Goal: Contribute content: Contribute content

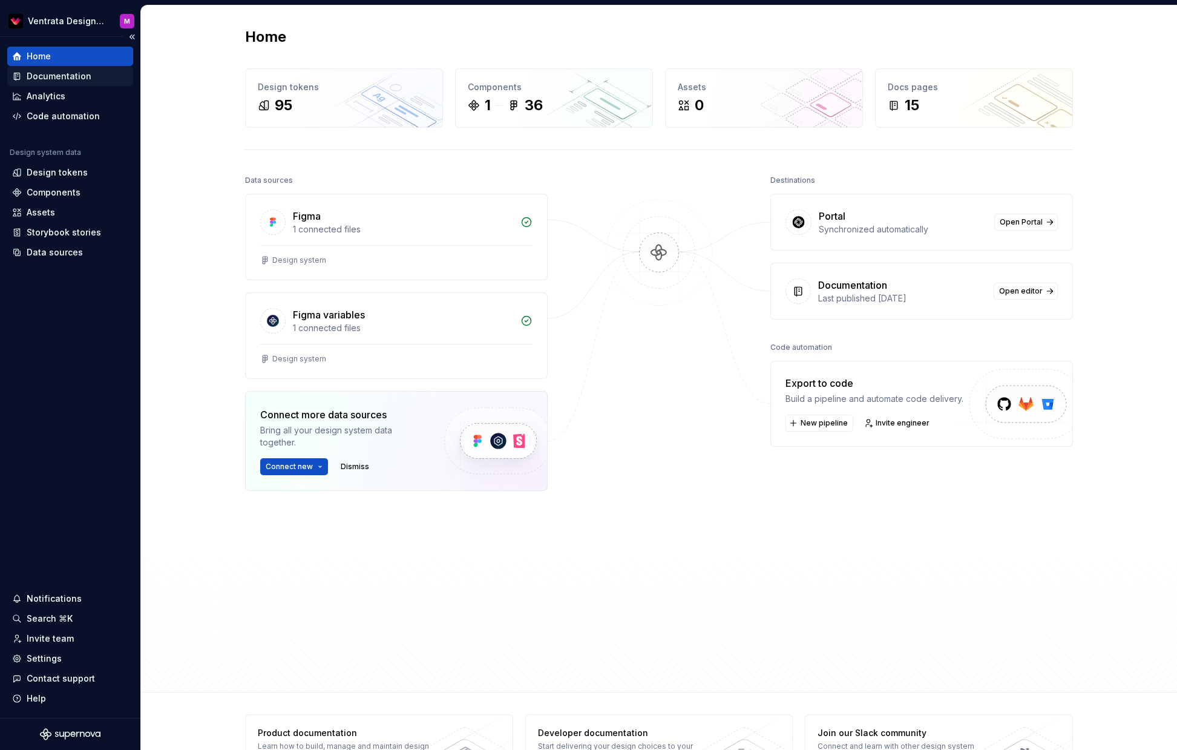
click at [68, 73] on div "Documentation" at bounding box center [59, 76] width 65 height 12
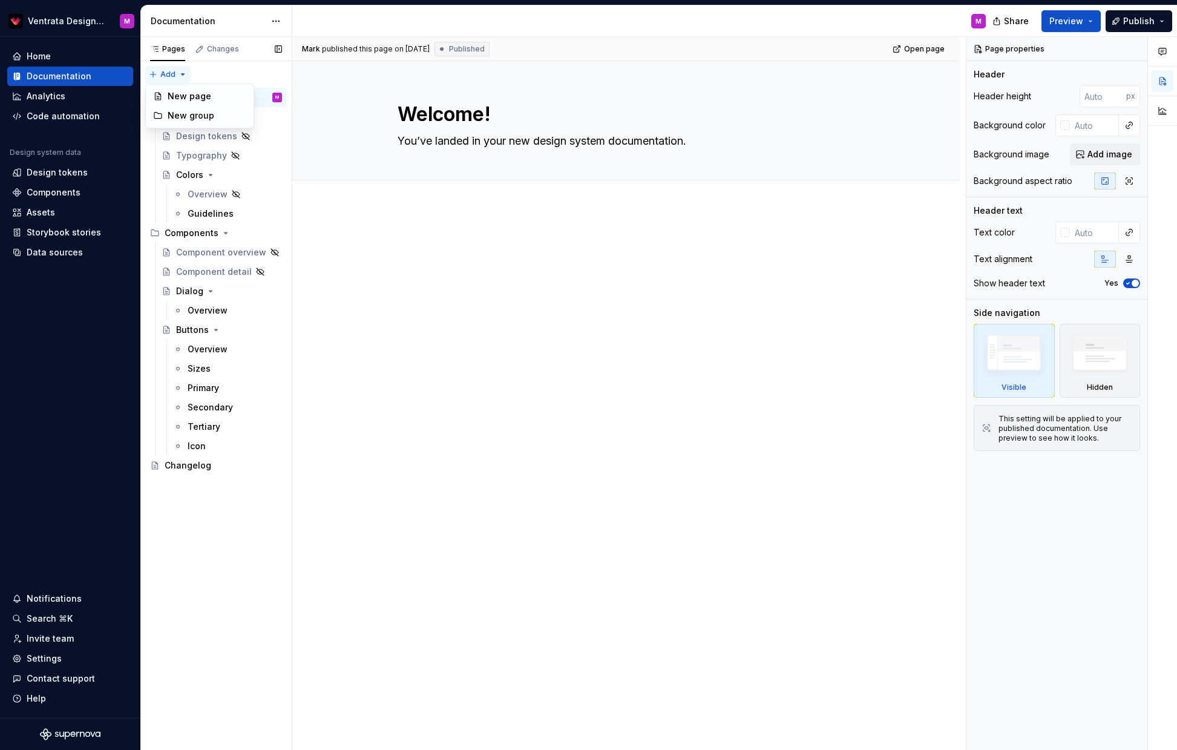
click at [175, 75] on div "Pages Changes Add Accessibility guide for tree Page tree. Navigate the tree wit…" at bounding box center [215, 394] width 151 height 714
click at [197, 94] on div "New page" at bounding box center [207, 96] width 79 height 12
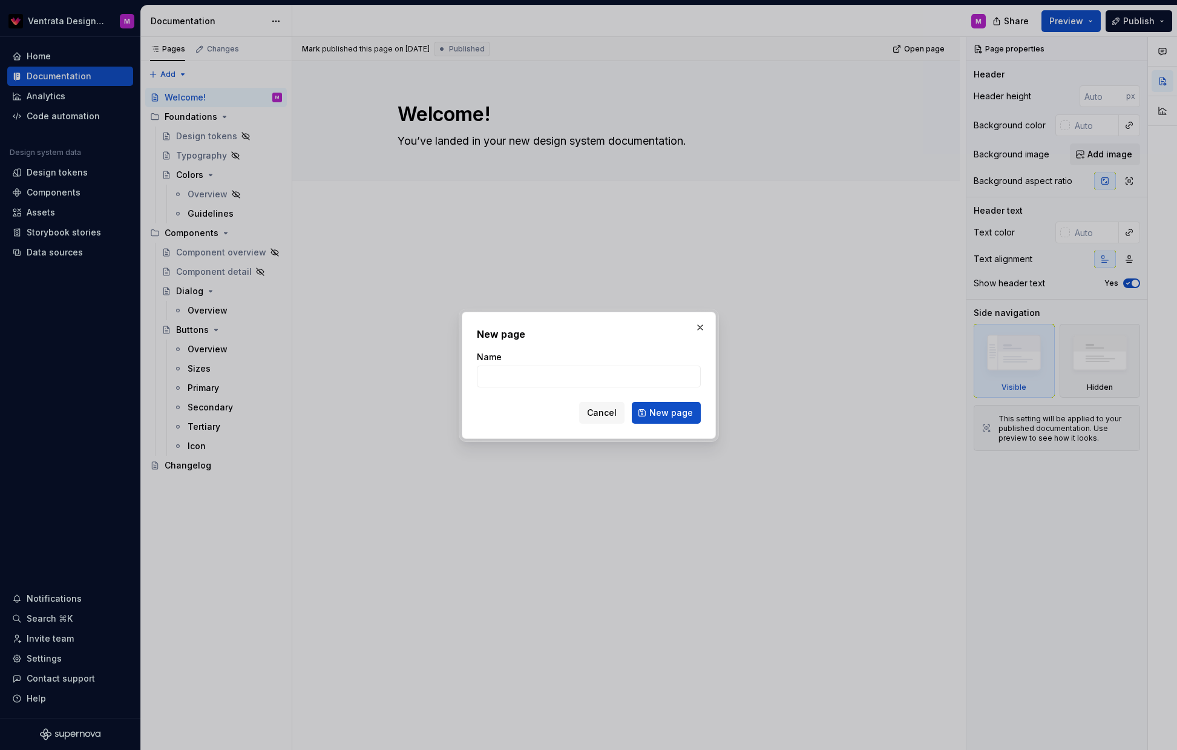
type textarea "*"
type input "Accessibility"
click at [666, 412] on span "New page" at bounding box center [672, 413] width 44 height 12
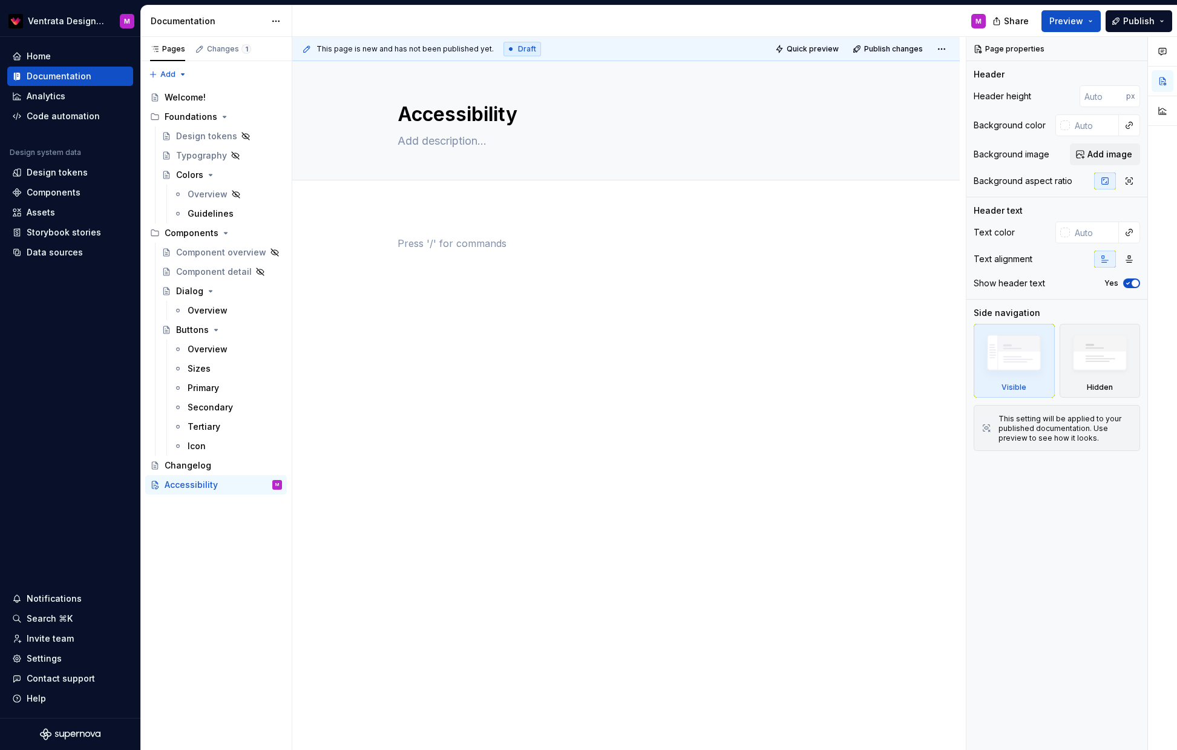
click at [464, 231] on div at bounding box center [626, 364] width 668 height 315
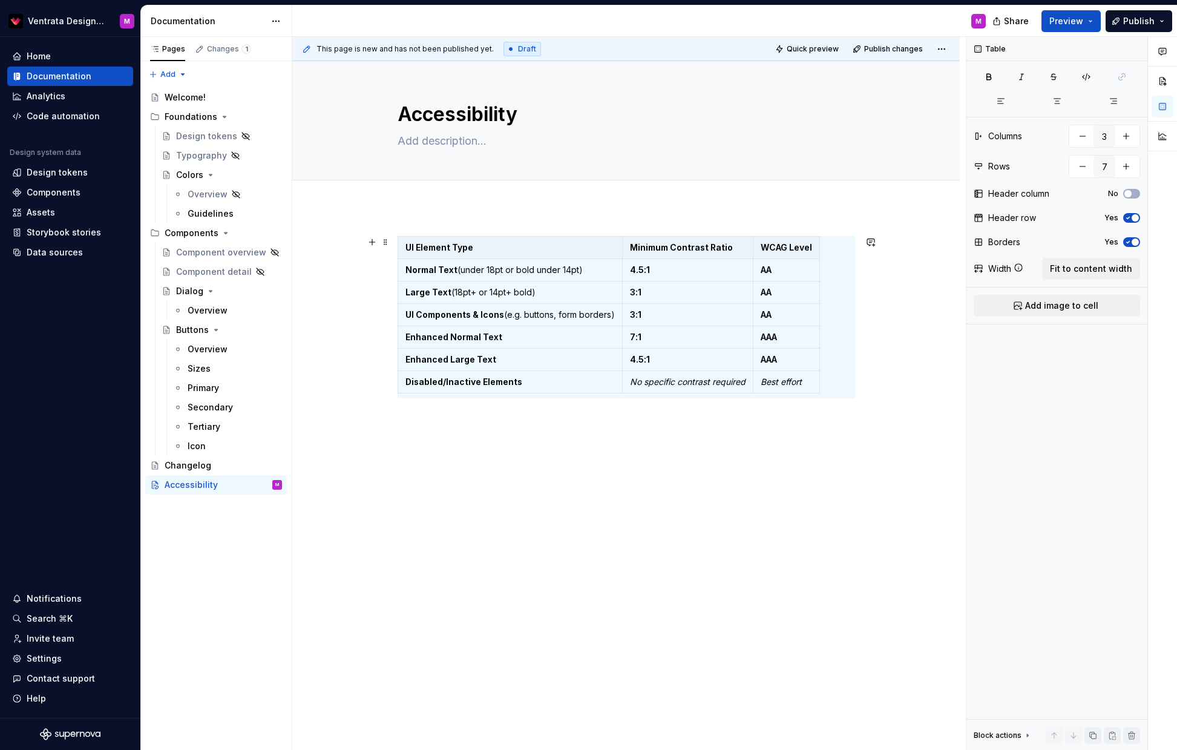
click at [880, 275] on div "UI Element Type Minimum Contrast Ratio WCAG Level Normal Text (under 18pt or bo…" at bounding box center [626, 422] width 668 height 431
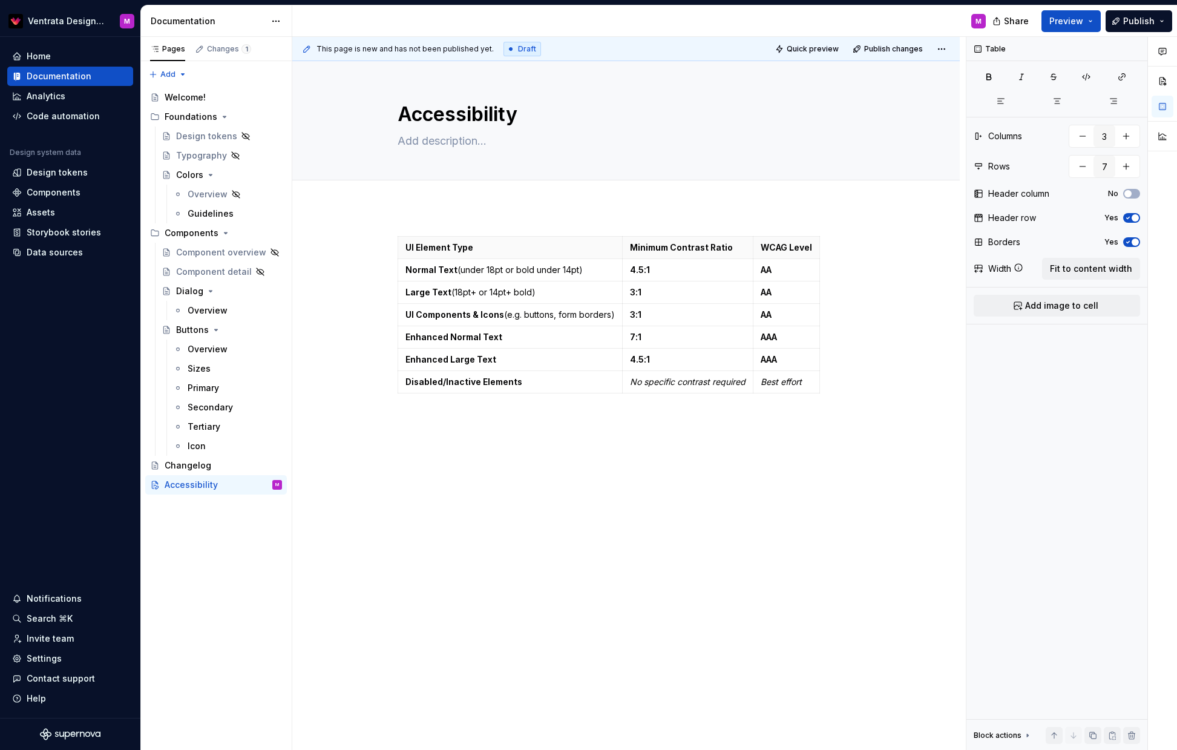
click at [506, 219] on div "UI Element Type Minimum Contrast Ratio WCAG Level Normal Text (under 18pt or bo…" at bounding box center [626, 422] width 668 height 431
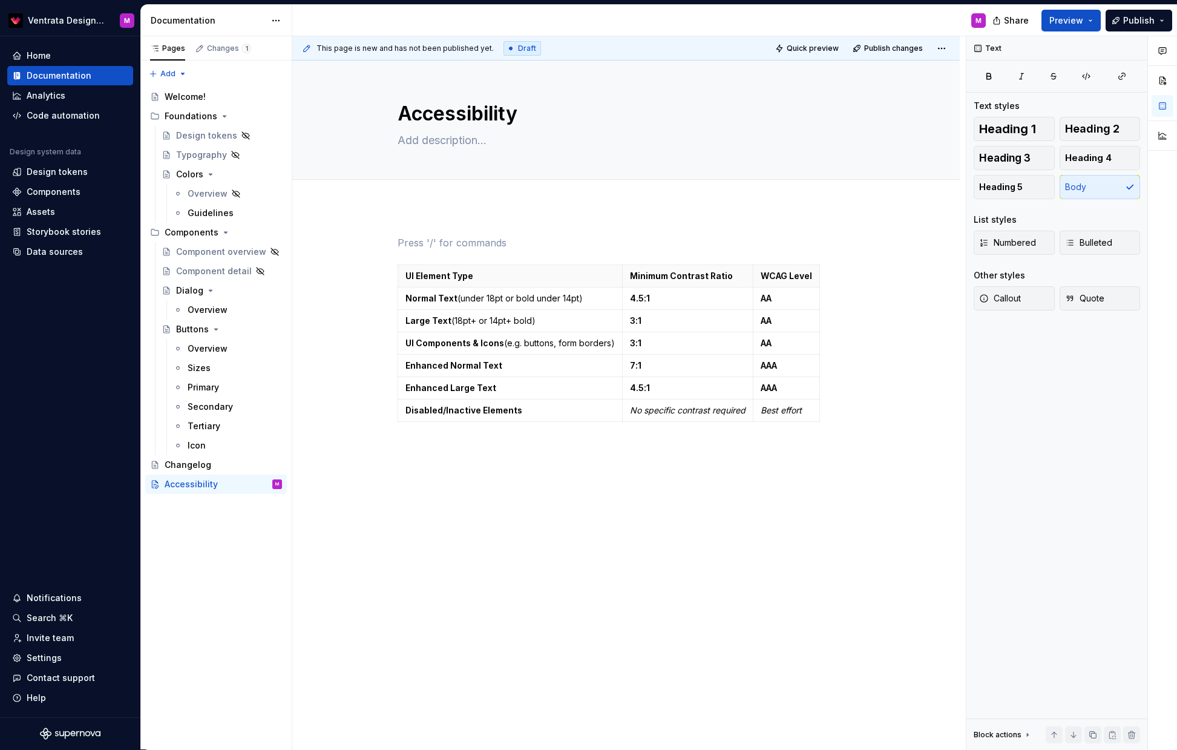
type textarea "*"
click at [500, 441] on div "Contrast ratios UI Element Type Minimum Contrast Ratio WCAG Level Normal Text (…" at bounding box center [627, 338] width 458 height 206
click at [429, 193] on span "Add tab" at bounding box center [427, 193] width 28 height 10
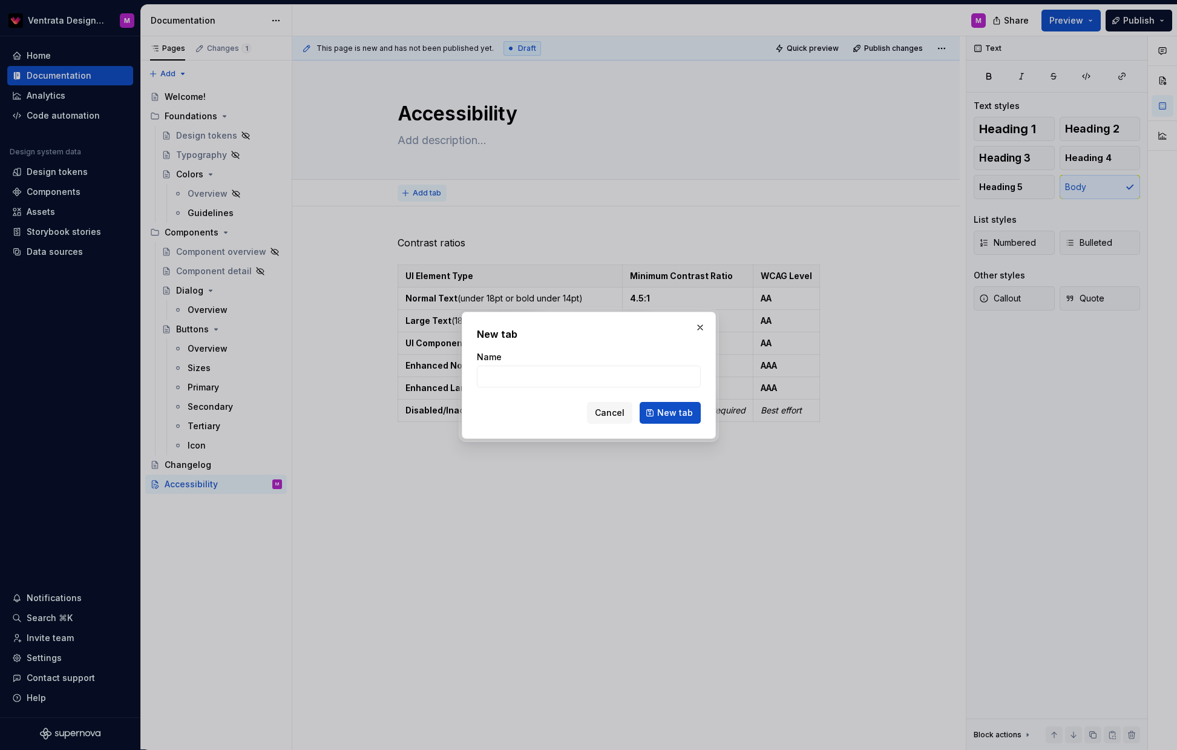
type textarea "*"
type input "C"
type input "o"
type input "Contrast ratios"
click at [671, 412] on button "New tab" at bounding box center [670, 413] width 61 height 22
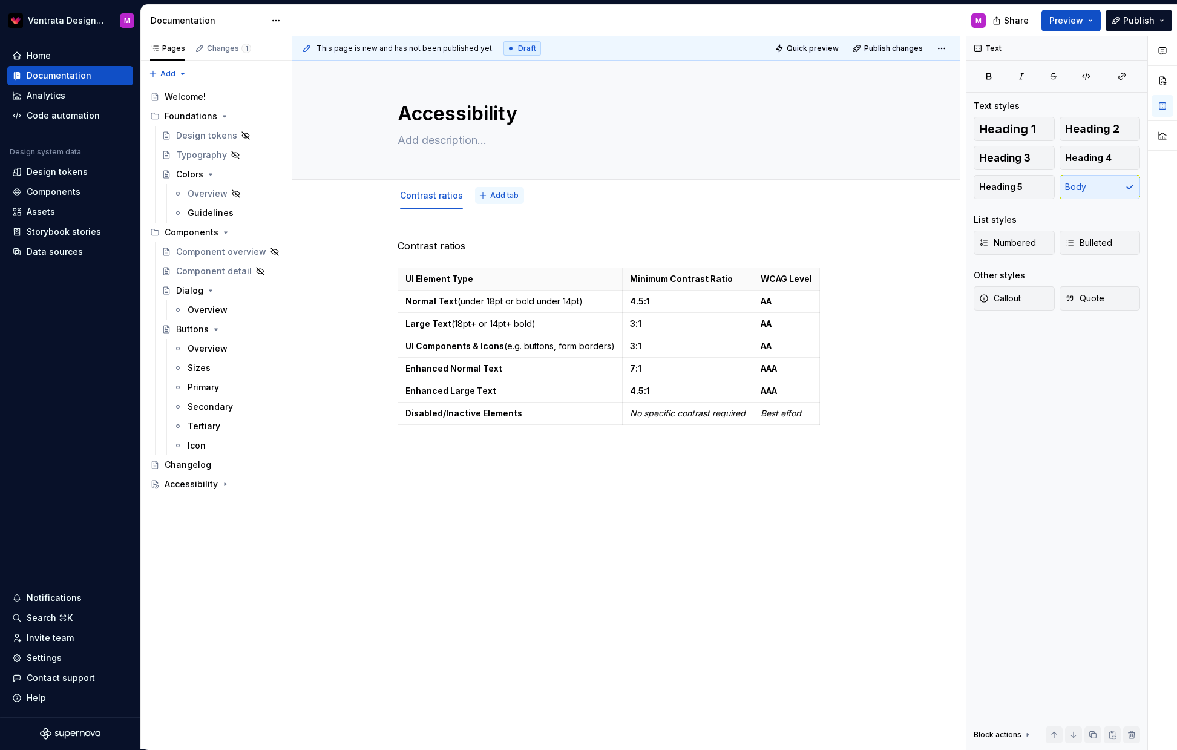
type textarea "*"
click at [504, 191] on button "Add tab" at bounding box center [499, 195] width 49 height 17
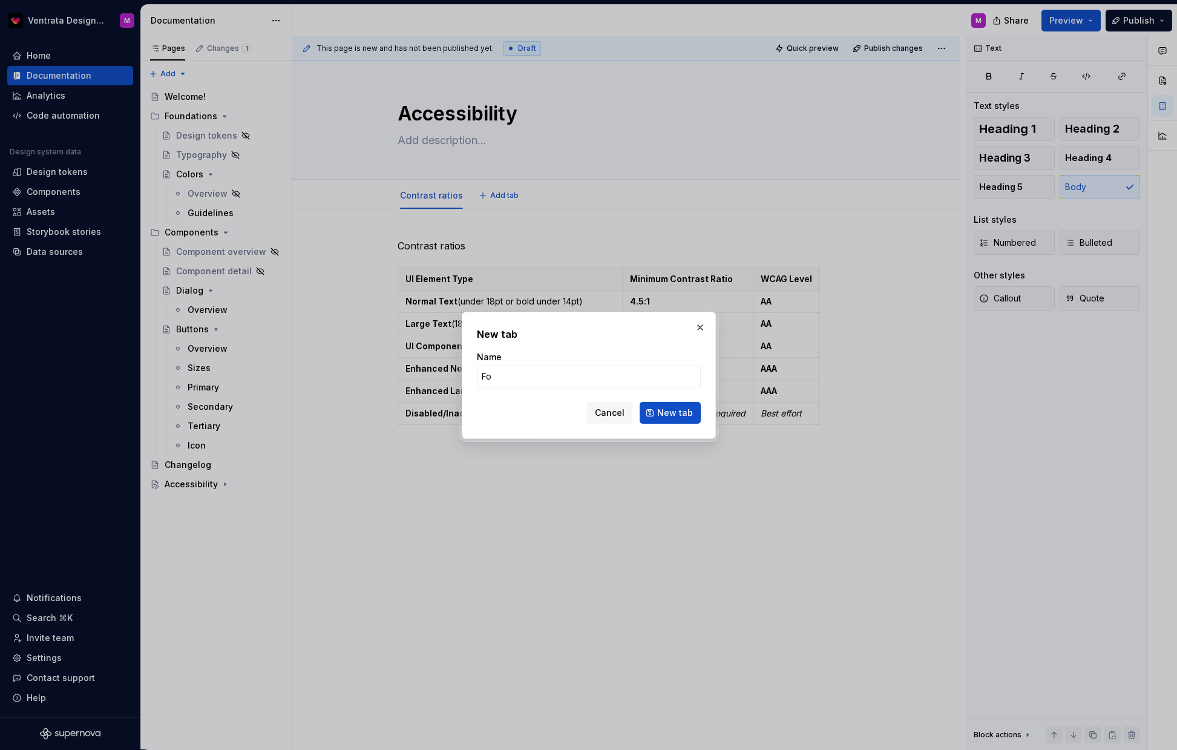
type input "F"
type input "Text sizes"
click at [671, 412] on button "New tab" at bounding box center [670, 413] width 61 height 22
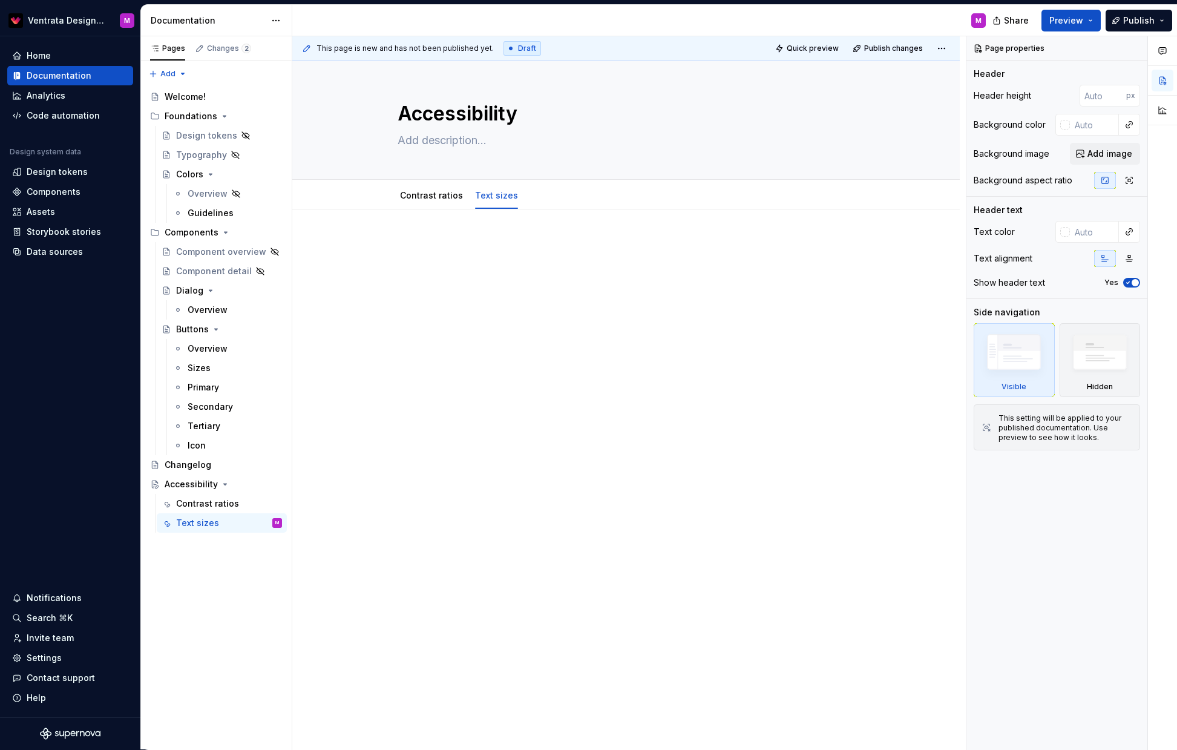
click at [436, 244] on p at bounding box center [627, 246] width 458 height 15
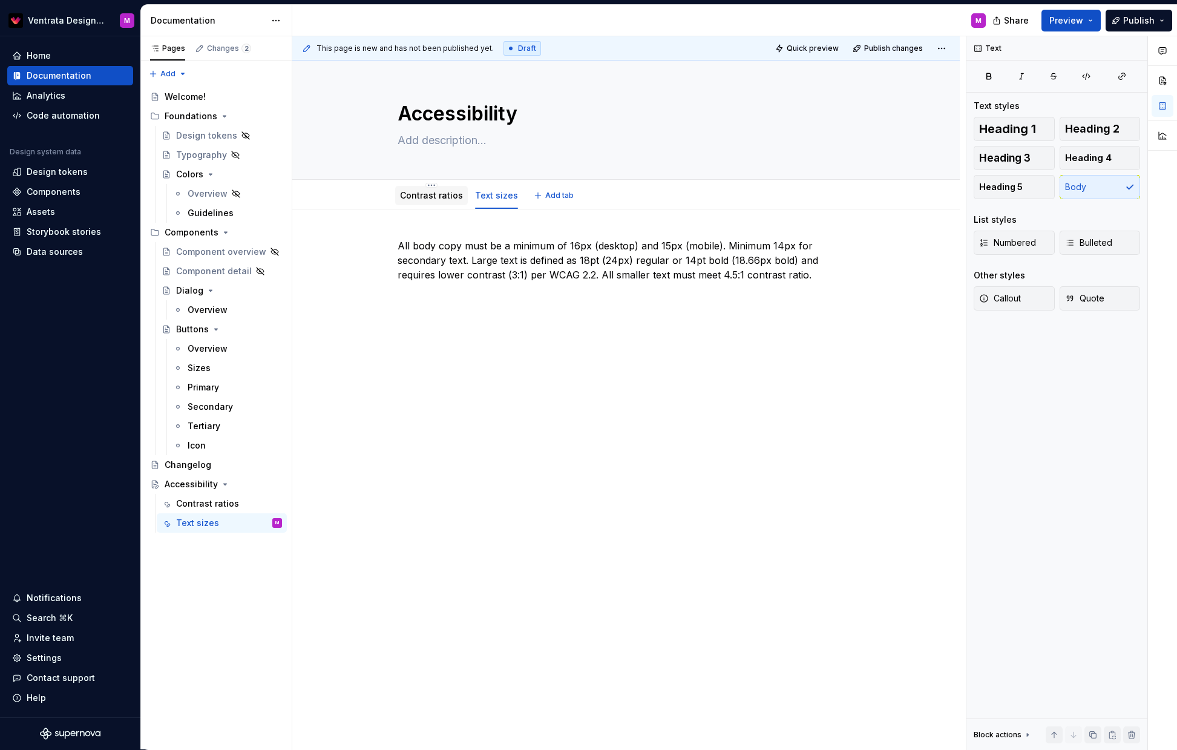
click at [446, 193] on link "Contrast ratios" at bounding box center [431, 195] width 63 height 10
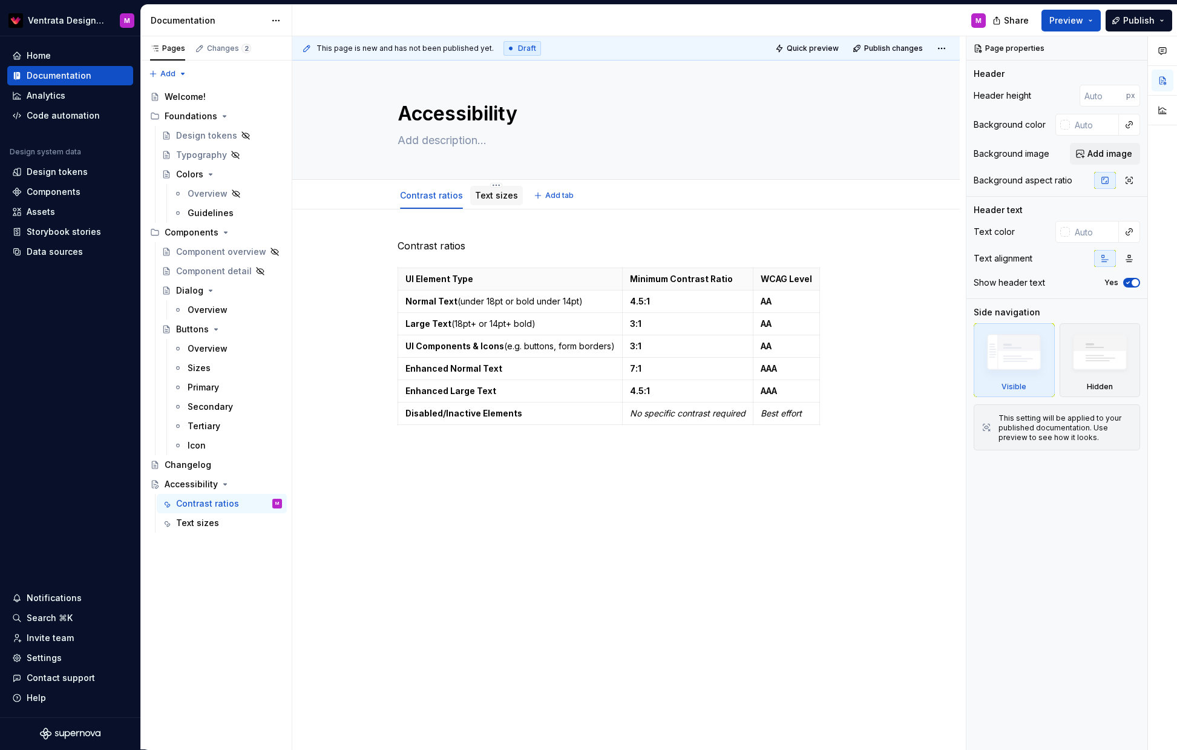
click at [491, 196] on link "Text sizes" at bounding box center [496, 195] width 43 height 10
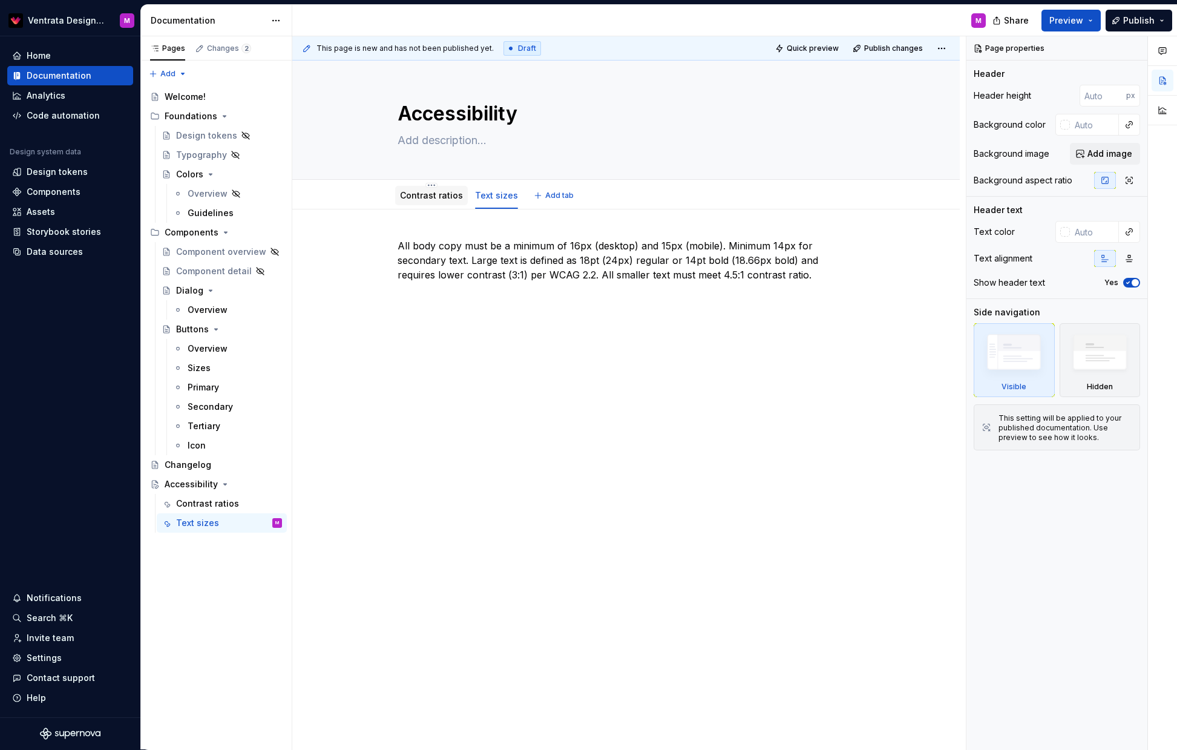
click at [443, 195] on link "Contrast ratios" at bounding box center [431, 195] width 63 height 10
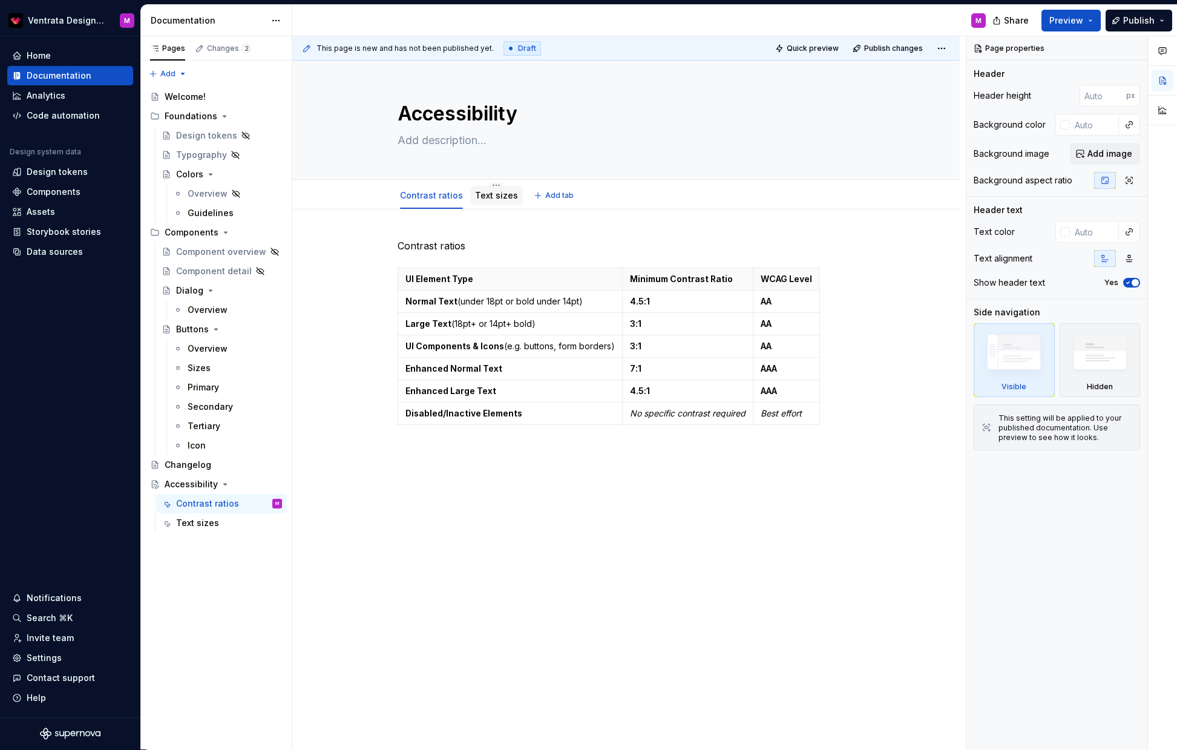
click at [498, 198] on link "Text sizes" at bounding box center [496, 195] width 43 height 10
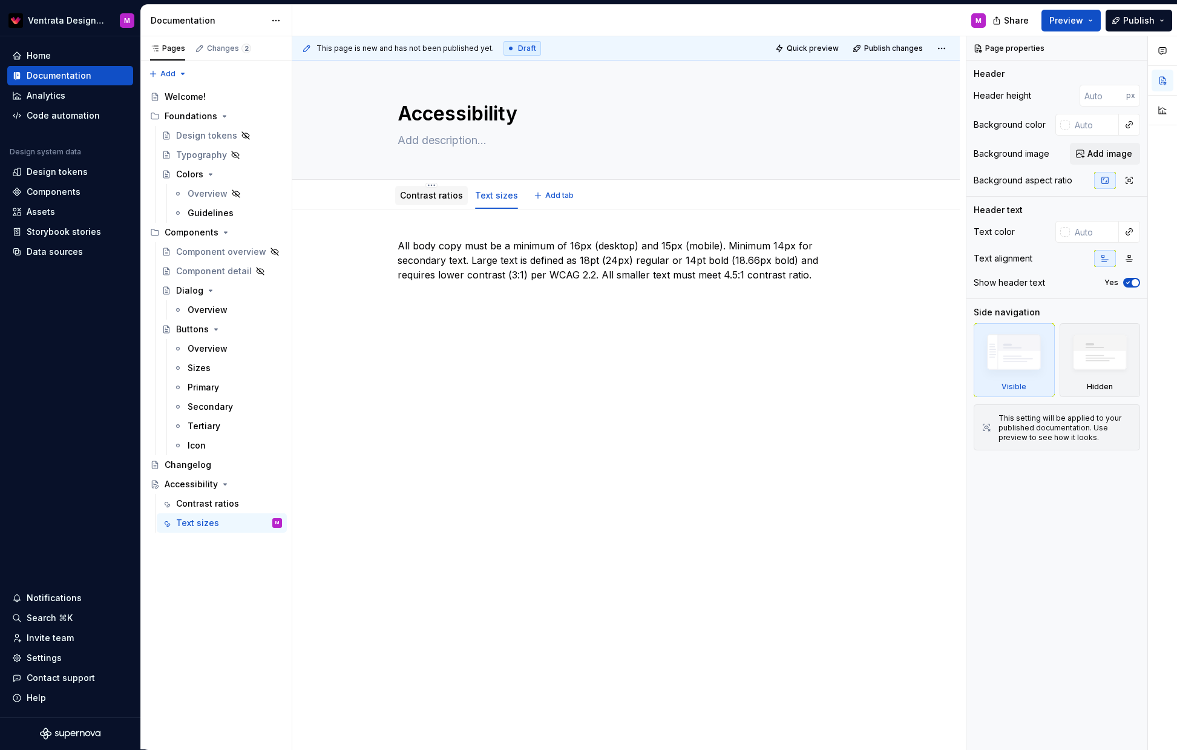
click at [424, 199] on link "Contrast ratios" at bounding box center [431, 195] width 63 height 10
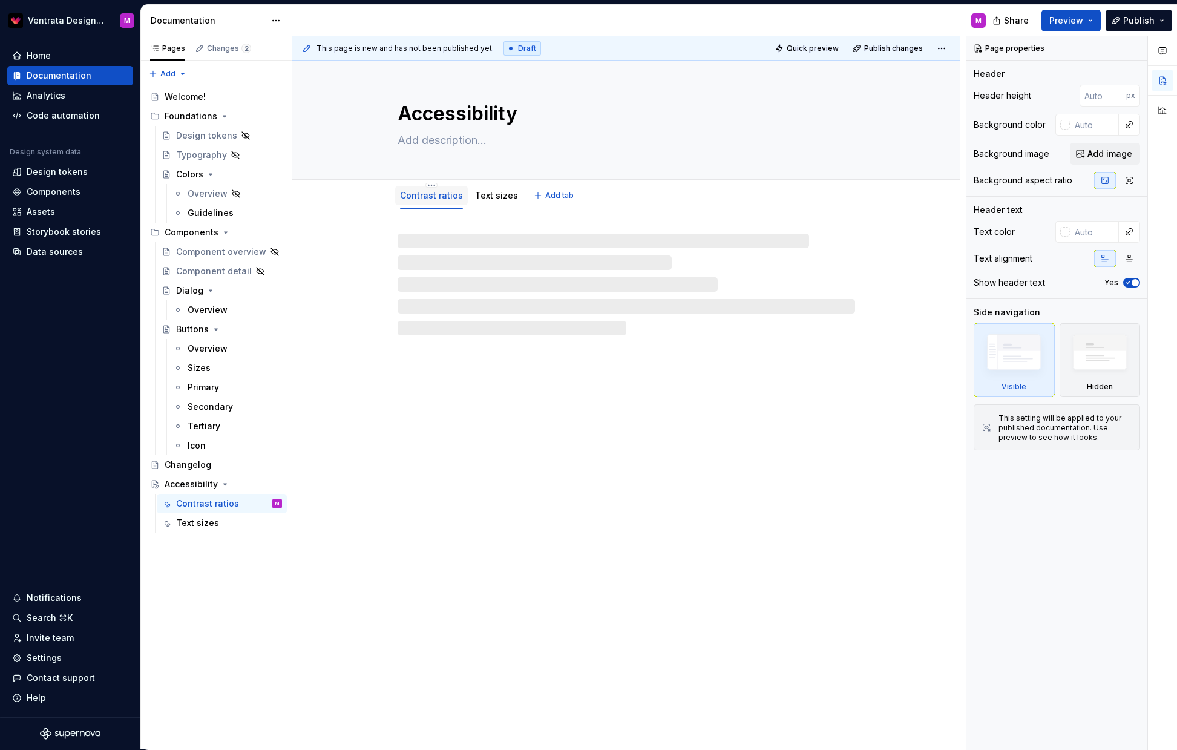
type textarea "*"
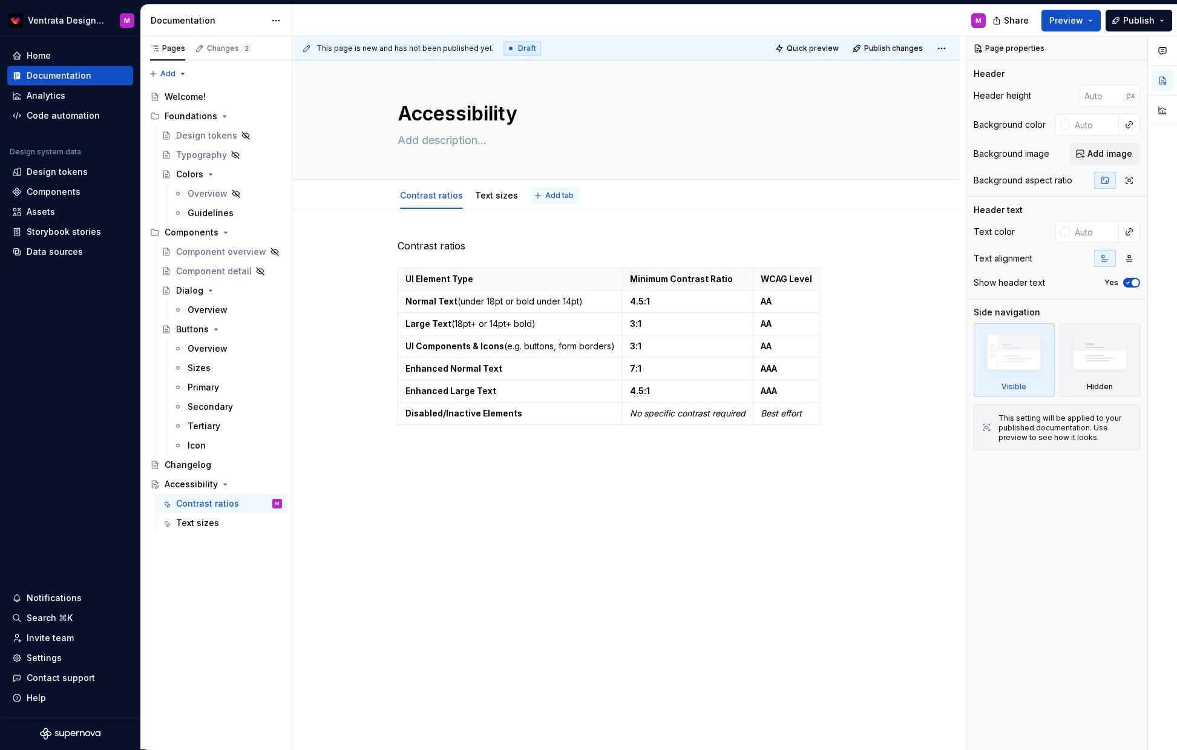
click at [556, 195] on span "Add tab" at bounding box center [559, 196] width 28 height 10
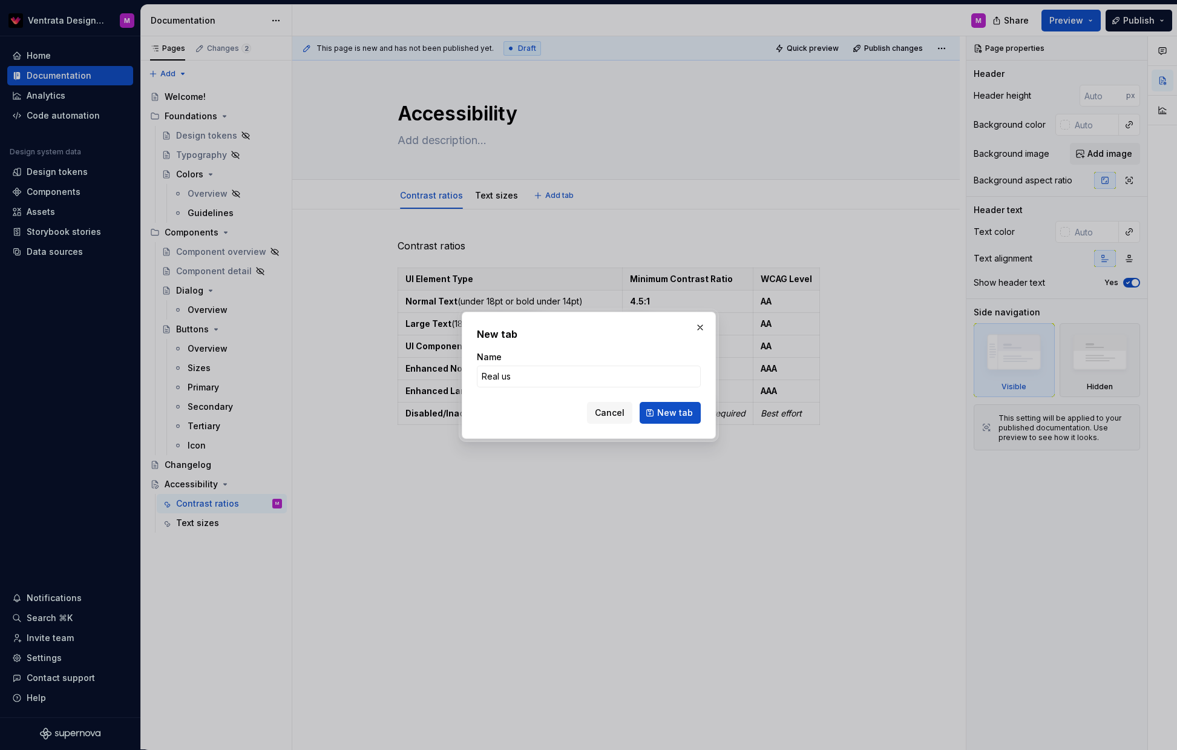
type input "Real use"
click at [671, 412] on button "New tab" at bounding box center [670, 413] width 61 height 22
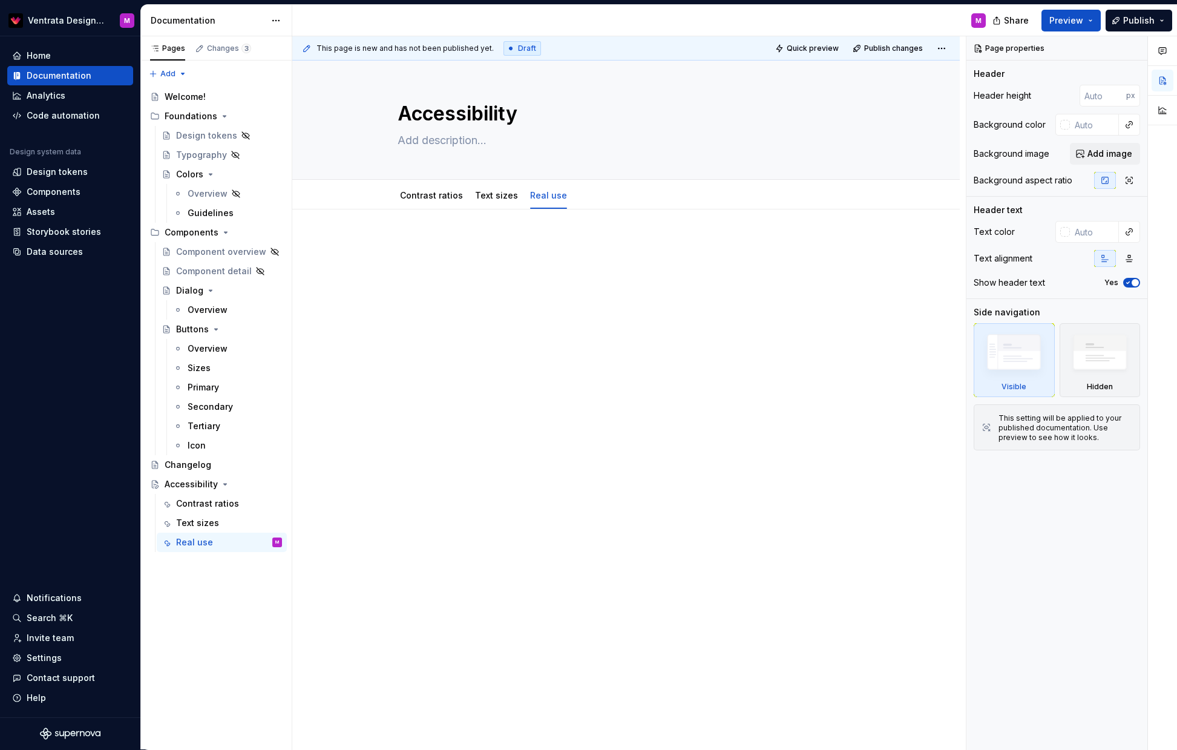
type textarea "*"
click at [472, 244] on p at bounding box center [627, 246] width 458 height 15
drag, startPoint x: 438, startPoint y: 231, endPoint x: 434, endPoint y: 238, distance: 8.1
click at [437, 231] on div "This page is new and has not been published yet. Draft Quick preview Publish ch…" at bounding box center [629, 393] width 674 height 714
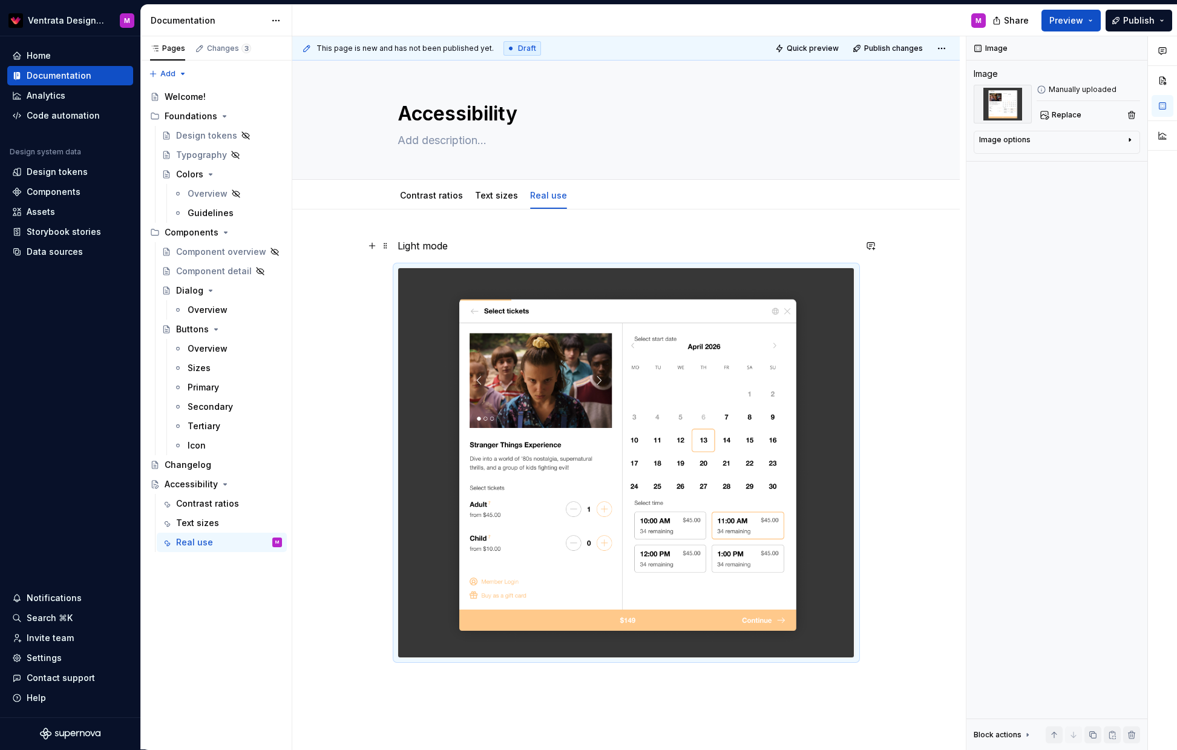
click at [459, 247] on p "Light mode" at bounding box center [627, 246] width 458 height 15
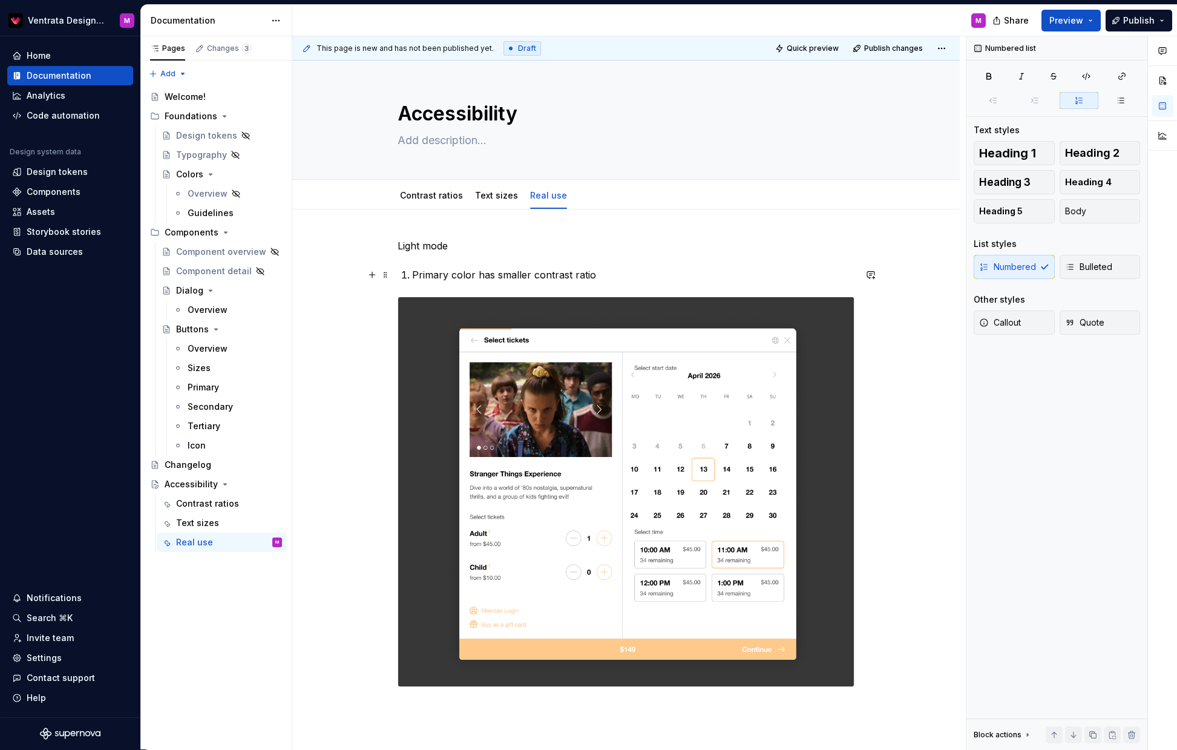
click at [419, 274] on p "Primary color has smaller contrast ratio" at bounding box center [633, 275] width 443 height 15
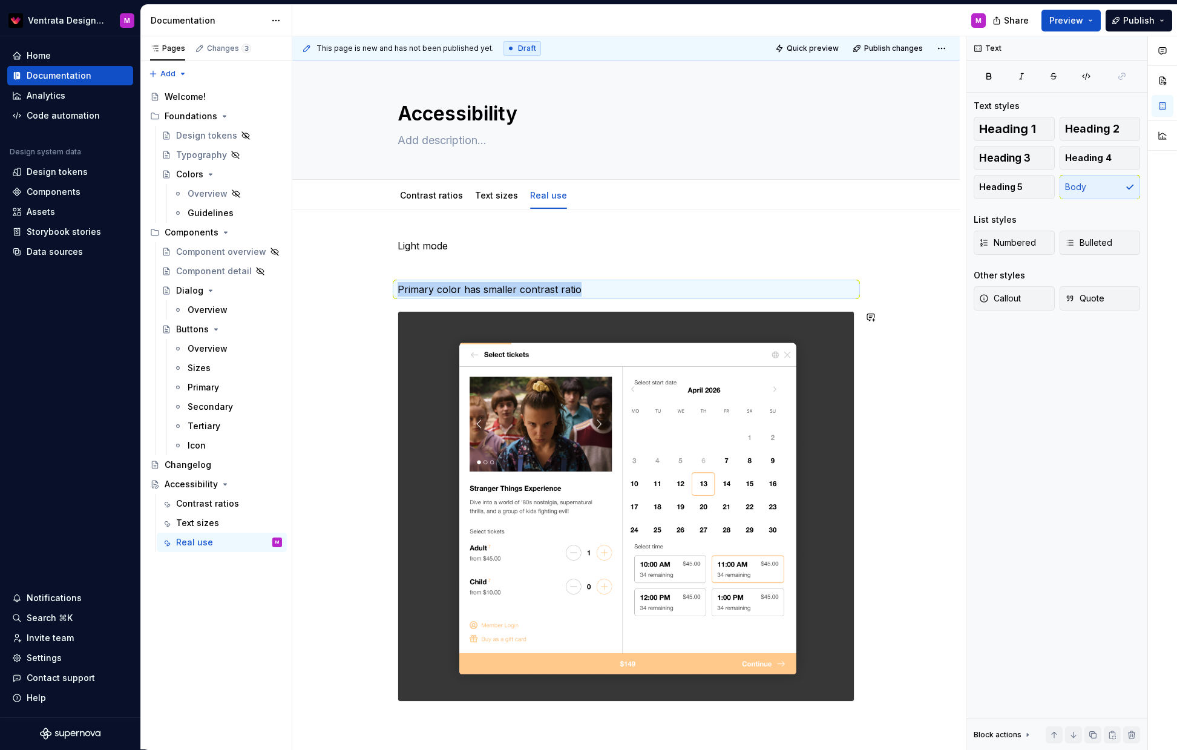
click at [441, 551] on img at bounding box center [626, 506] width 456 height 389
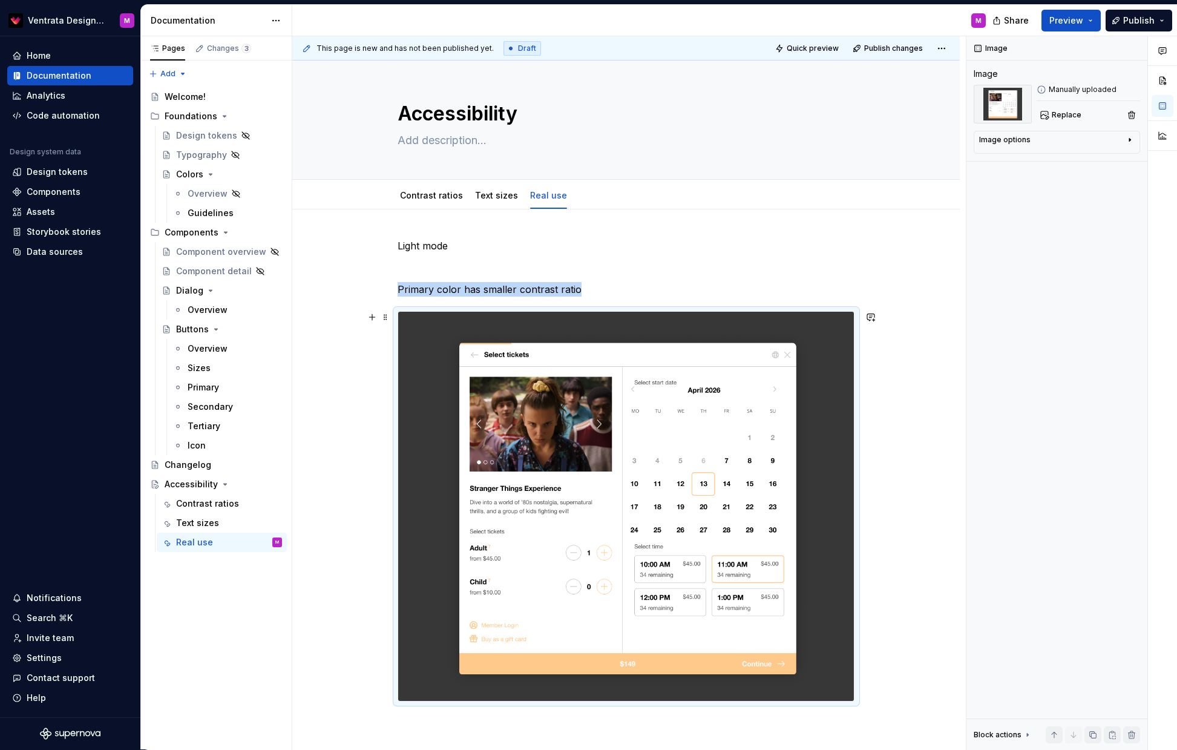
scroll to position [191, 0]
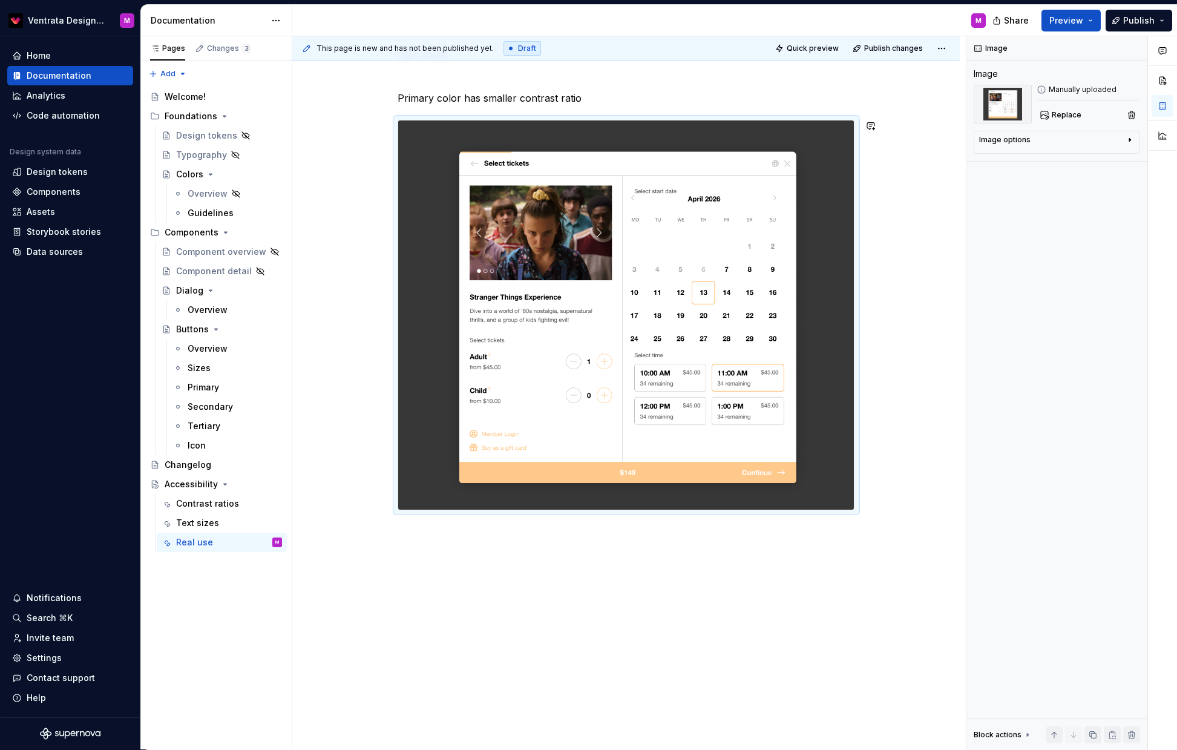
click at [429, 534] on div "Light mode Primary color has smaller contrast ratio" at bounding box center [626, 384] width 668 height 732
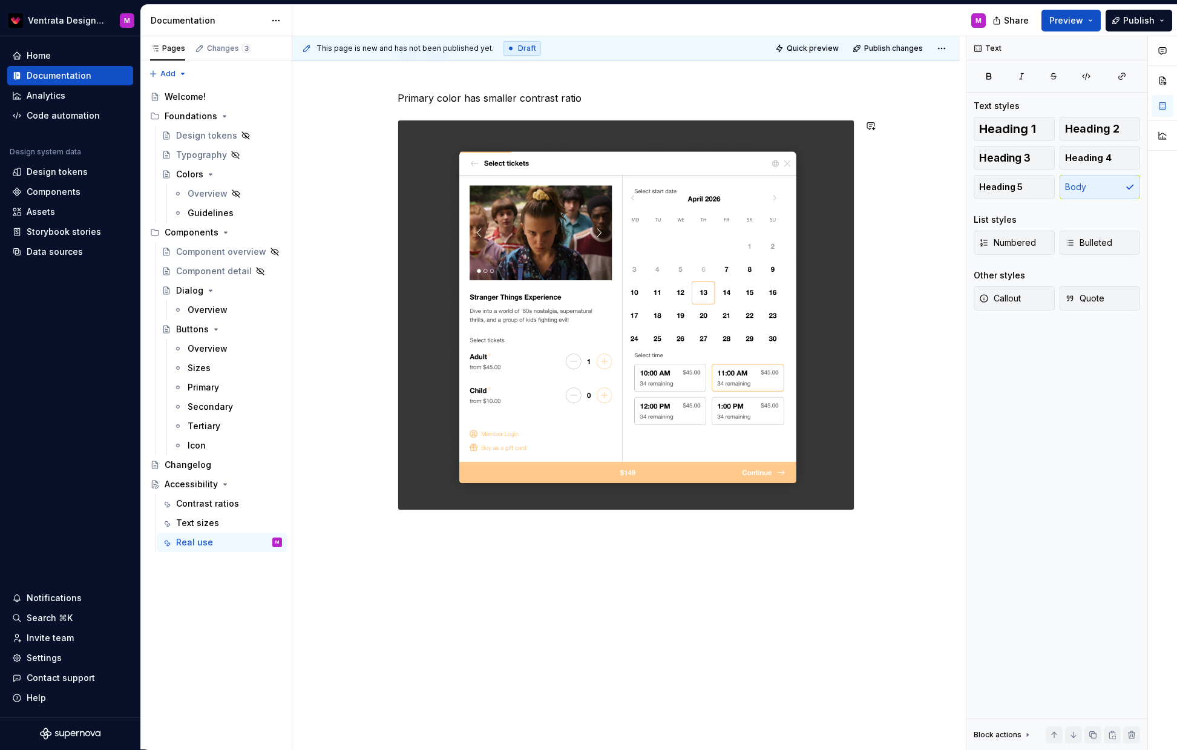
click at [412, 528] on div "Light mode Primary color has smaller contrast ratio" at bounding box center [626, 384] width 668 height 732
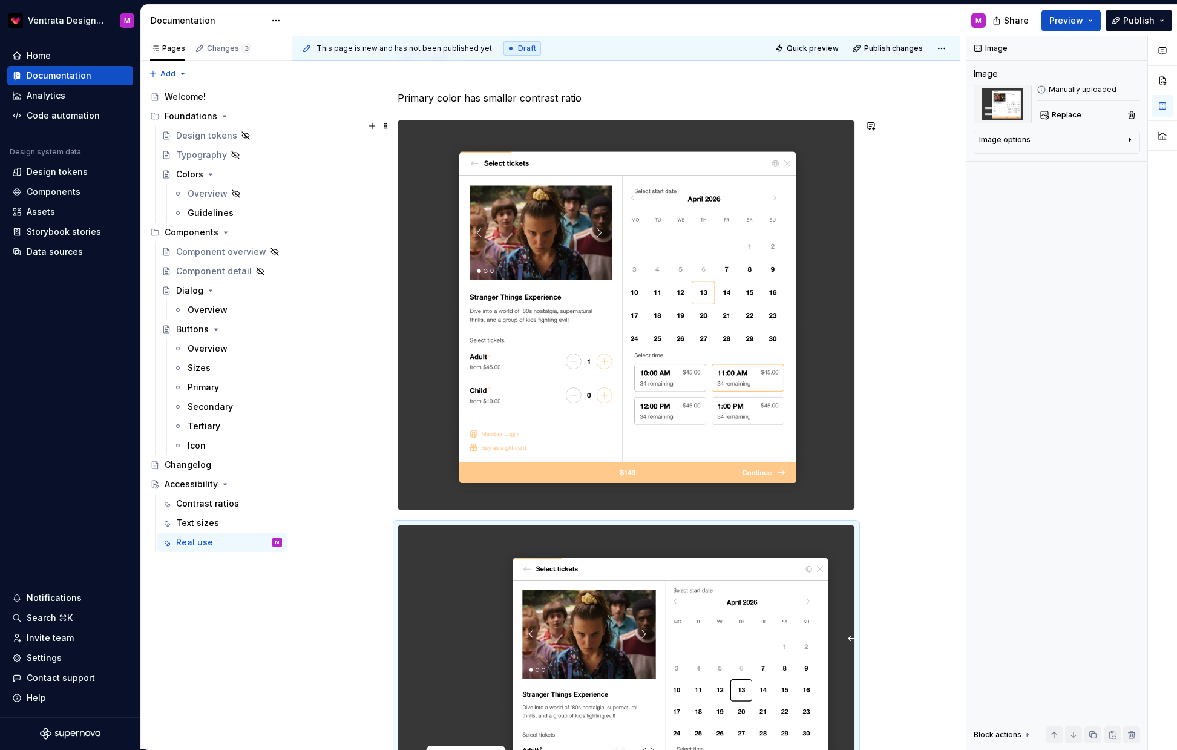
click at [873, 504] on div "This page is new and has not been published yet. Draft Quick preview Publish ch…" at bounding box center [629, 393] width 674 height 714
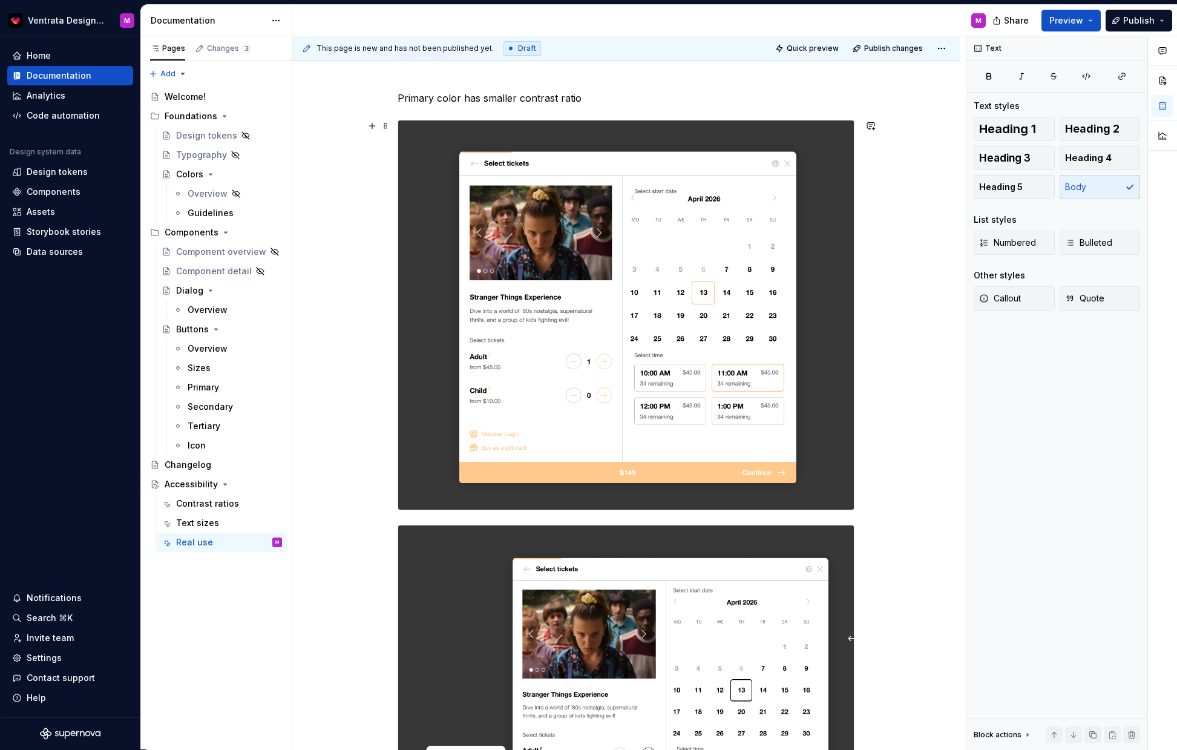
click at [867, 502] on div "Light mode Primary color has smaller contrast ratio" at bounding box center [626, 590] width 668 height 1144
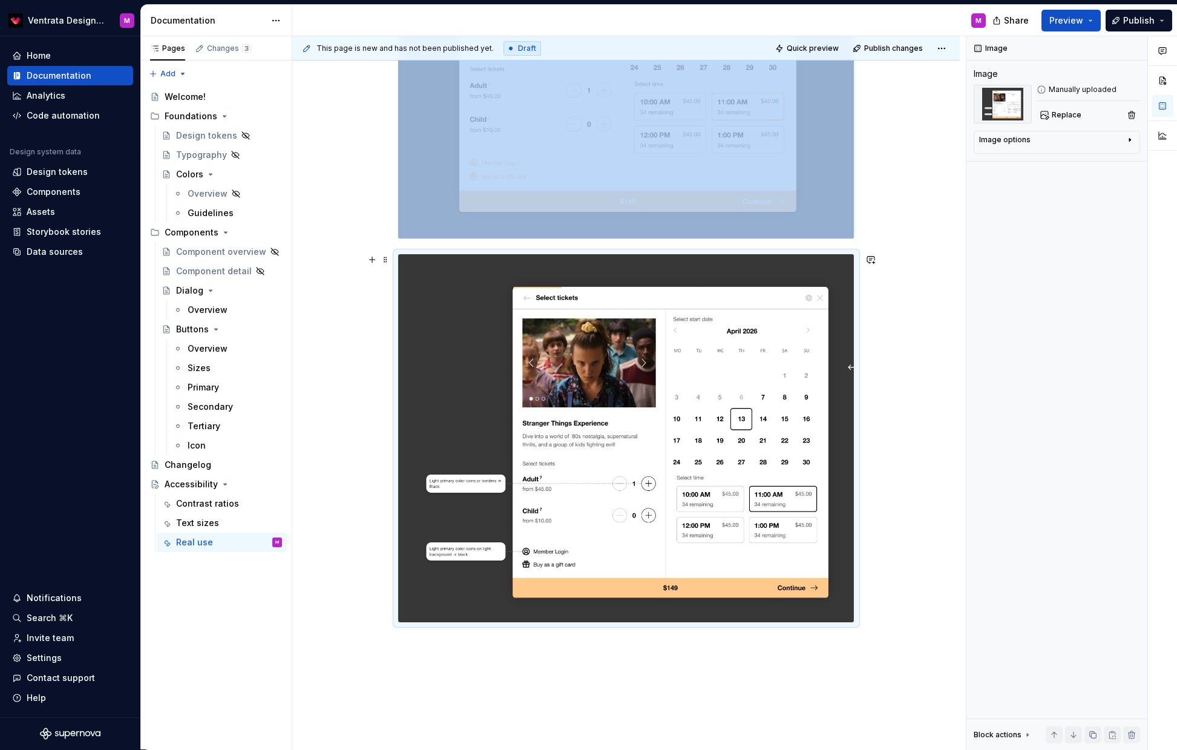
scroll to position [588, 0]
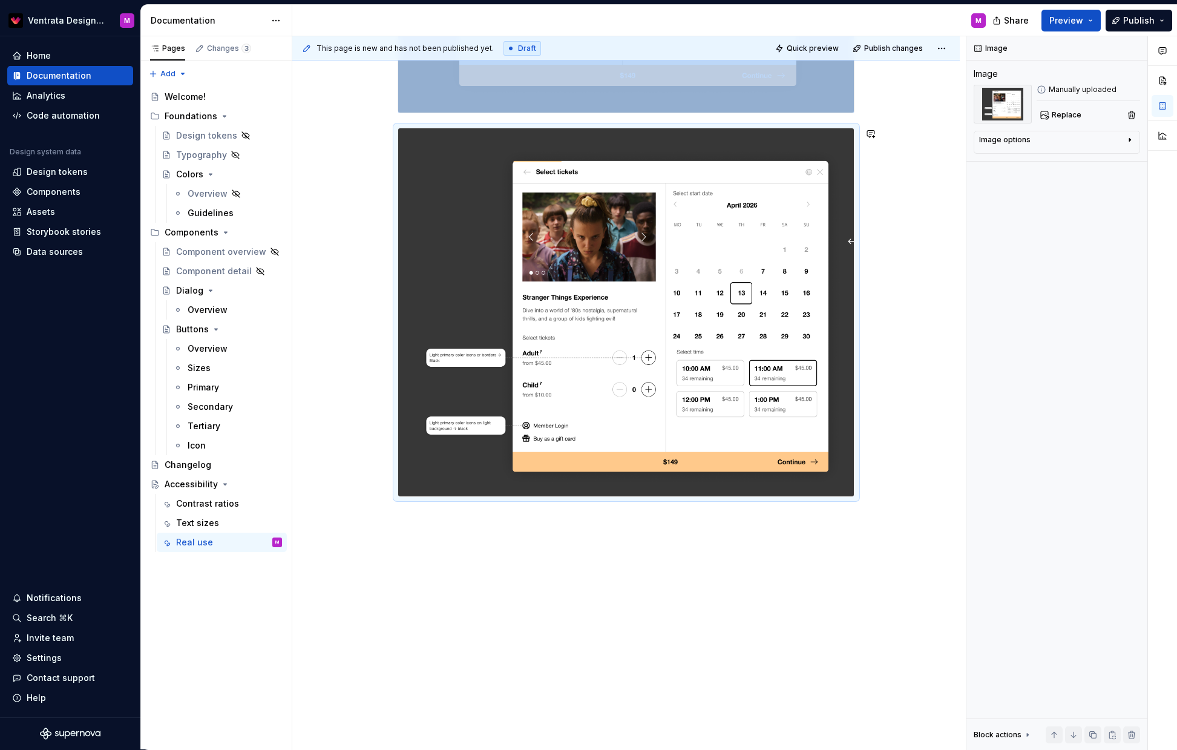
click at [458, 523] on p at bounding box center [627, 519] width 458 height 15
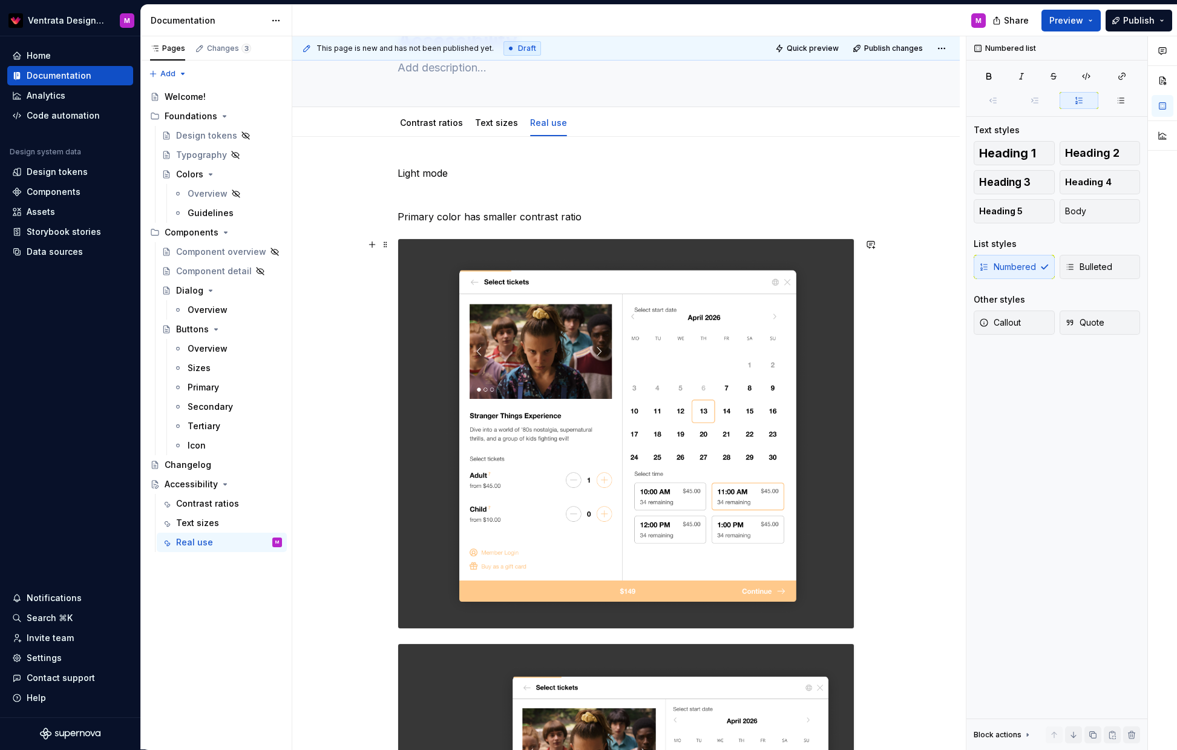
scroll to position [0, 0]
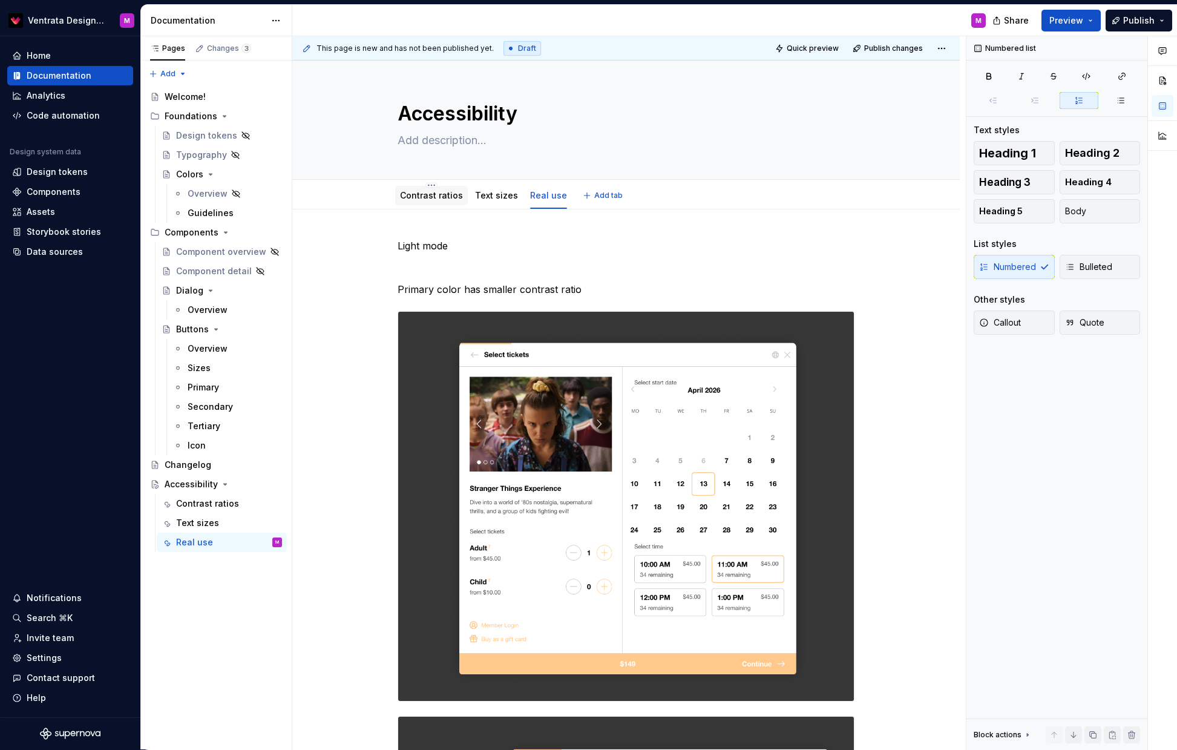
click at [435, 195] on link "Contrast ratios" at bounding box center [431, 195] width 63 height 10
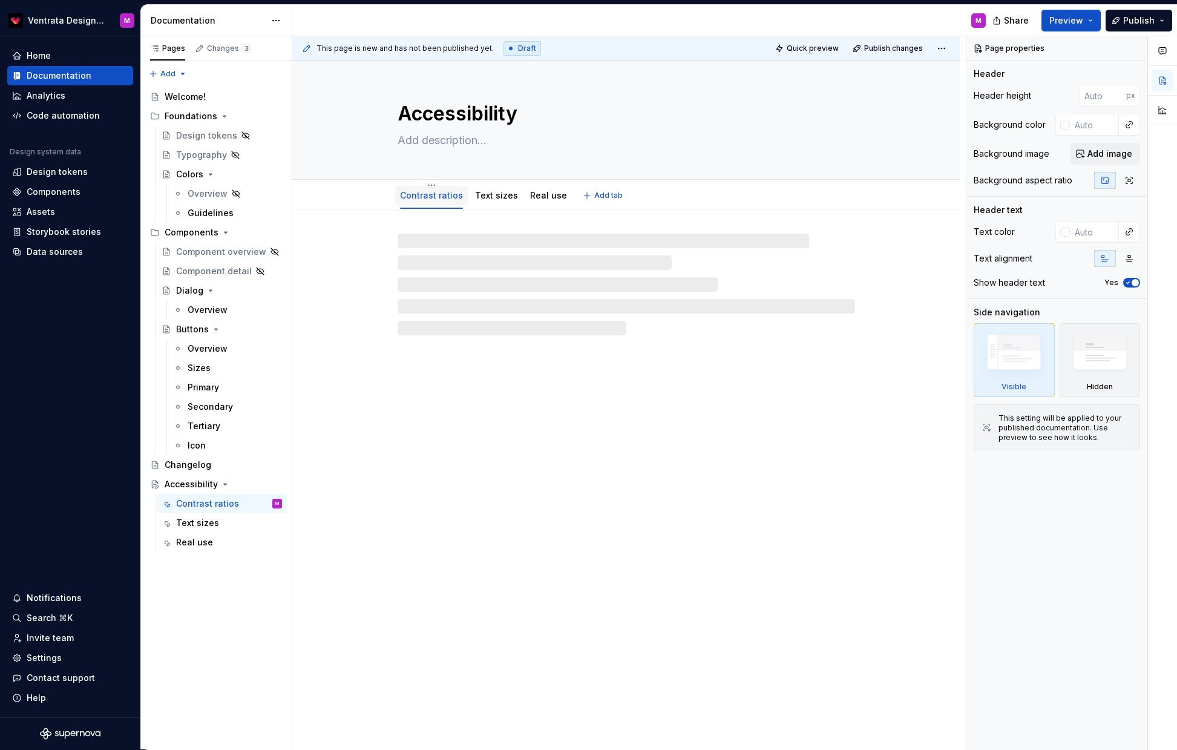
type textarea "*"
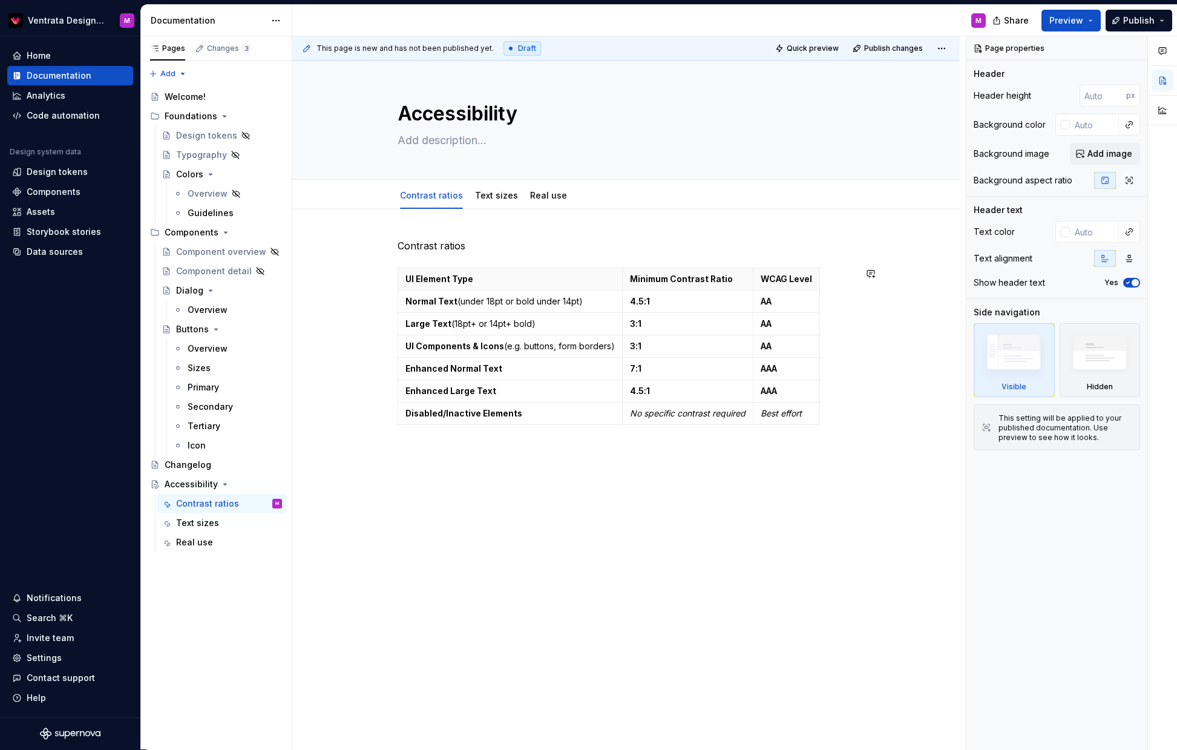
click at [496, 456] on div "Contrast ratios UI Element Type Minimum Contrast Ratio WCAG Level Normal Text (…" at bounding box center [626, 439] width 668 height 460
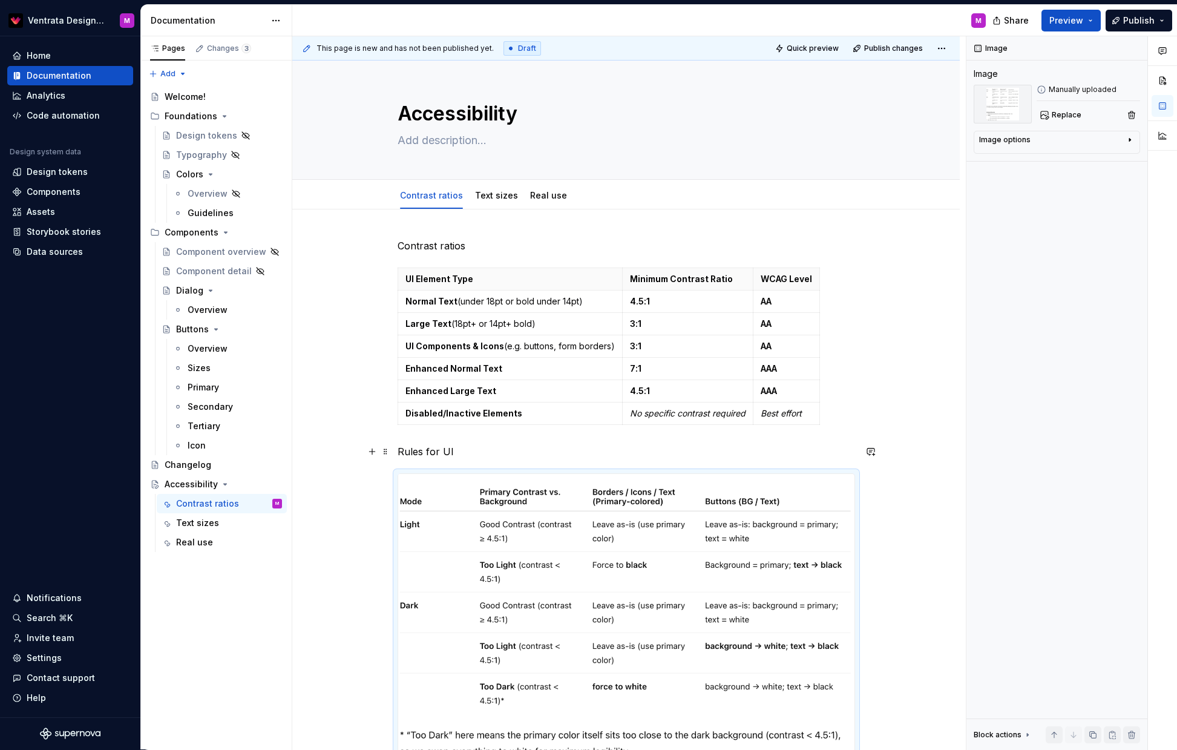
click at [604, 449] on p "Rules for UI" at bounding box center [627, 451] width 458 height 15
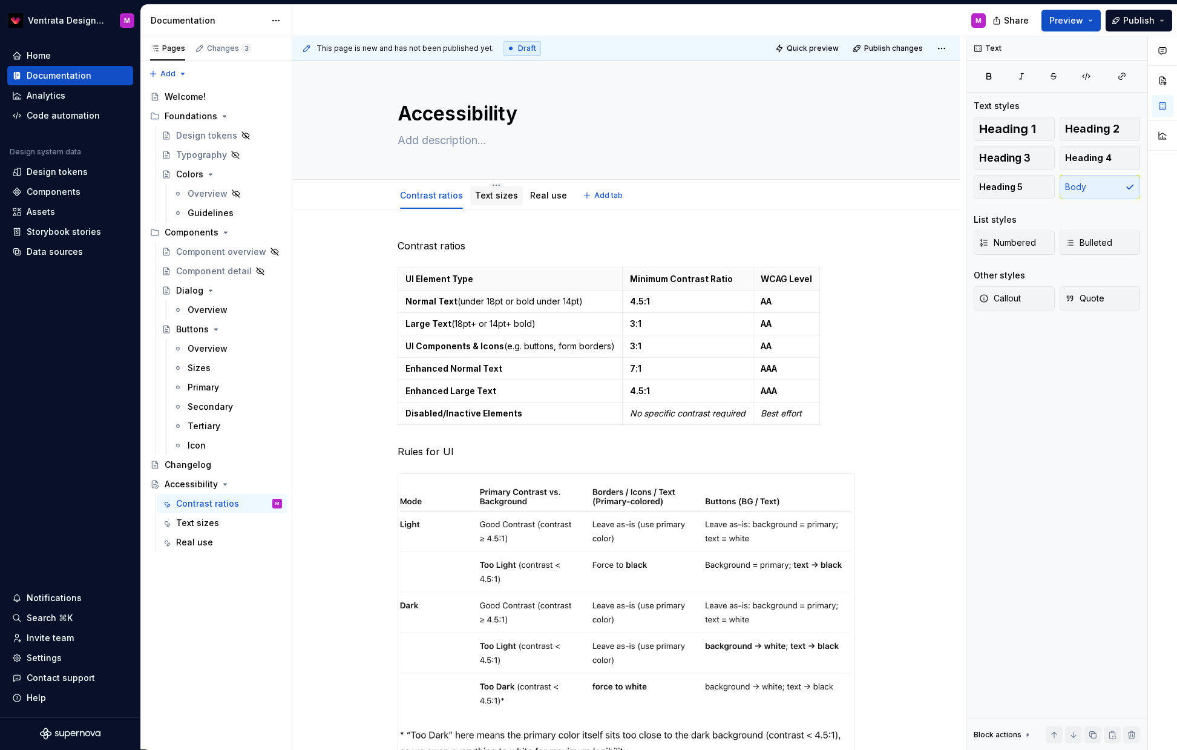
click at [500, 197] on link "Text sizes" at bounding box center [496, 195] width 43 height 10
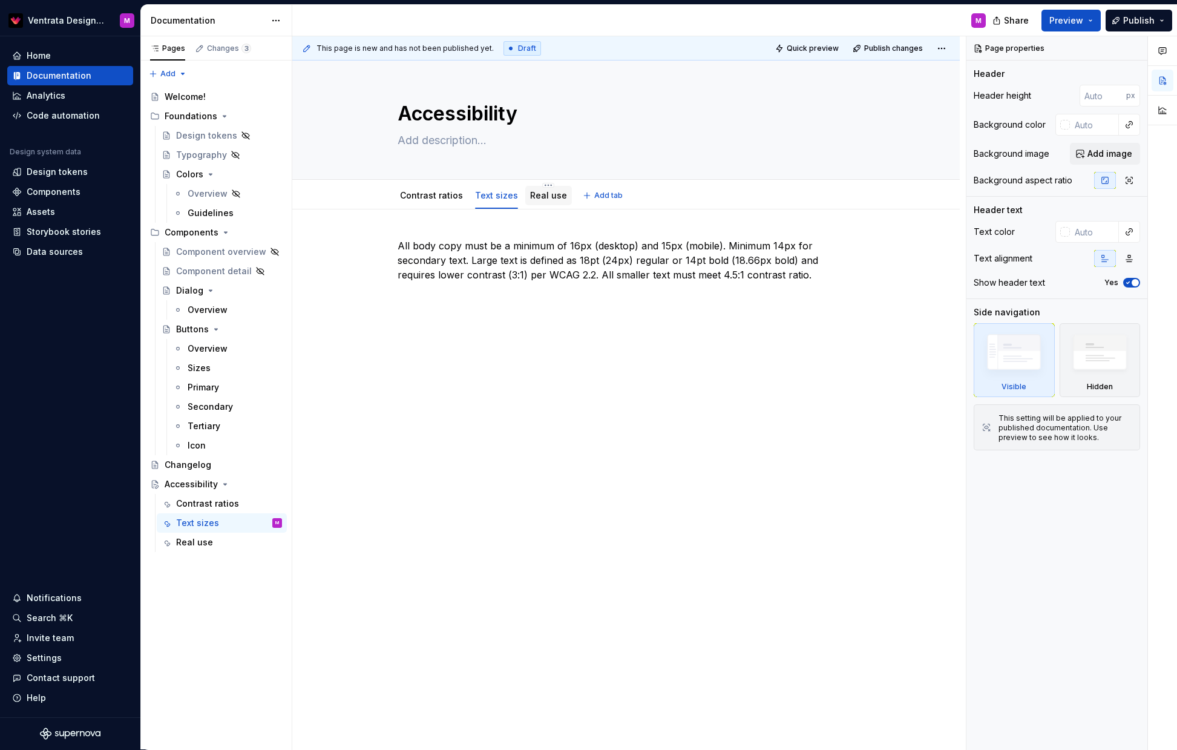
click at [551, 197] on link "Real use" at bounding box center [548, 195] width 37 height 10
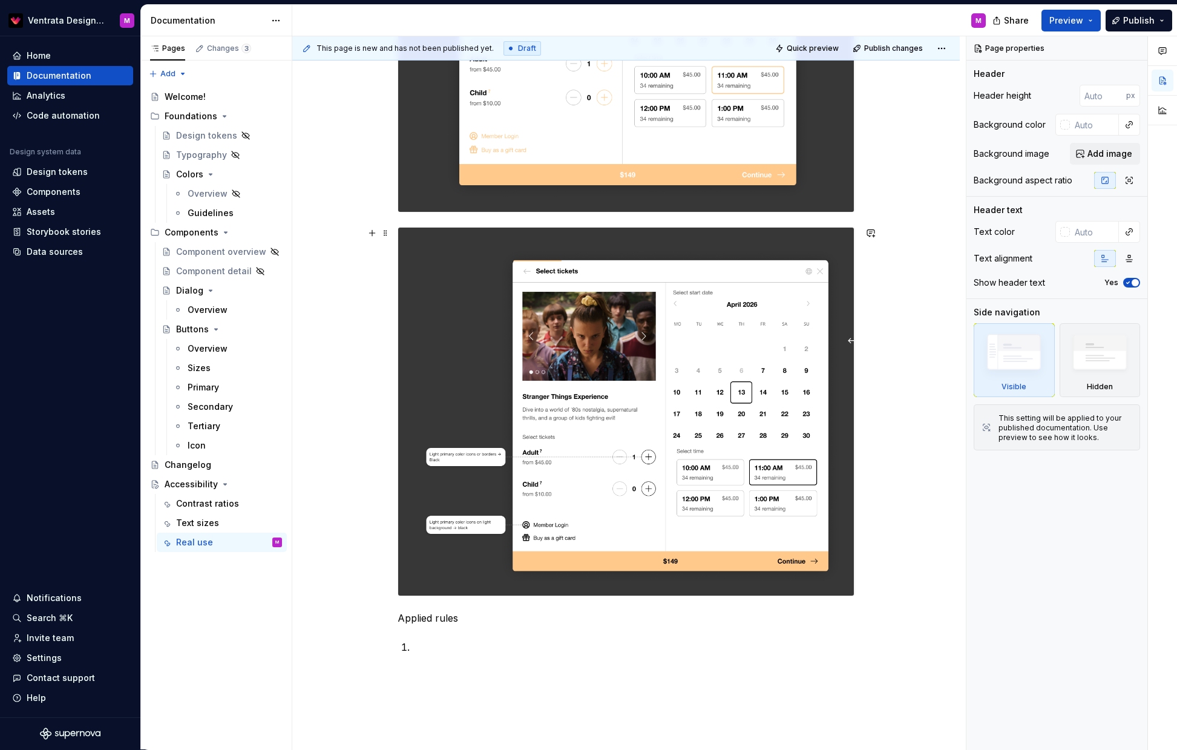
scroll to position [511, 0]
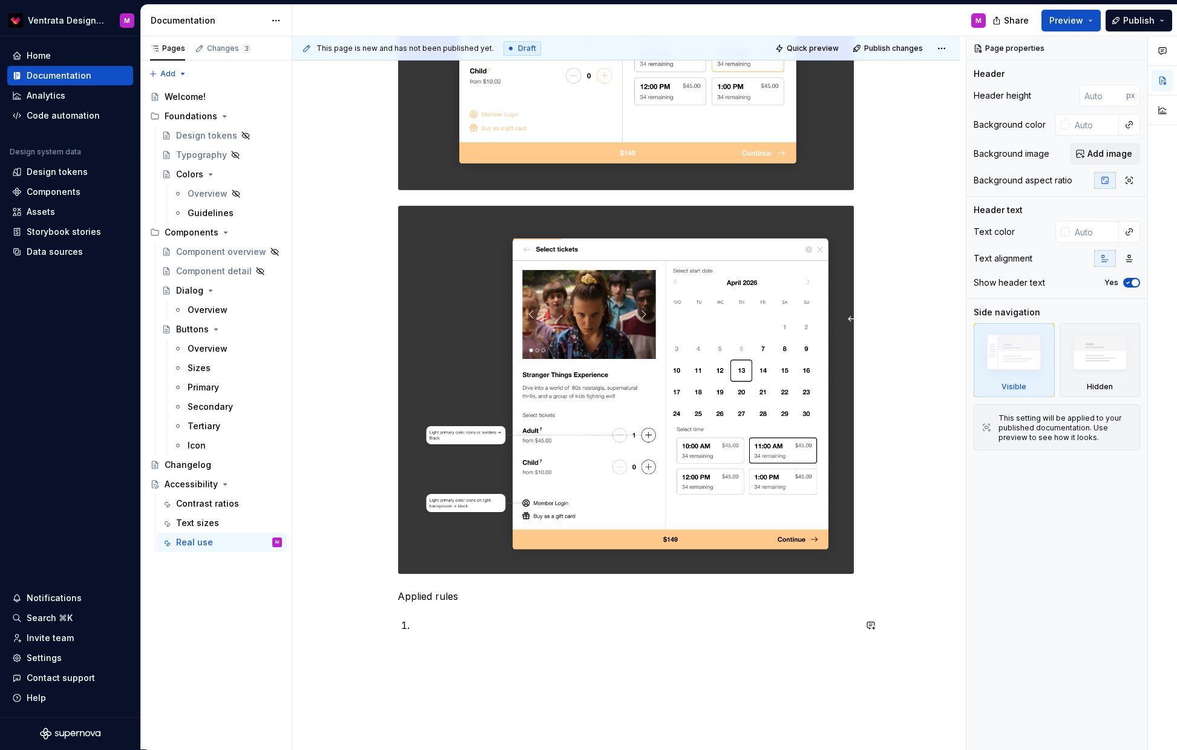
click at [452, 613] on div "Light mode Primary color has smaller contrast ratio Applied rules" at bounding box center [627, 180] width 458 height 905
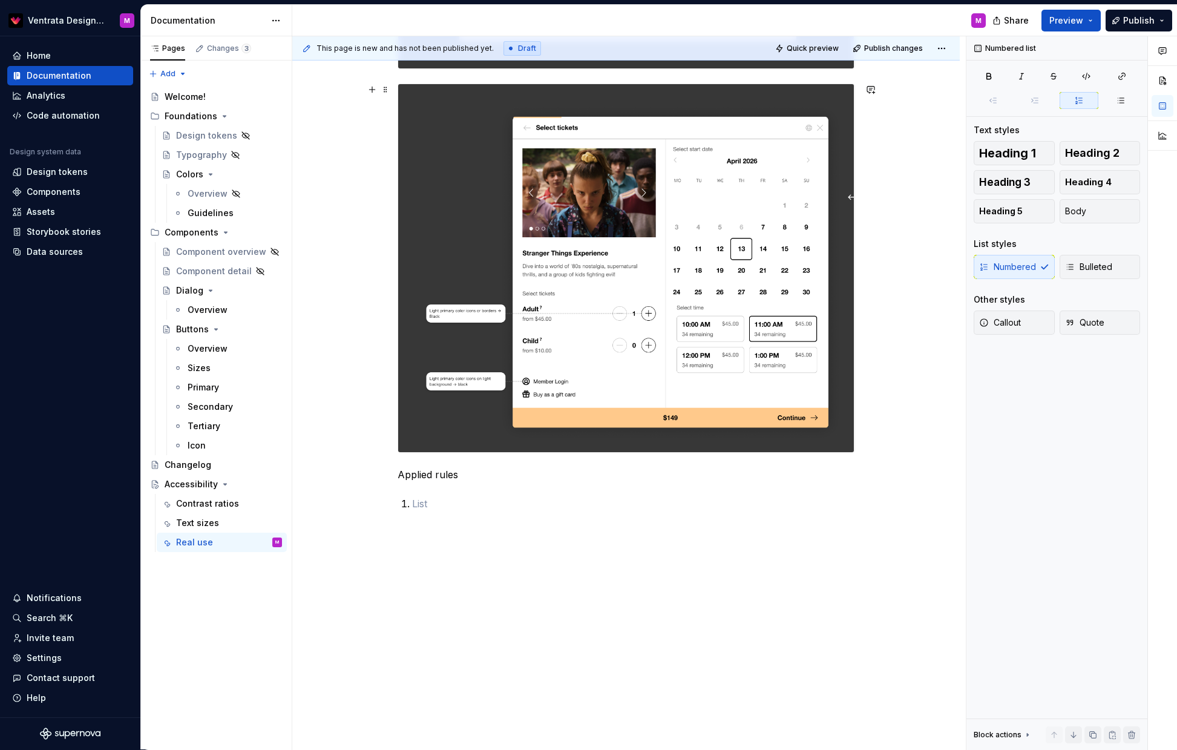
scroll to position [276, 0]
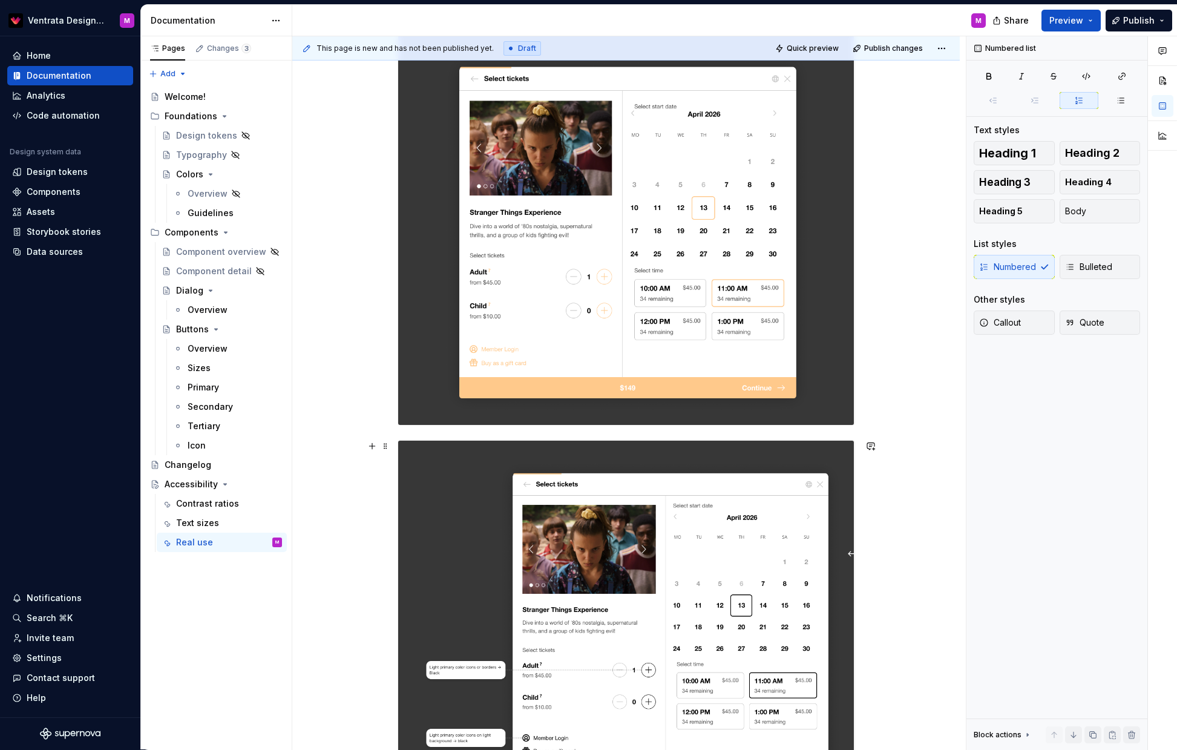
type textarea "*"
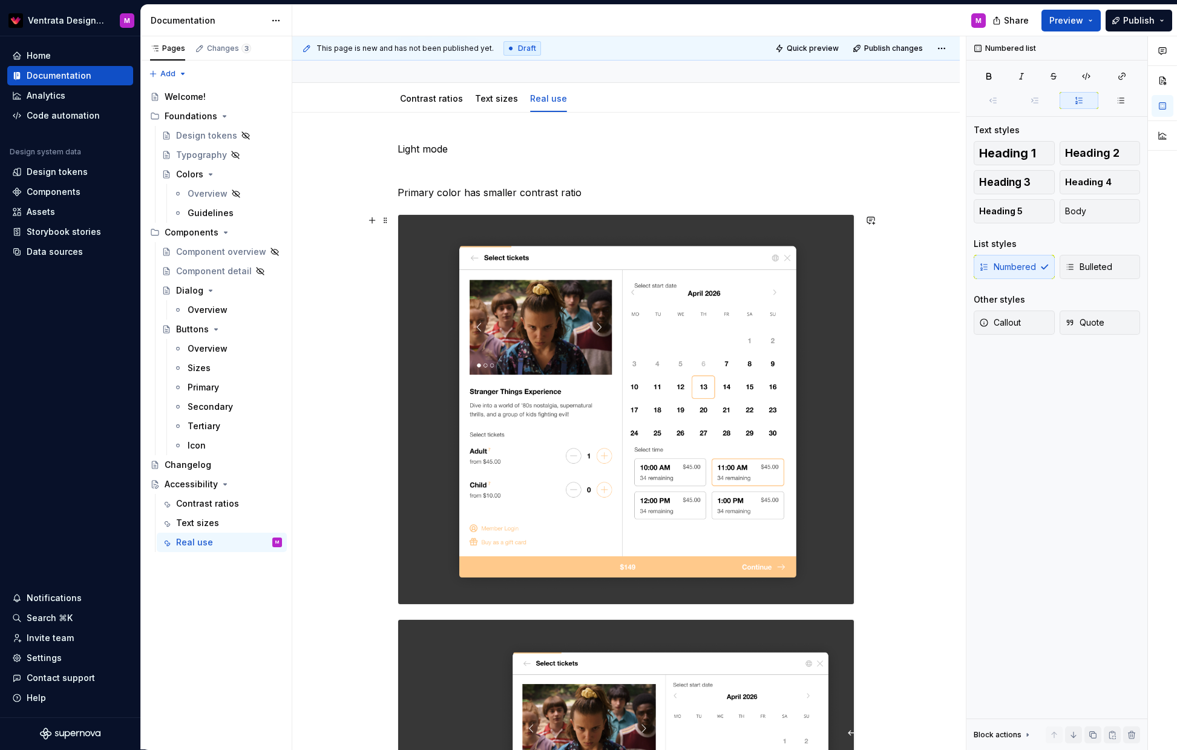
scroll to position [0, 0]
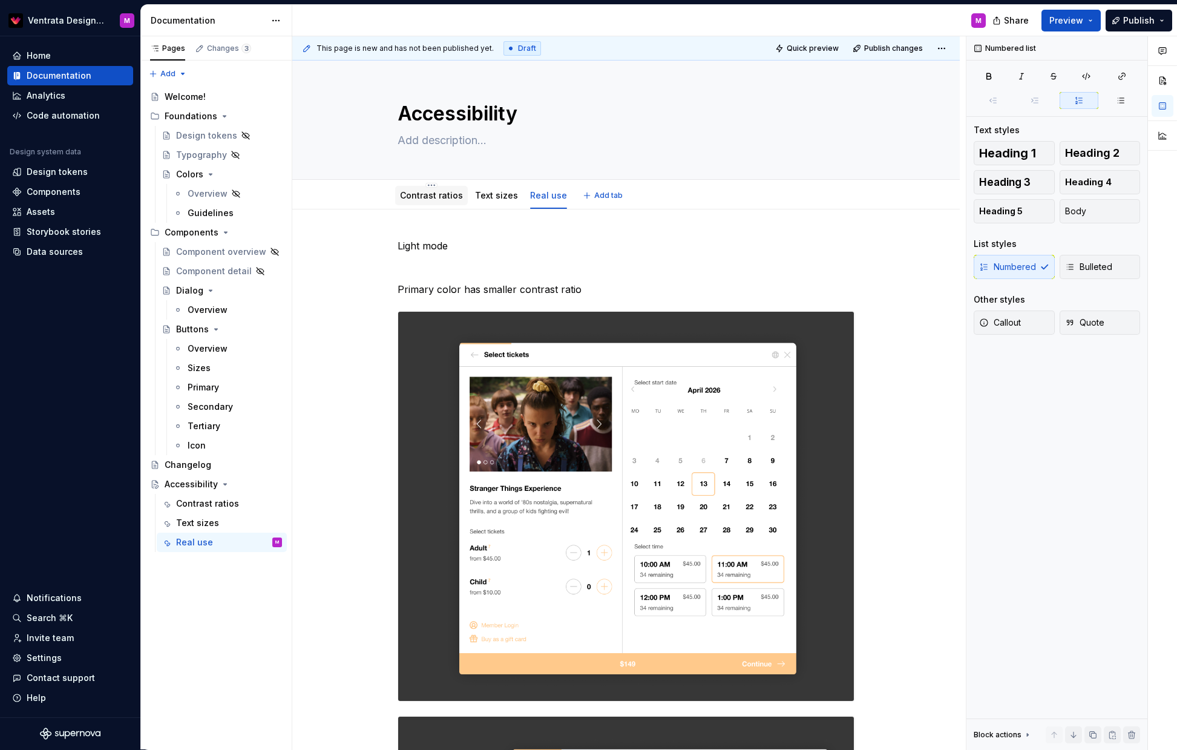
click at [429, 189] on div "Contrast ratios" at bounding box center [431, 195] width 63 height 12
click at [431, 192] on link "Contrast ratios" at bounding box center [431, 195] width 63 height 10
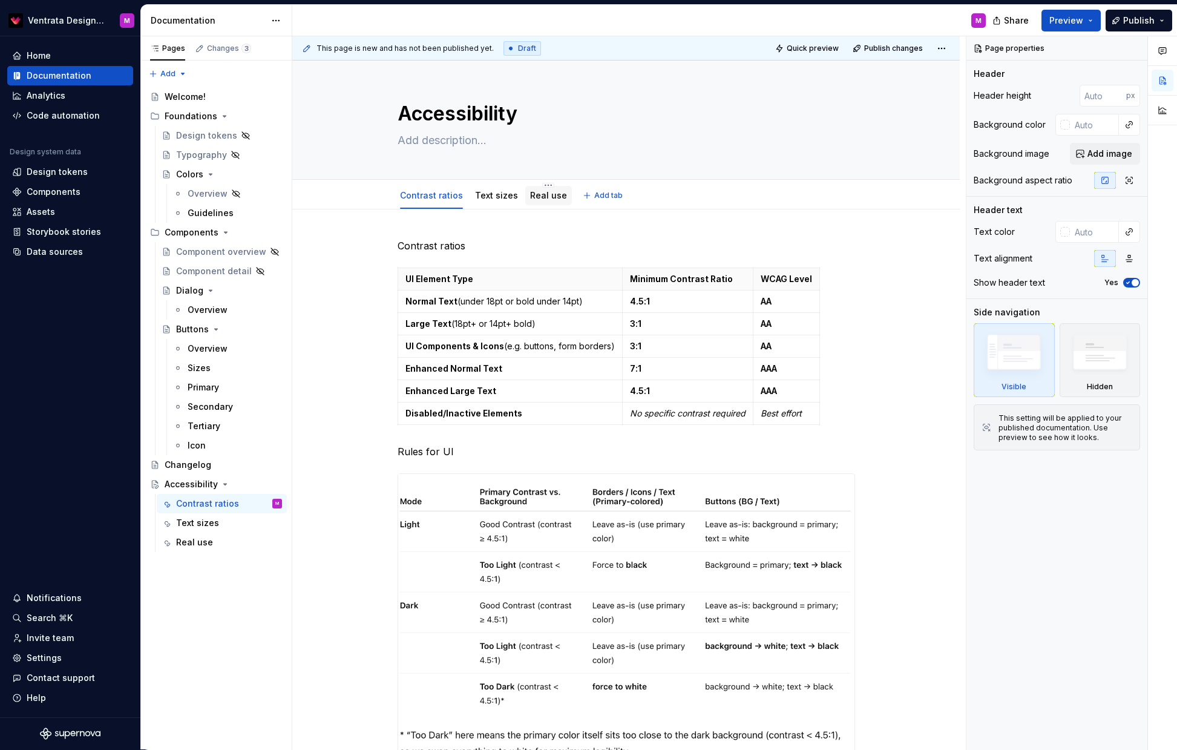
click at [541, 192] on link "Real use" at bounding box center [548, 195] width 37 height 10
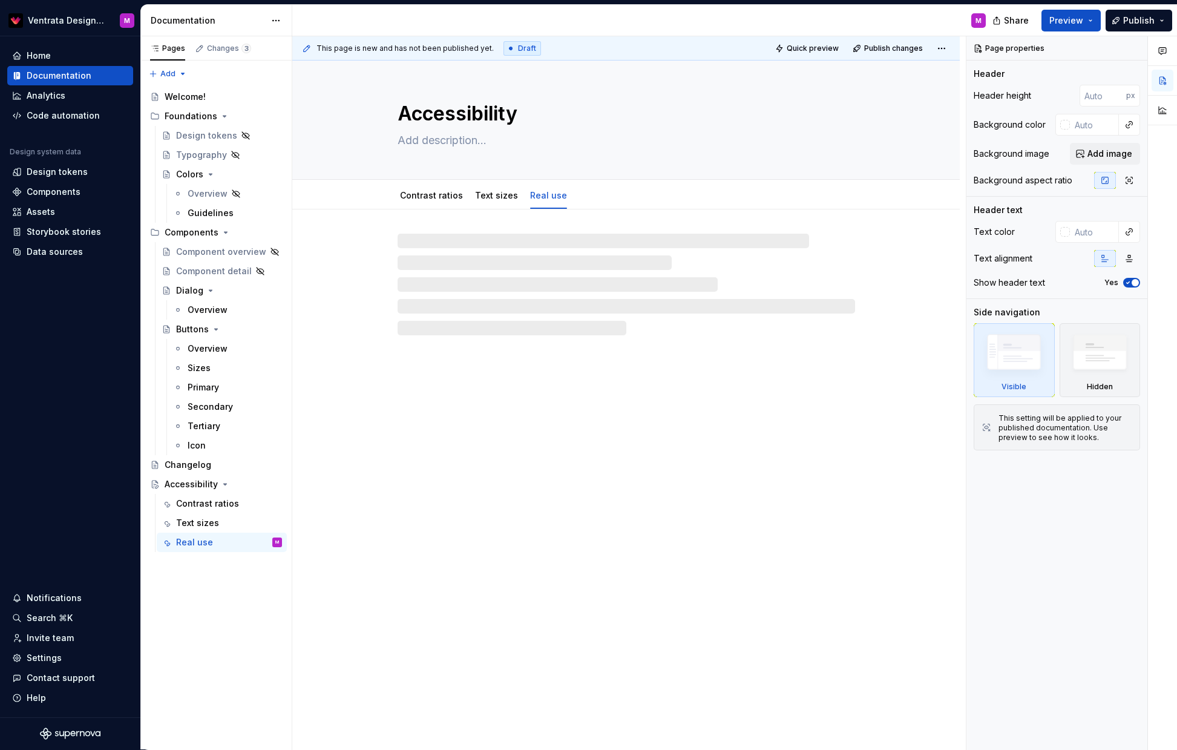
type textarea "*"
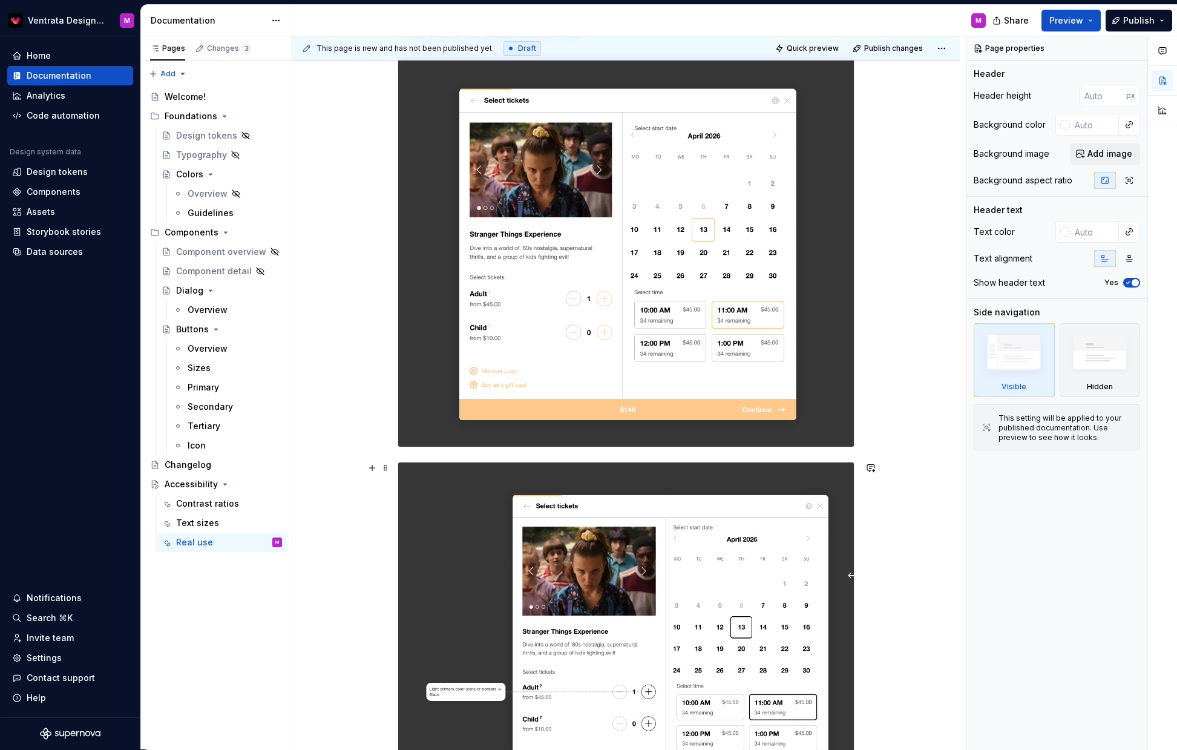
scroll to position [633, 0]
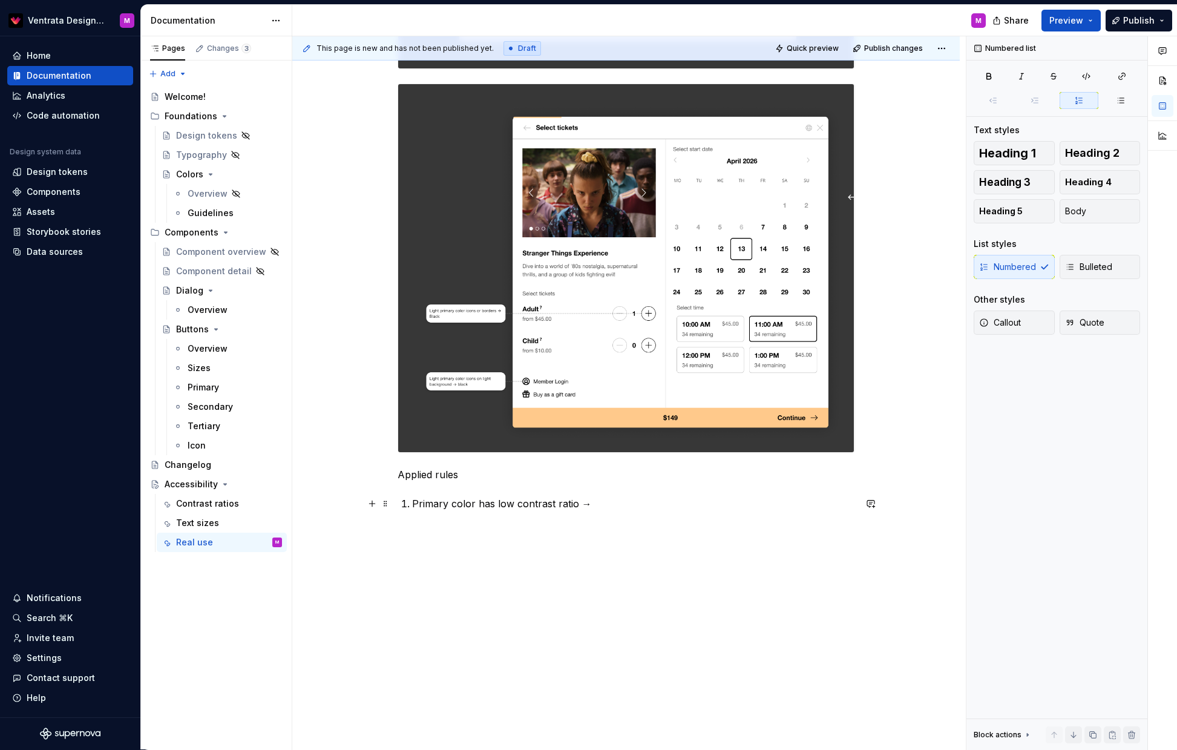
click at [619, 509] on p "Primary color has low contrast ratio →" at bounding box center [633, 503] width 443 height 15
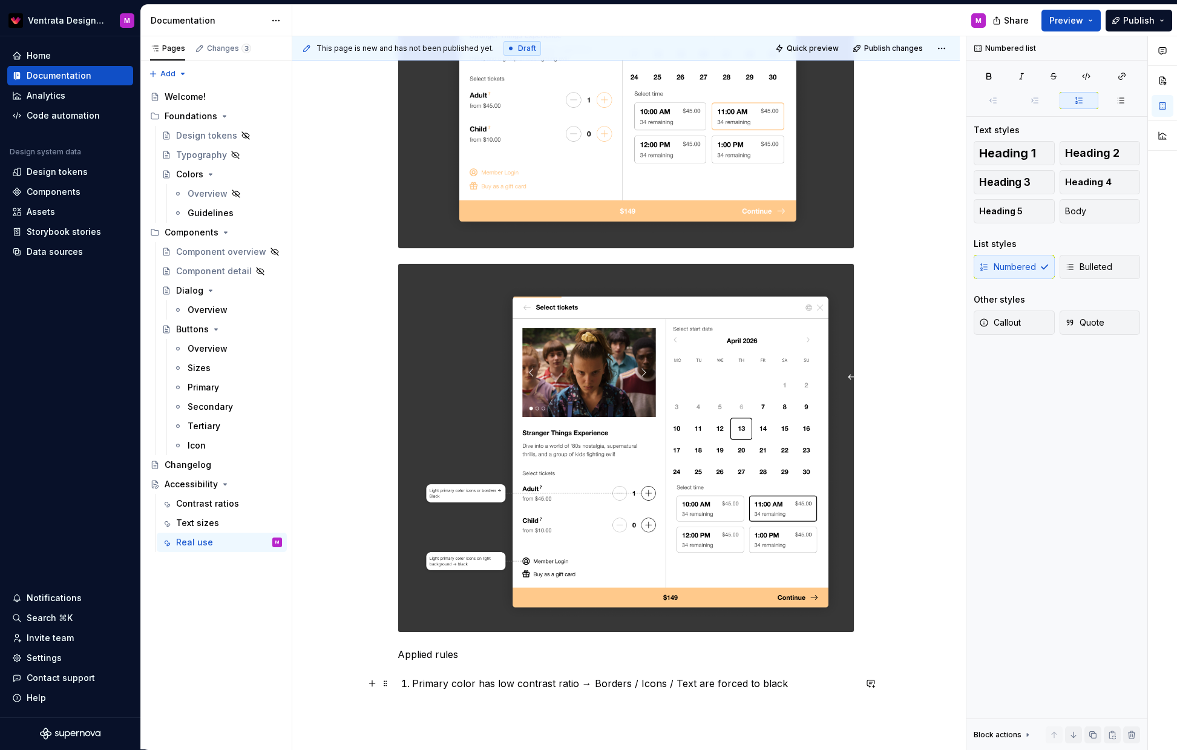
click at [709, 678] on p "Primary color has low contrast ratio → Borders / Icons / Text are forced to bla…" at bounding box center [633, 683] width 443 height 15
click at [728, 686] on p "Primary color has low contrast ratio → Borders / Icons / Text are forced to bla…" at bounding box center [633, 683] width 443 height 15
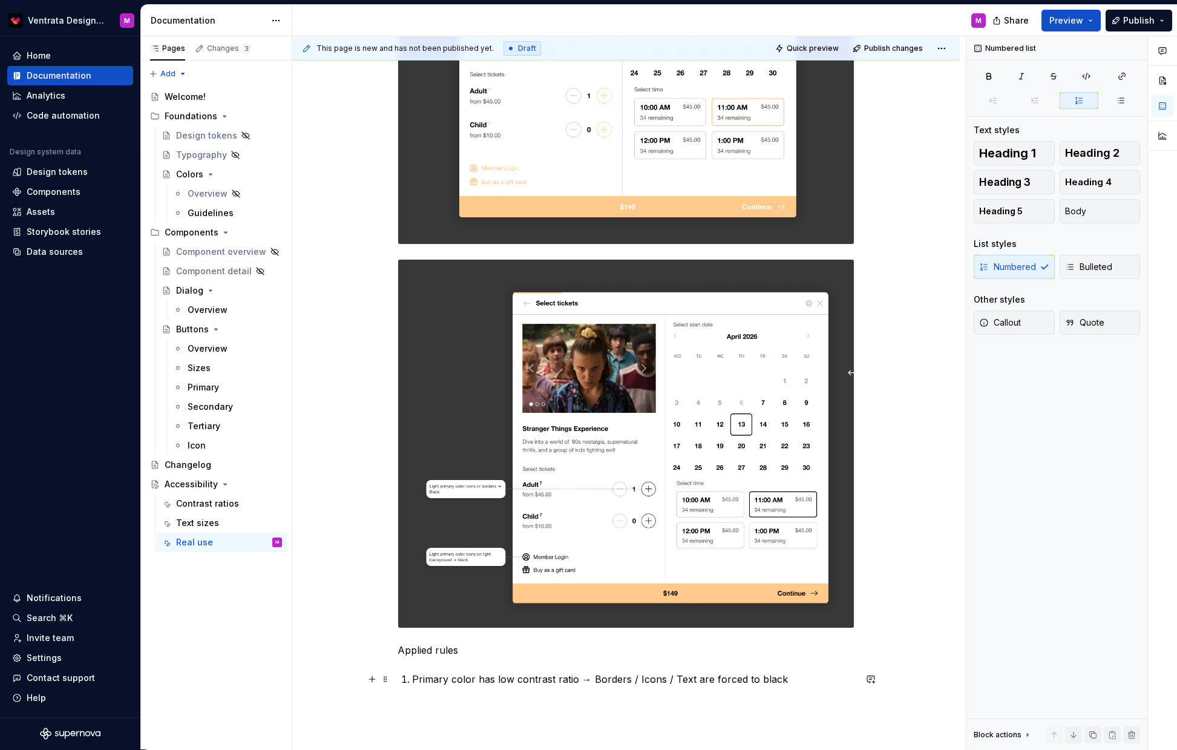
click at [728, 685] on p "Primary color has low contrast ratio → Borders / Icons / Text are forced to bla…" at bounding box center [633, 679] width 443 height 15
click at [731, 679] on p "Primary color has low contrast ratio → Borders / Icons / Text are forced to bla…" at bounding box center [633, 679] width 443 height 15
click at [714, 678] on p "Primary color has low contrast ratio → Borders / Icons / Text are forced to bla…" at bounding box center [633, 679] width 443 height 15
click at [595, 677] on p "Primary color has low contrast ratio → Borders / Icons / Text are forced to bla…" at bounding box center [633, 679] width 443 height 15
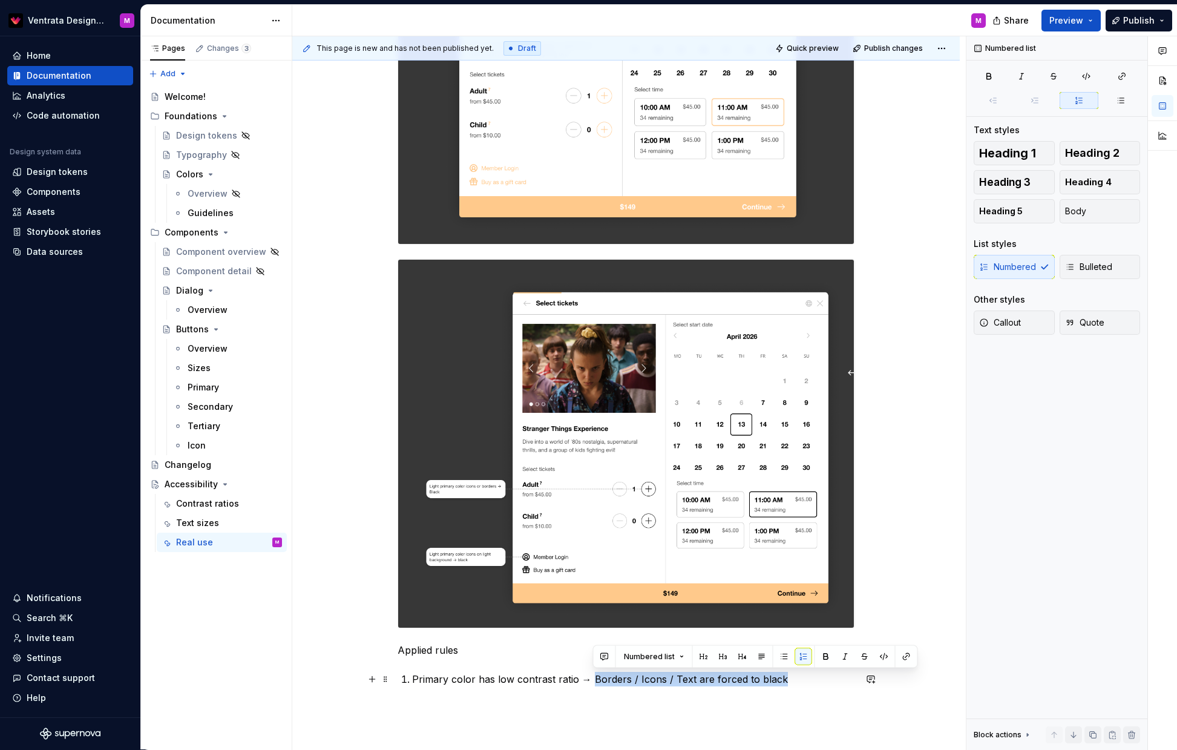
click at [787, 677] on p "Primary color has low contrast ratio → Borders / Icons / Text are forced to bla…" at bounding box center [633, 679] width 443 height 15
click at [799, 683] on p "Primary color has low contrast ratio → Borders / Icons / Text are forced to bla…" at bounding box center [633, 679] width 443 height 15
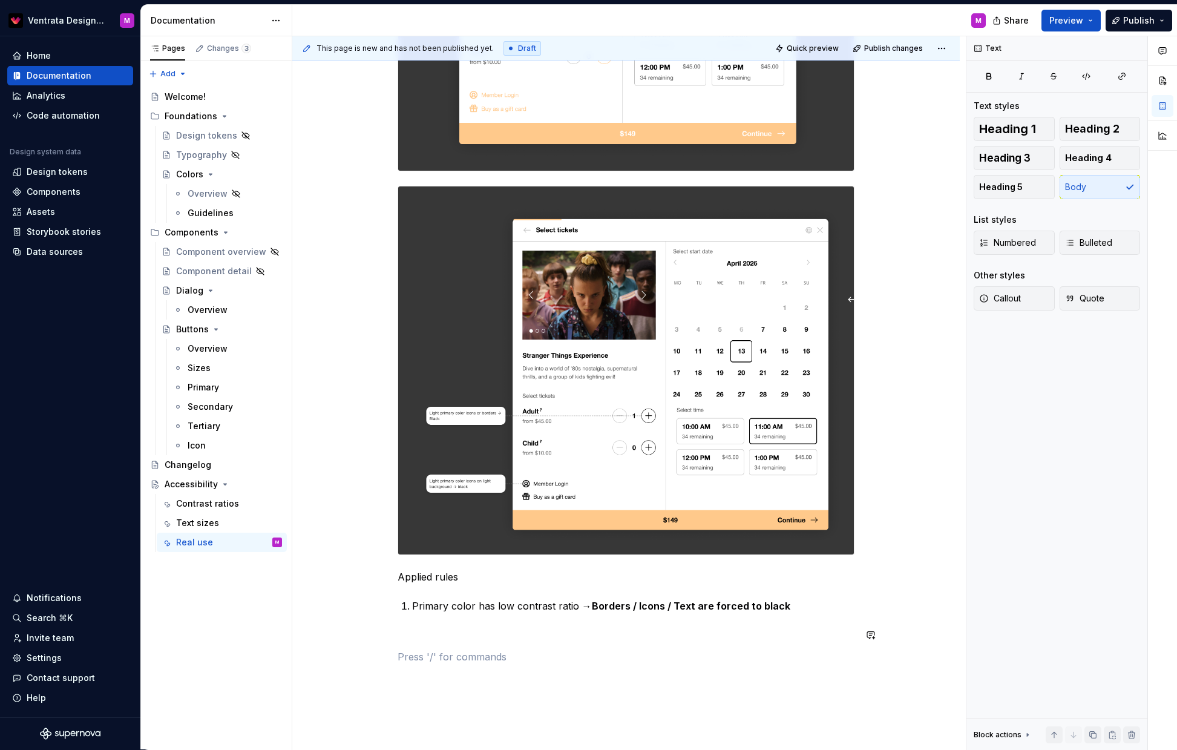
scroll to position [683, 0]
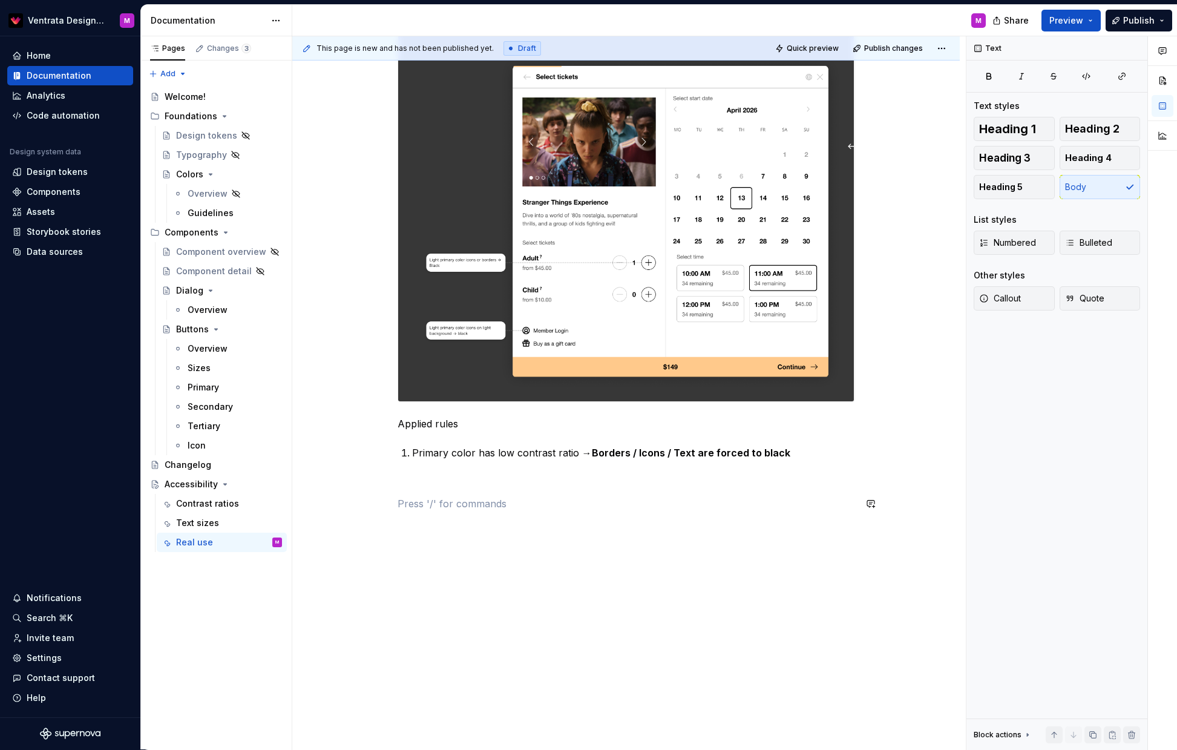
click at [443, 545] on div "Light mode Primary color has smaller contrast ratio Applied rules Primary color…" at bounding box center [626, 138] width 668 height 1224
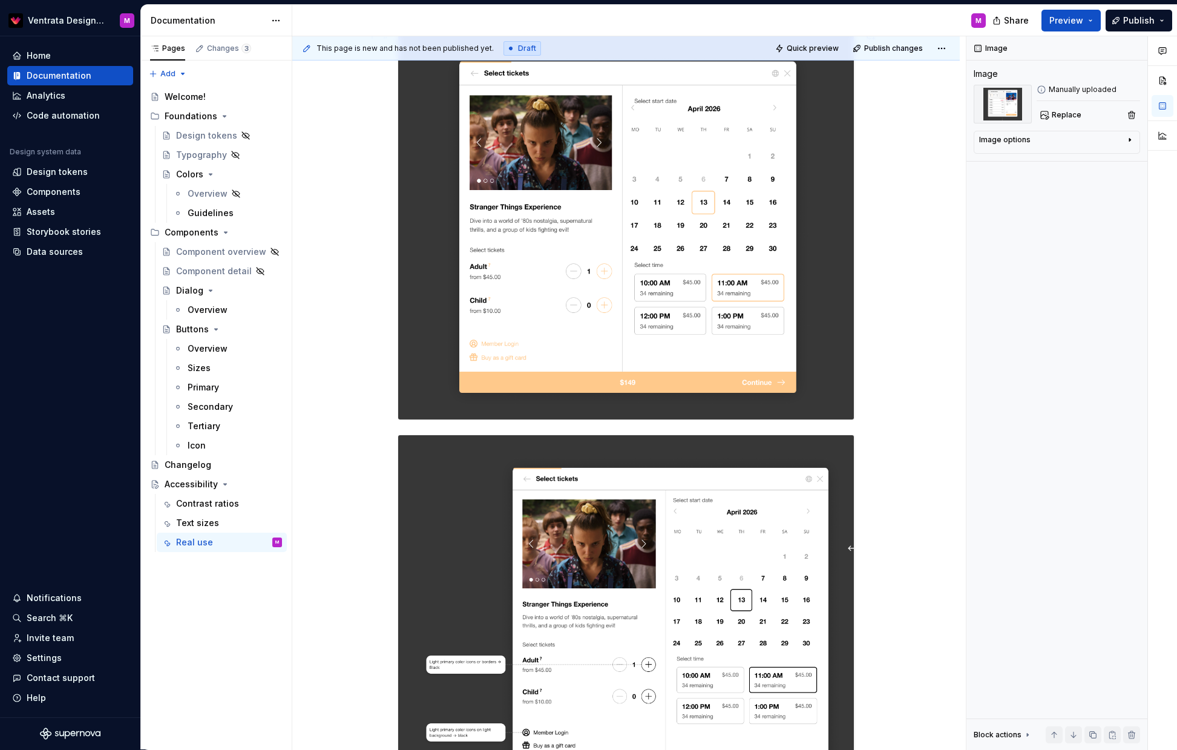
scroll to position [66, 0]
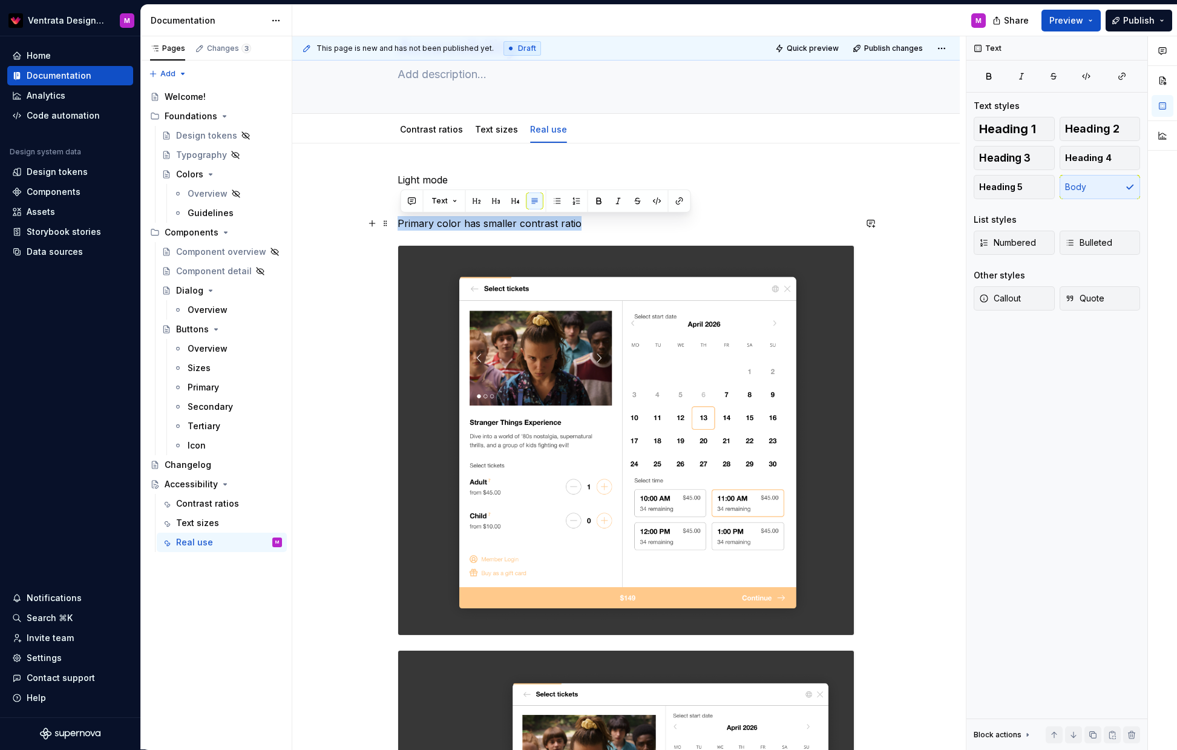
drag, startPoint x: 579, startPoint y: 224, endPoint x: 400, endPoint y: 223, distance: 179.8
copy p "Primary color has smaller contrast ratio"
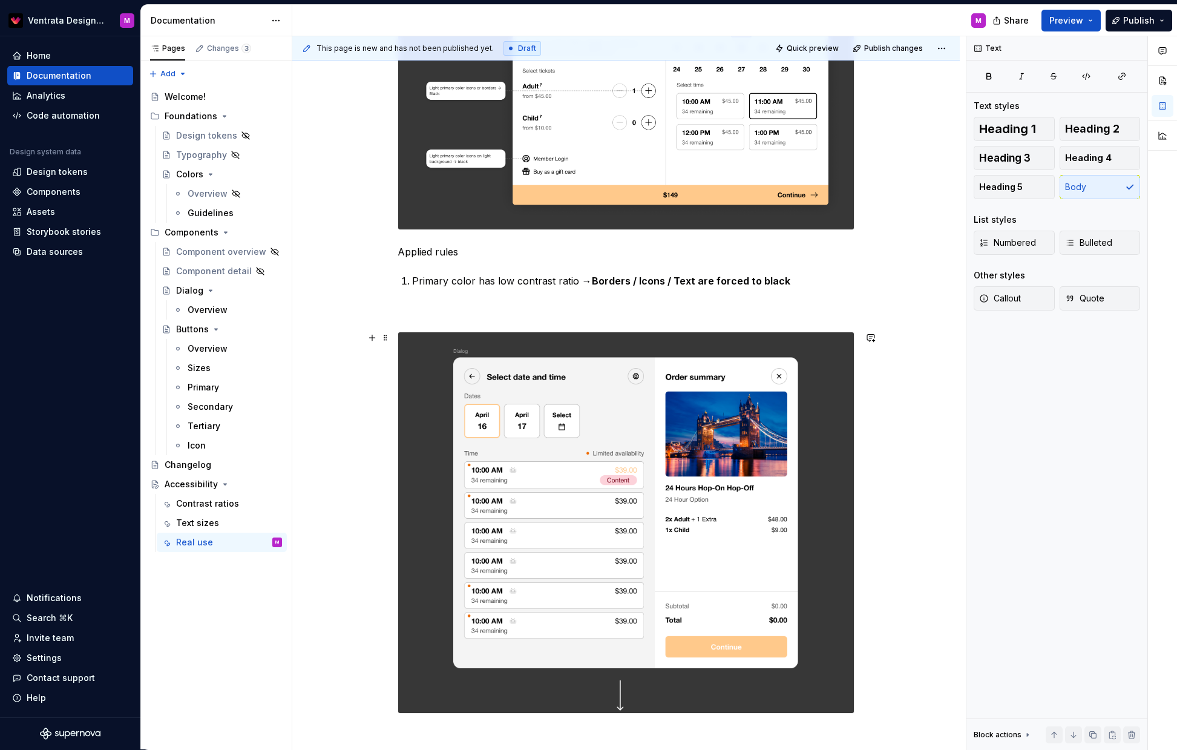
scroll to position [824, 0]
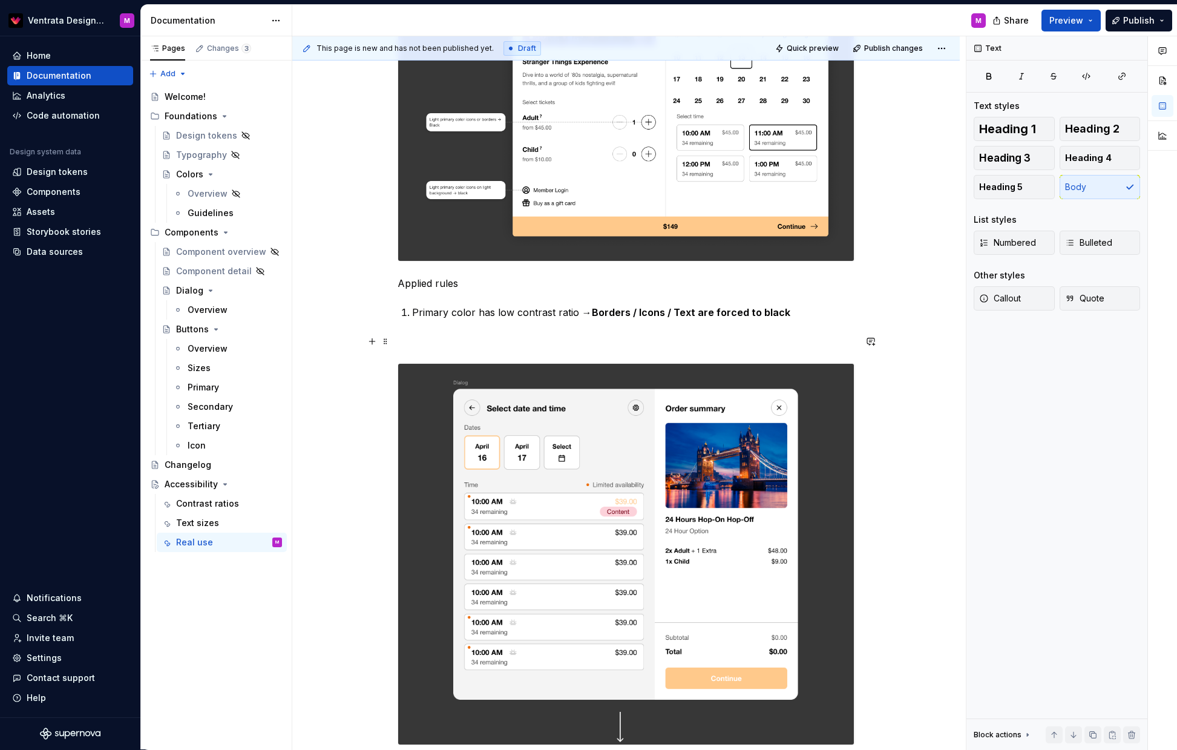
click at [456, 354] on div "Light mode Primary color has smaller contrast ratio Applied rules Primary color…" at bounding box center [627, 95] width 458 height 1360
click at [404, 338] on p "Primary color has smaller contrast ratio" at bounding box center [627, 341] width 458 height 15
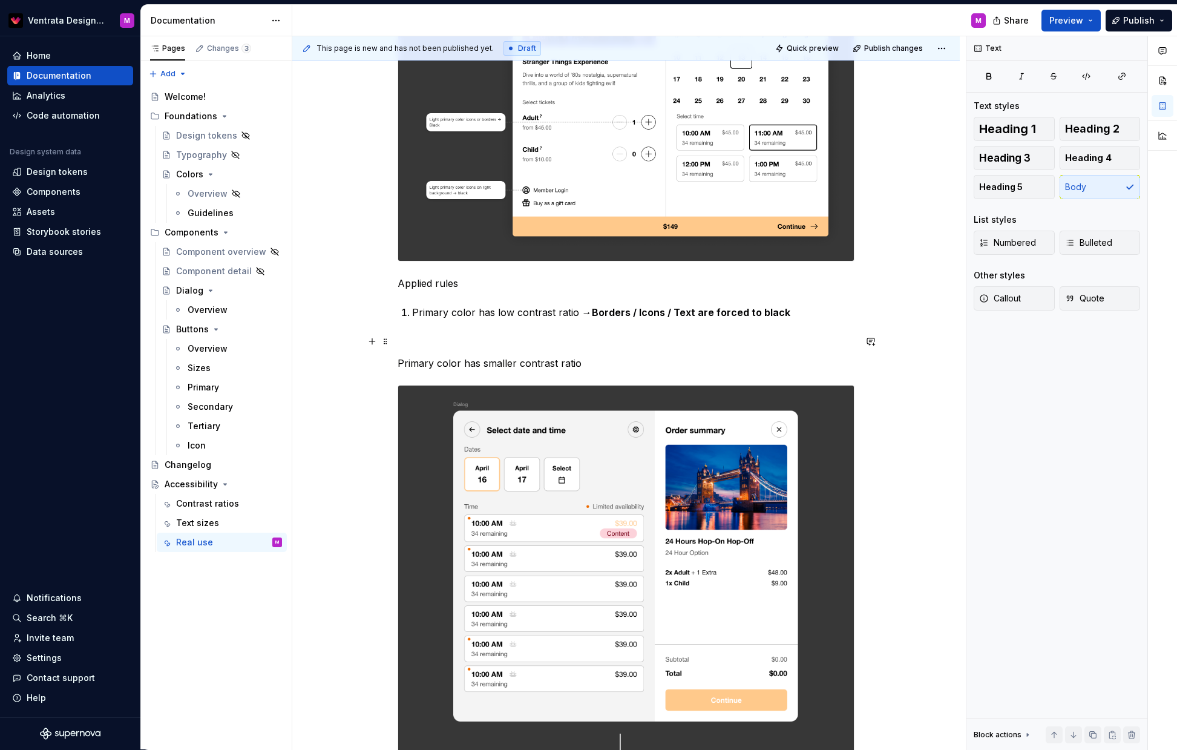
scroll to position [901, 0]
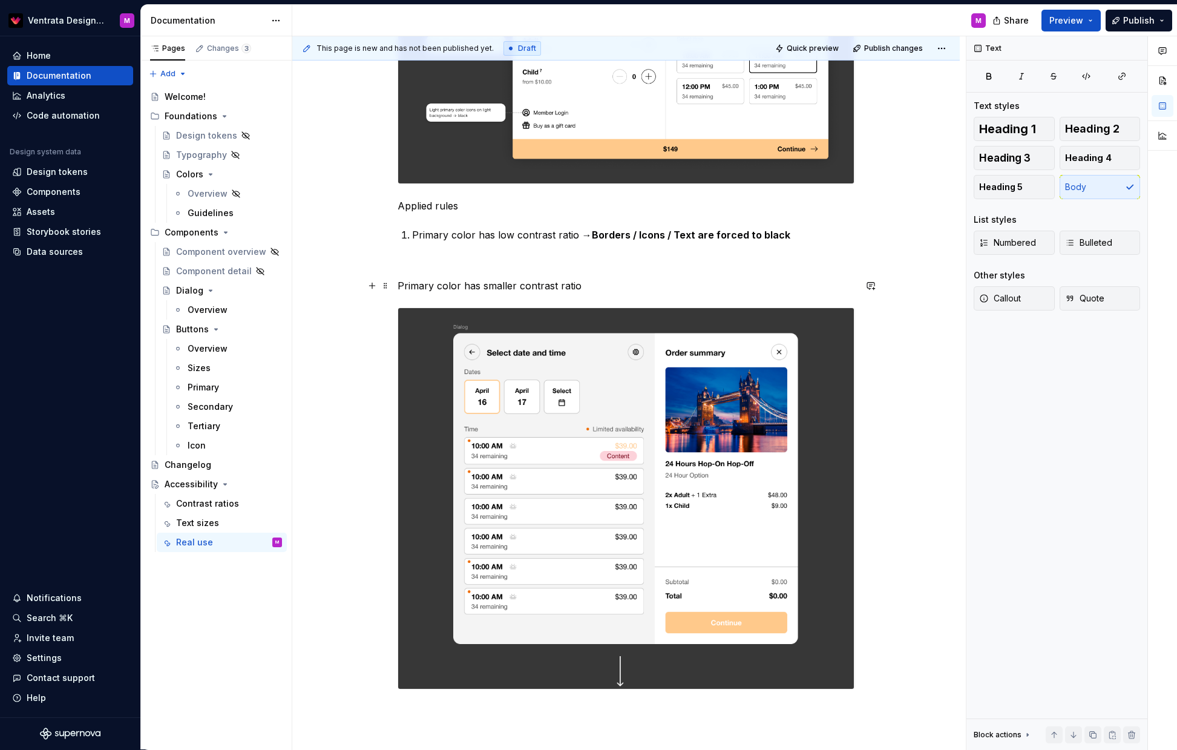
click at [507, 284] on p "Primary color has smaller contrast ratio" at bounding box center [627, 285] width 458 height 15
click at [573, 282] on p "Primary color has low contrast ratio" at bounding box center [627, 285] width 458 height 15
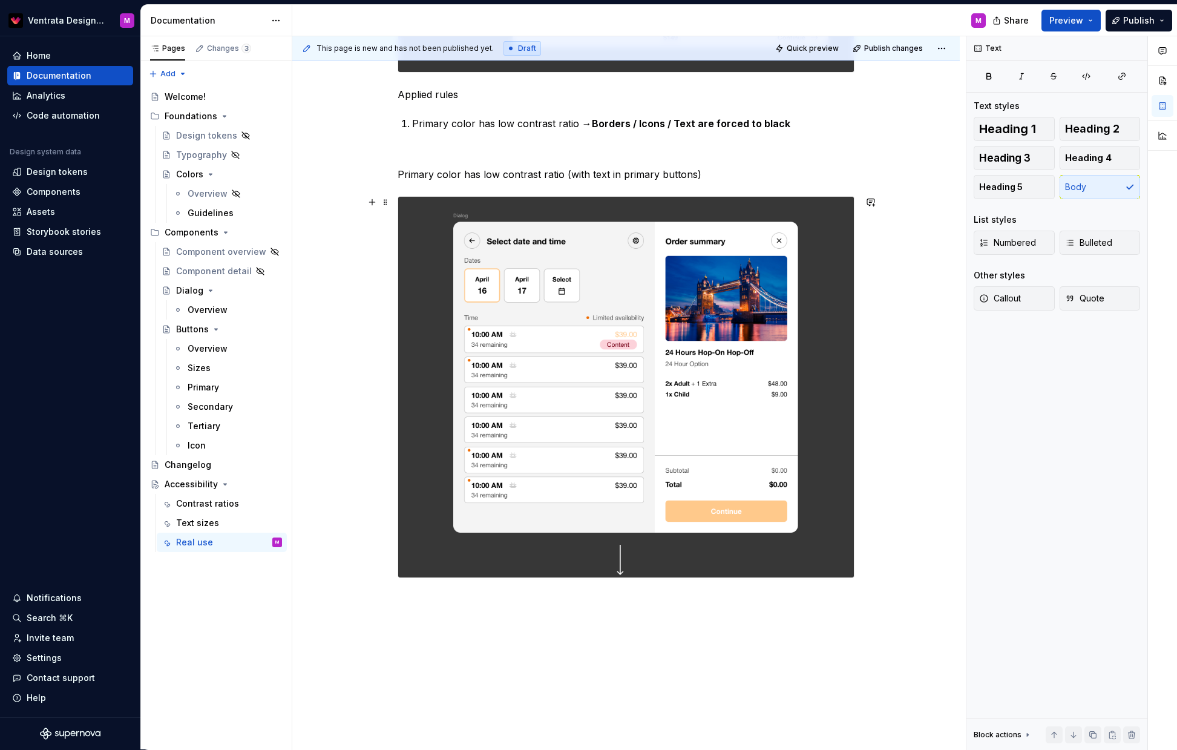
scroll to position [1037, 0]
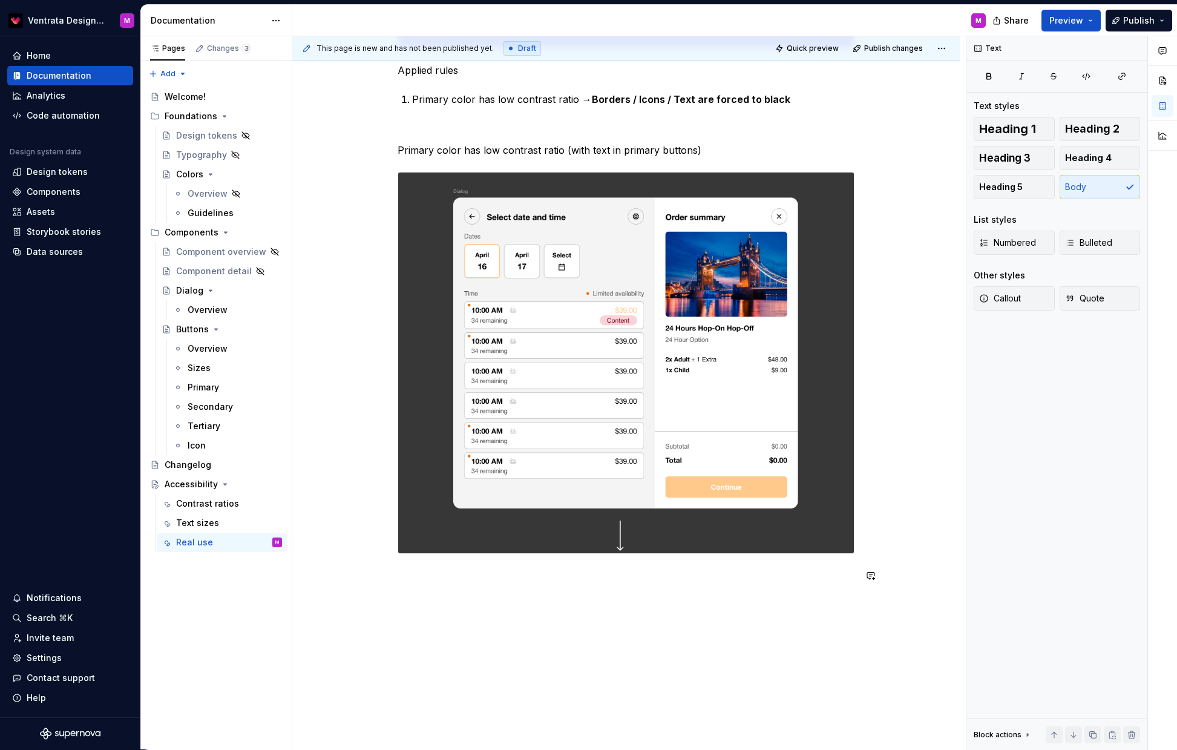
click at [687, 581] on p at bounding box center [627, 575] width 458 height 15
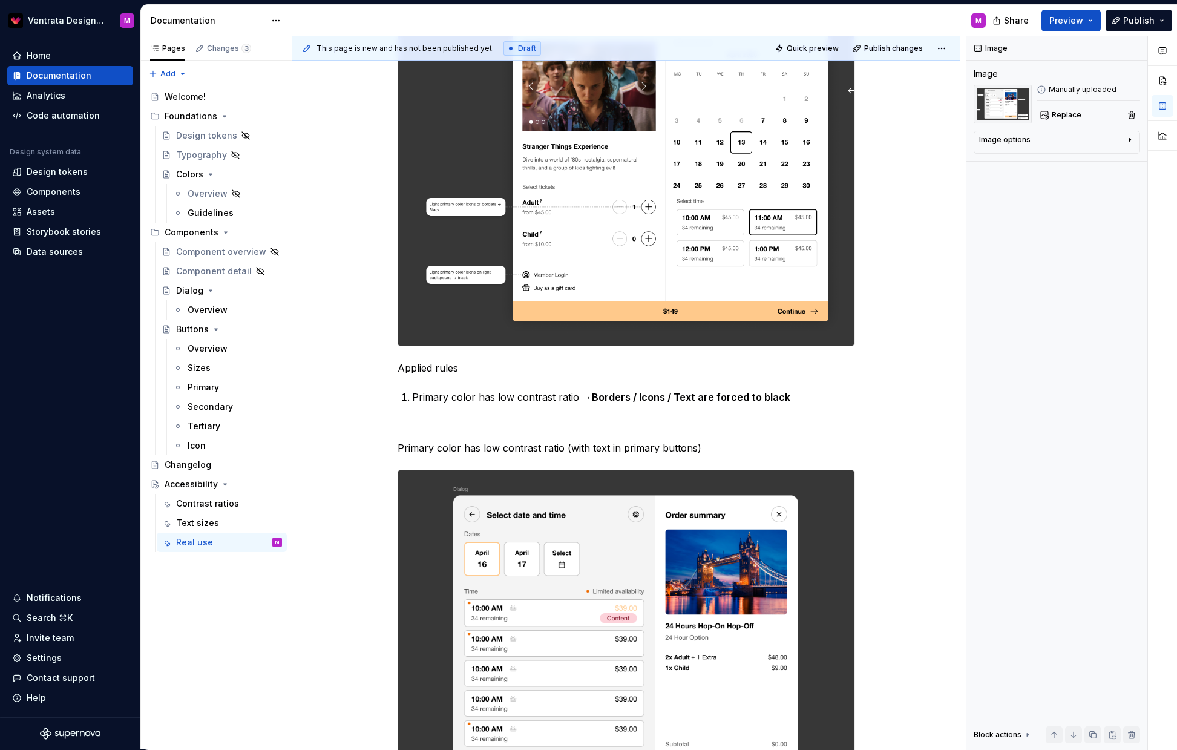
scroll to position [773, 0]
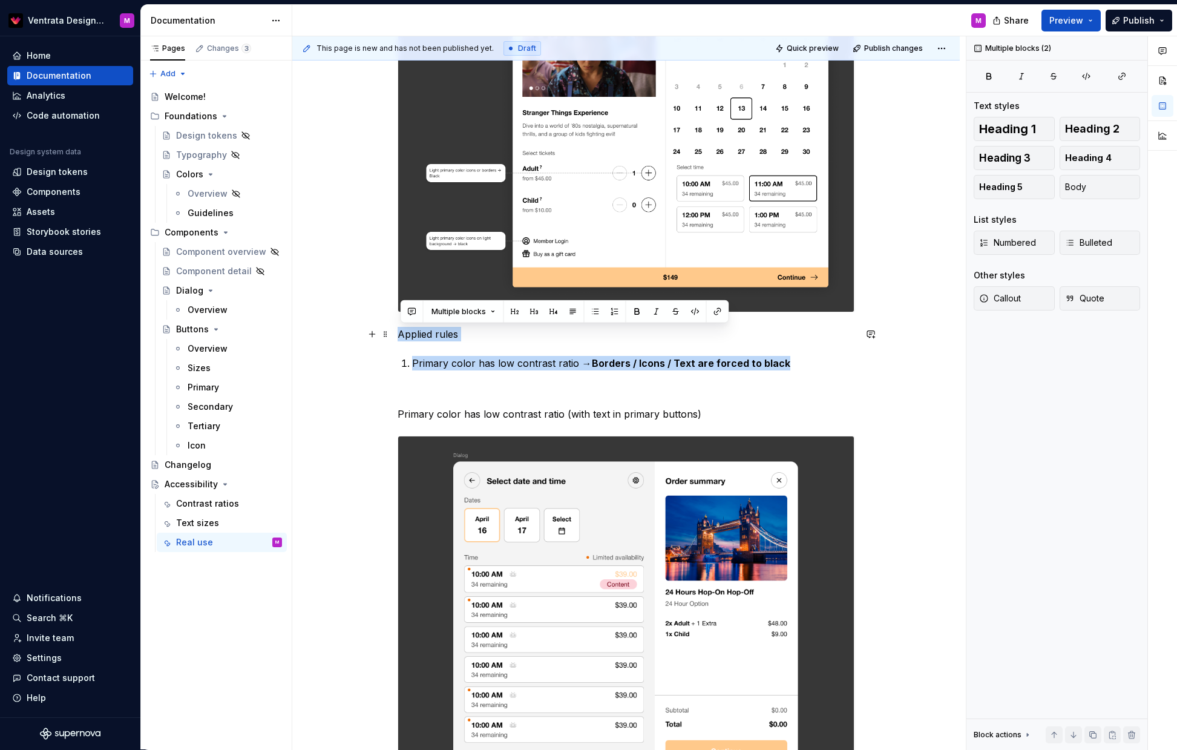
drag, startPoint x: 789, startPoint y: 361, endPoint x: 399, endPoint y: 340, distance: 390.4
click at [396, 332] on div "Light mode Primary color has smaller contrast ratio Applied rules Primary color…" at bounding box center [626, 412] width 668 height 1953
copy div "Applied rules Primary color has low contrast ratio → Borders / Icons / Text are…"
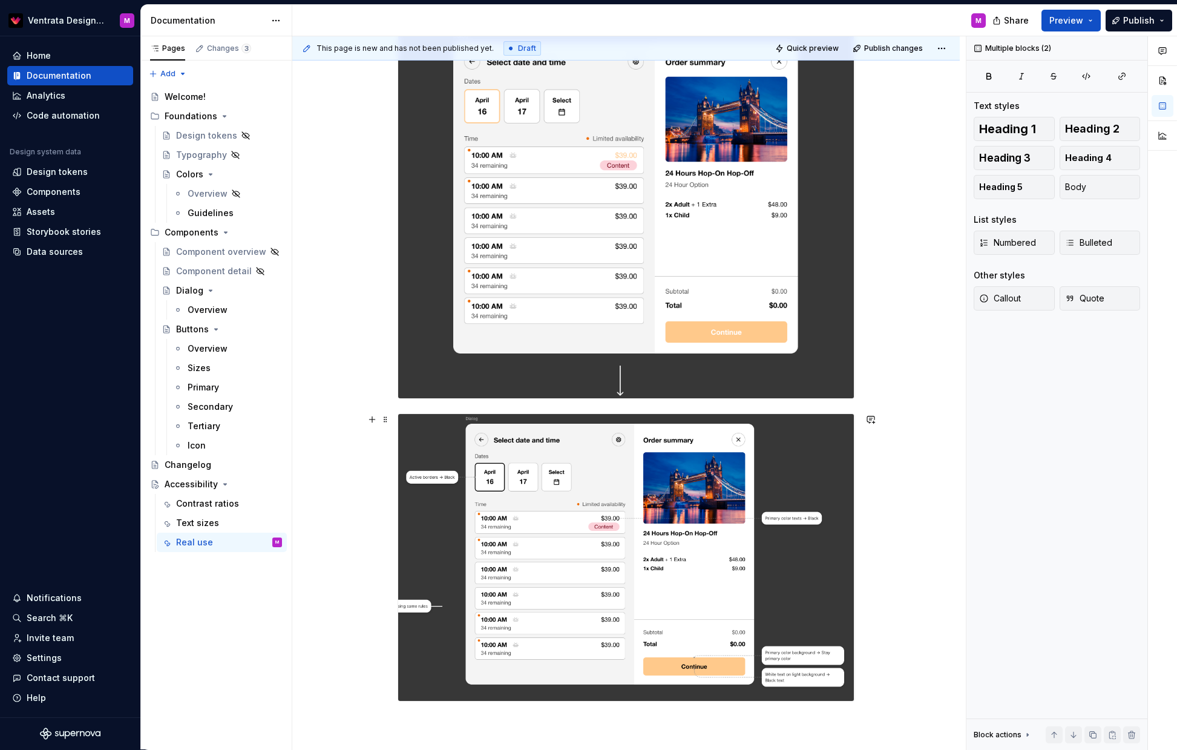
scroll to position [1386, 0]
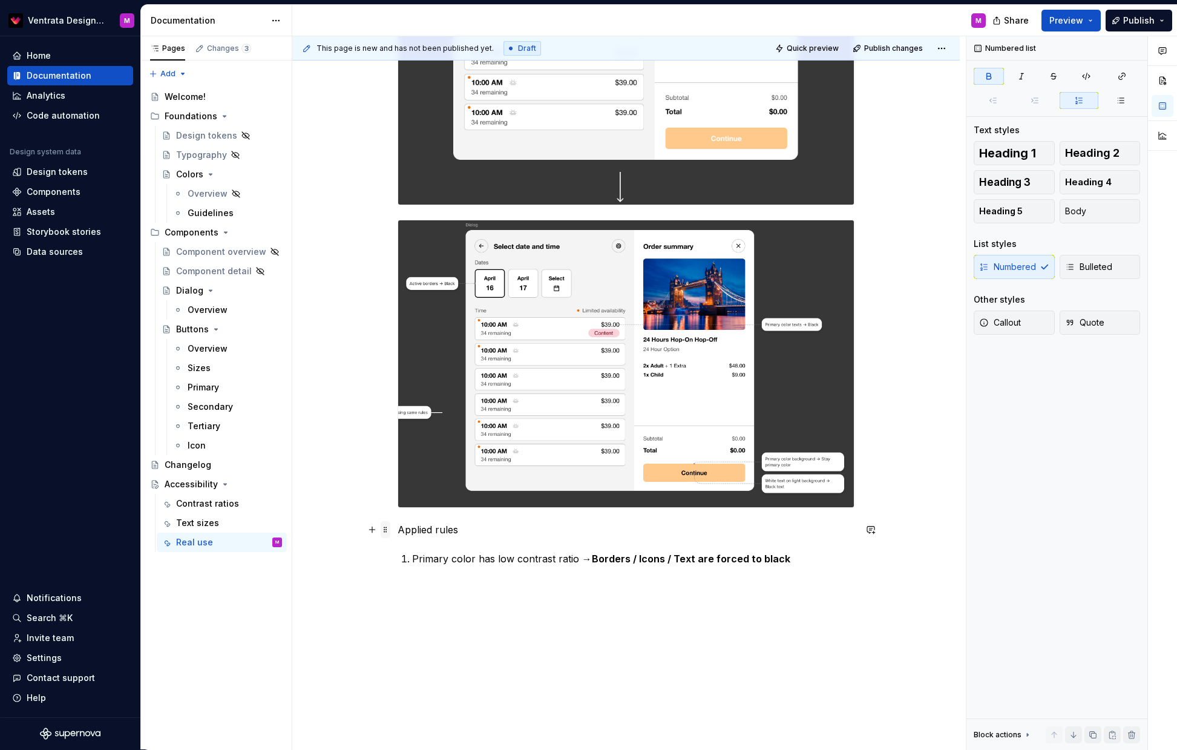
click at [390, 528] on span at bounding box center [386, 529] width 10 height 17
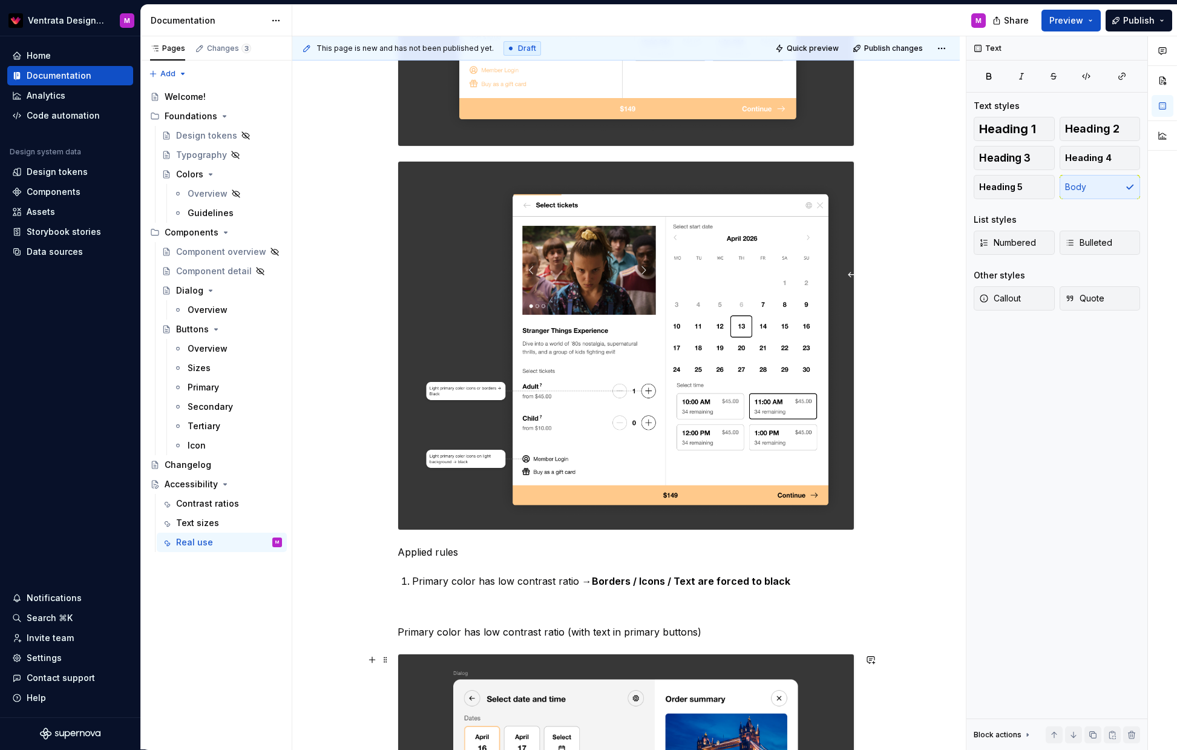
scroll to position [1485, 0]
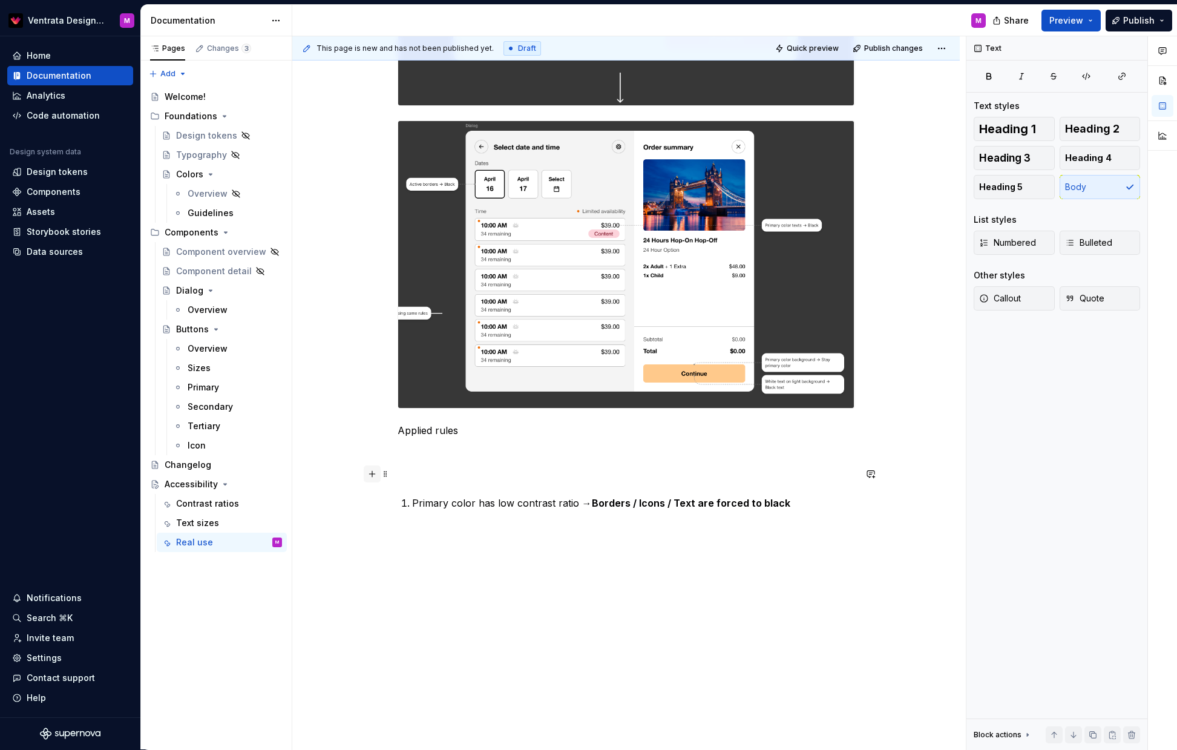
click at [373, 472] on button "button" at bounding box center [372, 474] width 17 height 17
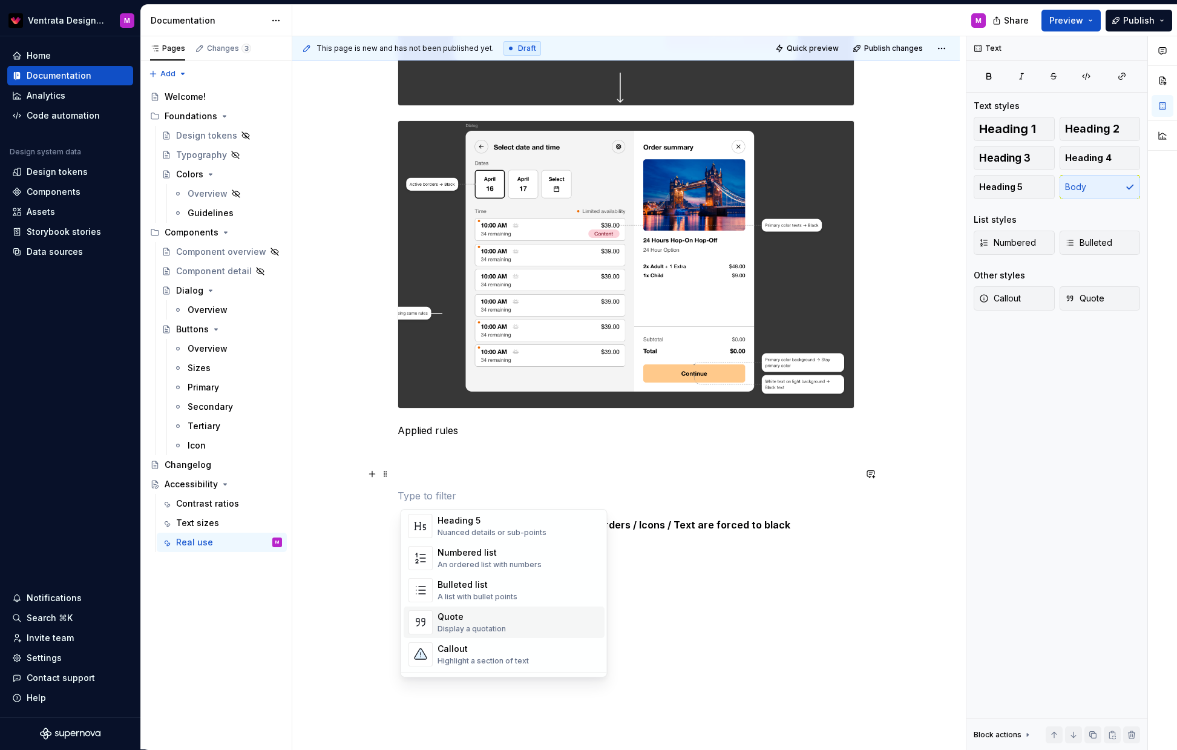
scroll to position [278, 0]
click at [521, 553] on div "Callout" at bounding box center [483, 550] width 91 height 12
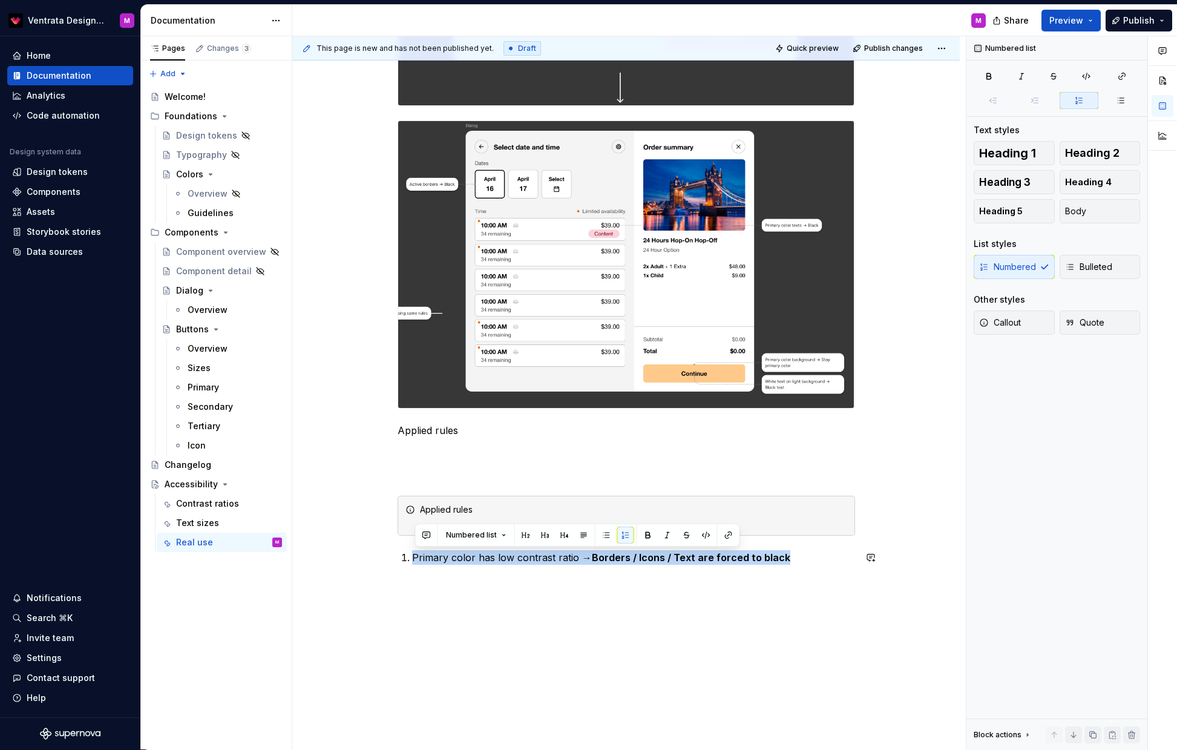
drag, startPoint x: 416, startPoint y: 559, endPoint x: 786, endPoint y: 563, distance: 370.5
copy p "Primary color has low contrast ratio → Borders / Icons / Text are forced to bla…"
click at [444, 514] on div "Applied rules" at bounding box center [633, 516] width 427 height 24
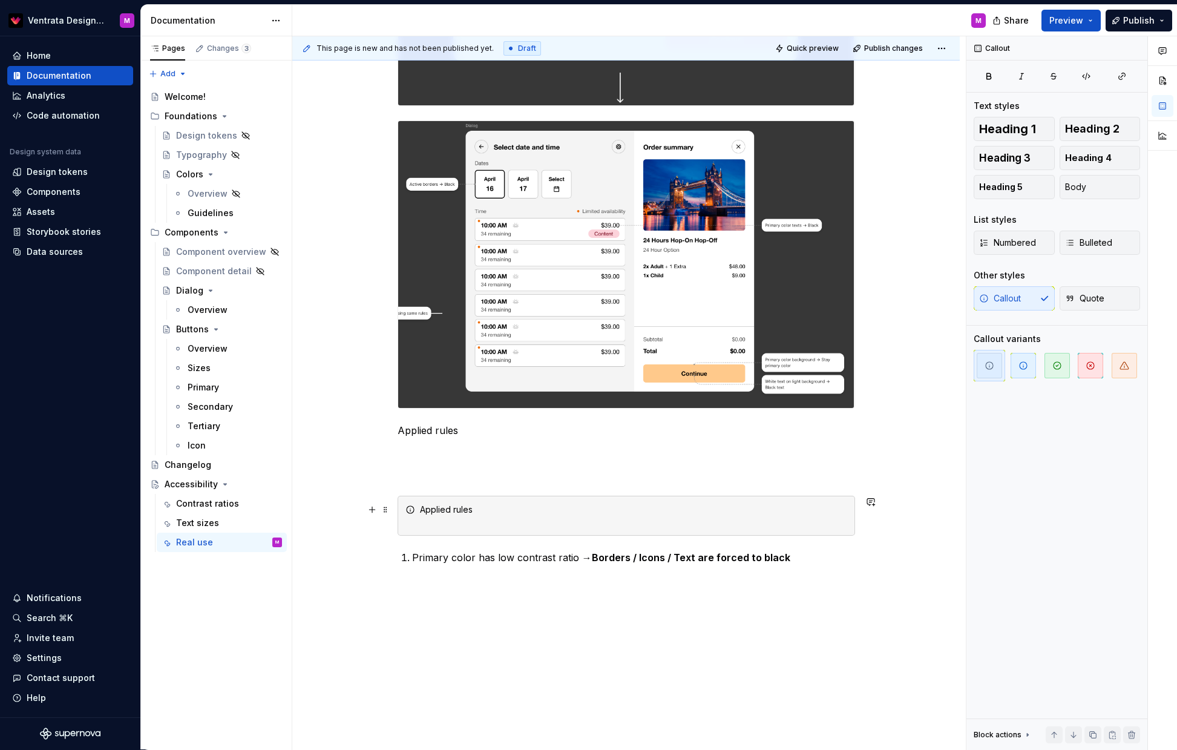
click at [439, 522] on div "Applied rules" at bounding box center [633, 516] width 427 height 24
click at [413, 508] on icon at bounding box center [411, 510] width 10 height 10
click at [439, 471] on p at bounding box center [627, 474] width 458 height 15
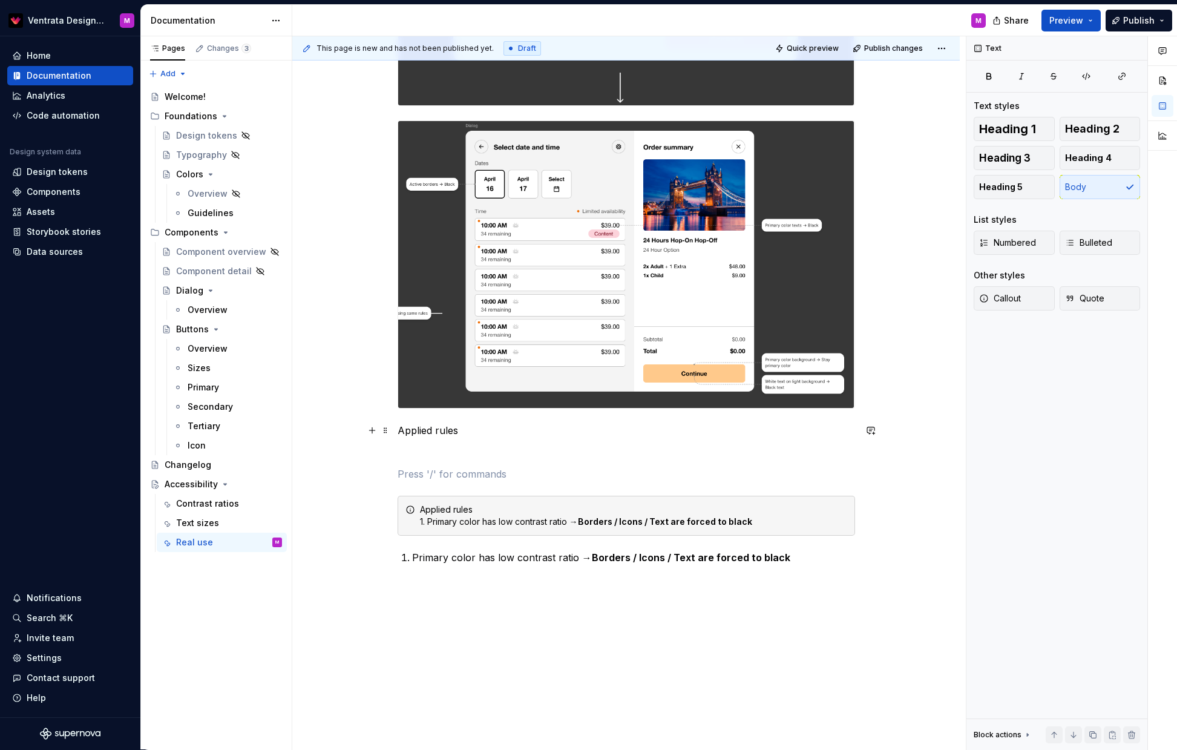
click at [483, 512] on div "Applied rules 1. Primary color has low contrast ratio → Borders / Icons / Text …" at bounding box center [633, 516] width 427 height 24
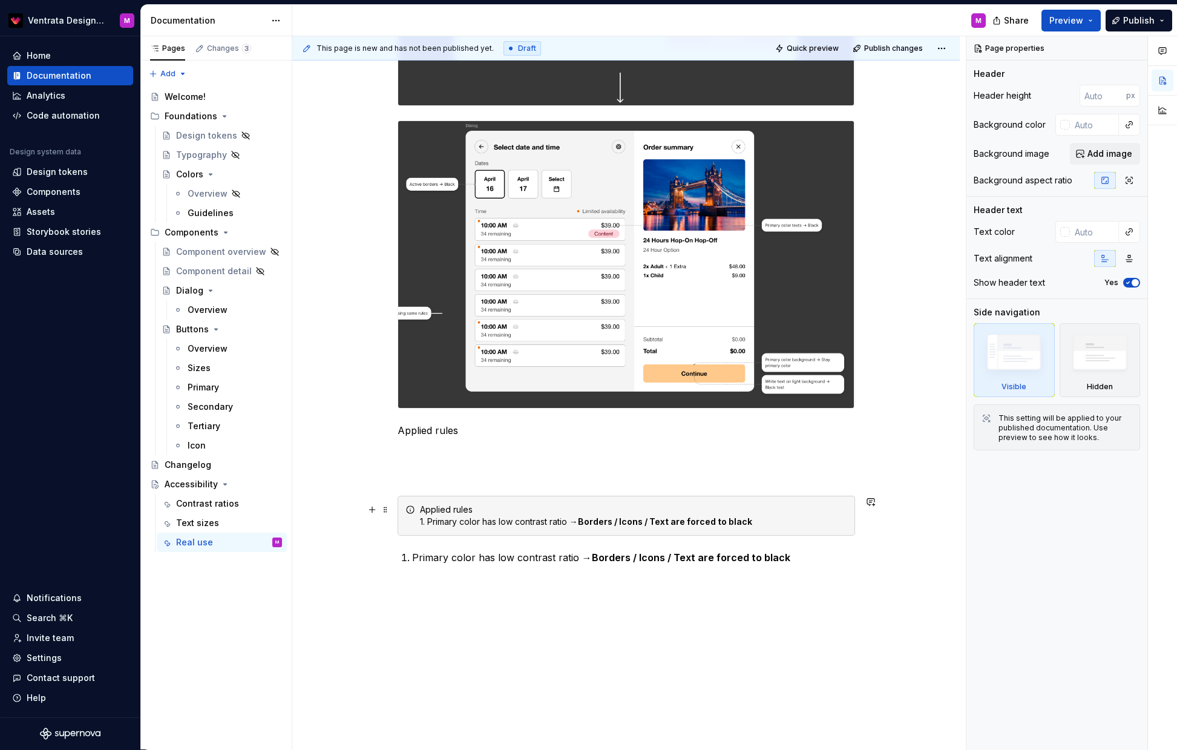
click at [495, 507] on div "Applied rules 1. Primary color has low contrast ratio → Borders / Icons / Text …" at bounding box center [633, 516] width 427 height 24
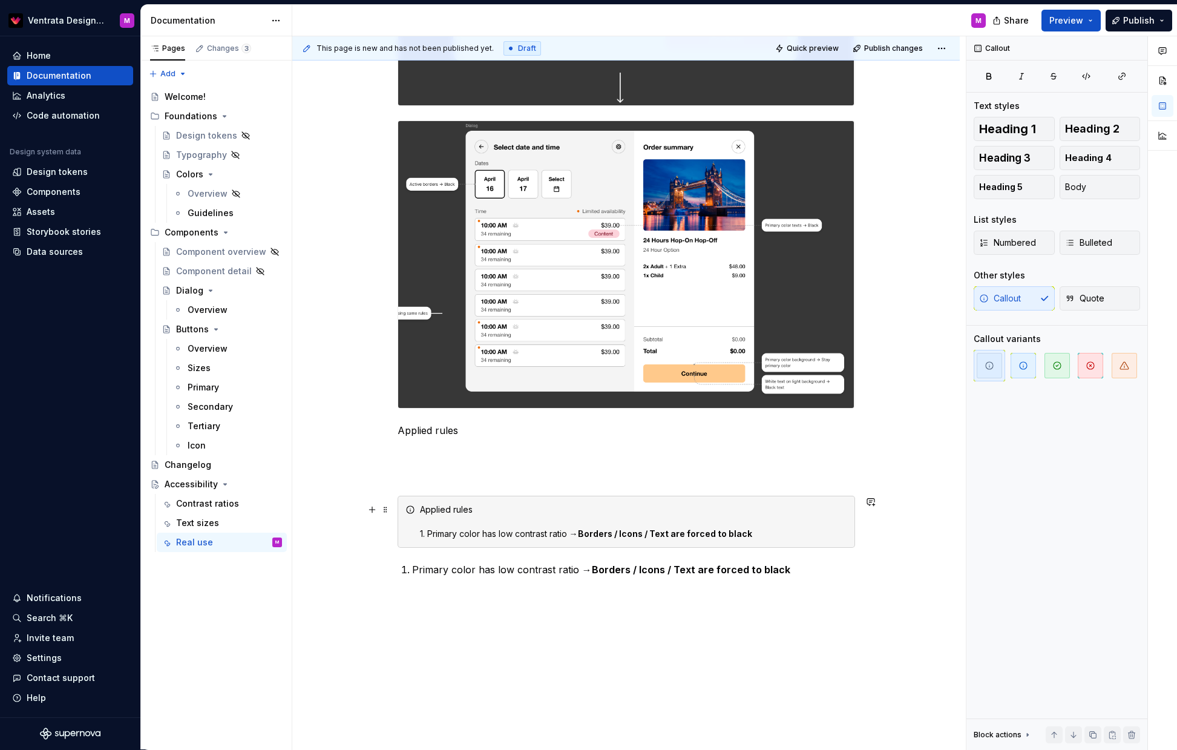
click at [476, 509] on div "Applied rules 1. Primary color has low contrast ratio → Borders / Icons / Text …" at bounding box center [633, 522] width 427 height 36
click at [474, 531] on div "Applied rules 1. Primary color has low contrast ratio → Borders / Icons / Text …" at bounding box center [633, 522] width 427 height 36
click at [429, 532] on div "Applied rules 1. Primary color has low contrast ratio → Borders / Icons / Text …" at bounding box center [633, 522] width 427 height 36
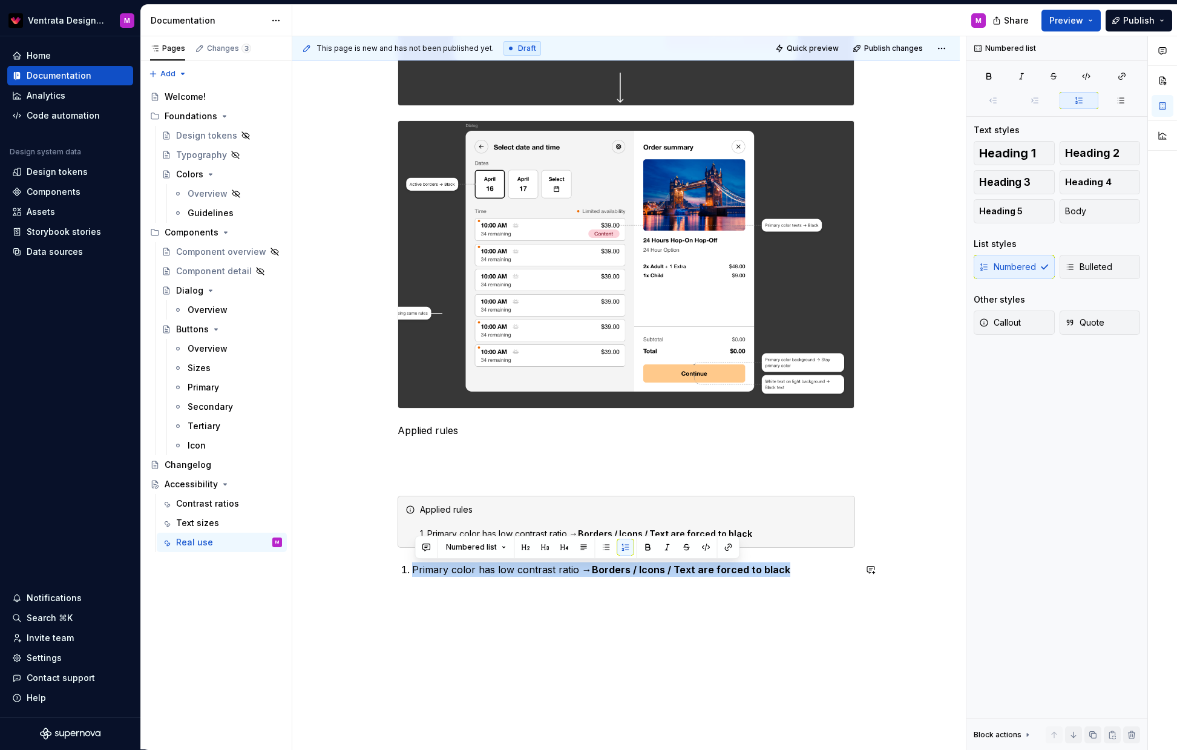
drag, startPoint x: 794, startPoint y: 569, endPoint x: 381, endPoint y: 559, distance: 412.4
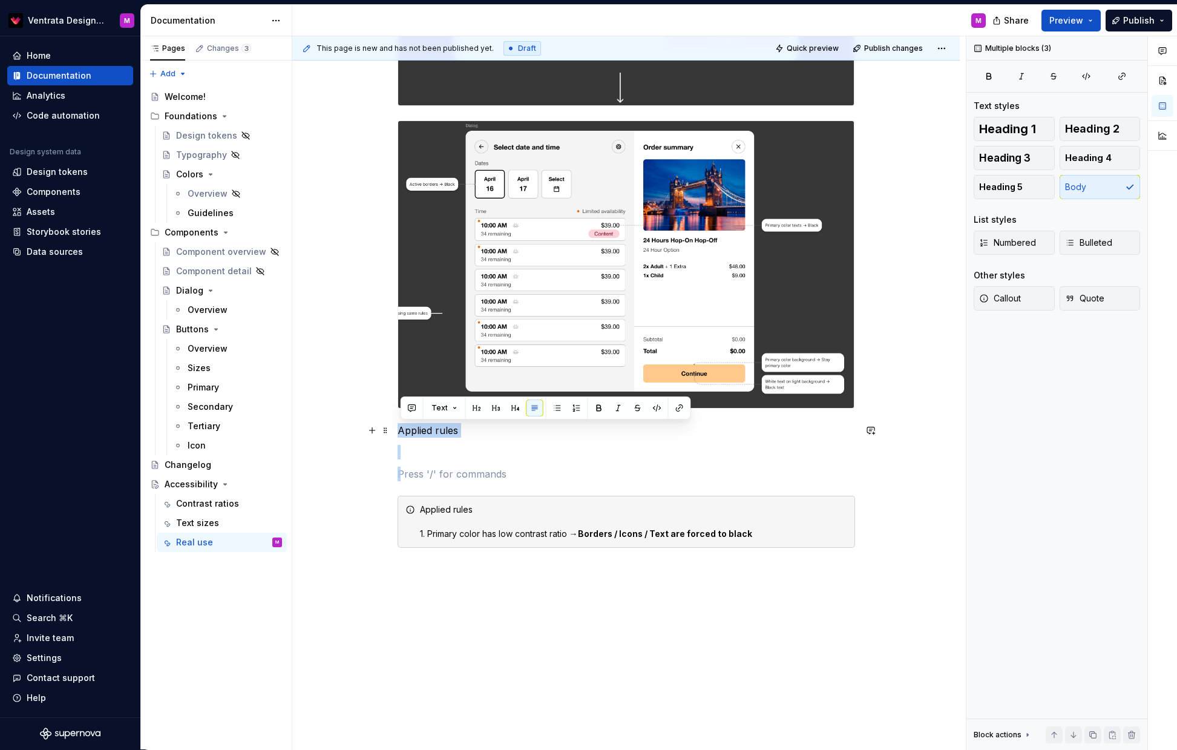
drag, startPoint x: 432, startPoint y: 449, endPoint x: 400, endPoint y: 439, distance: 33.7
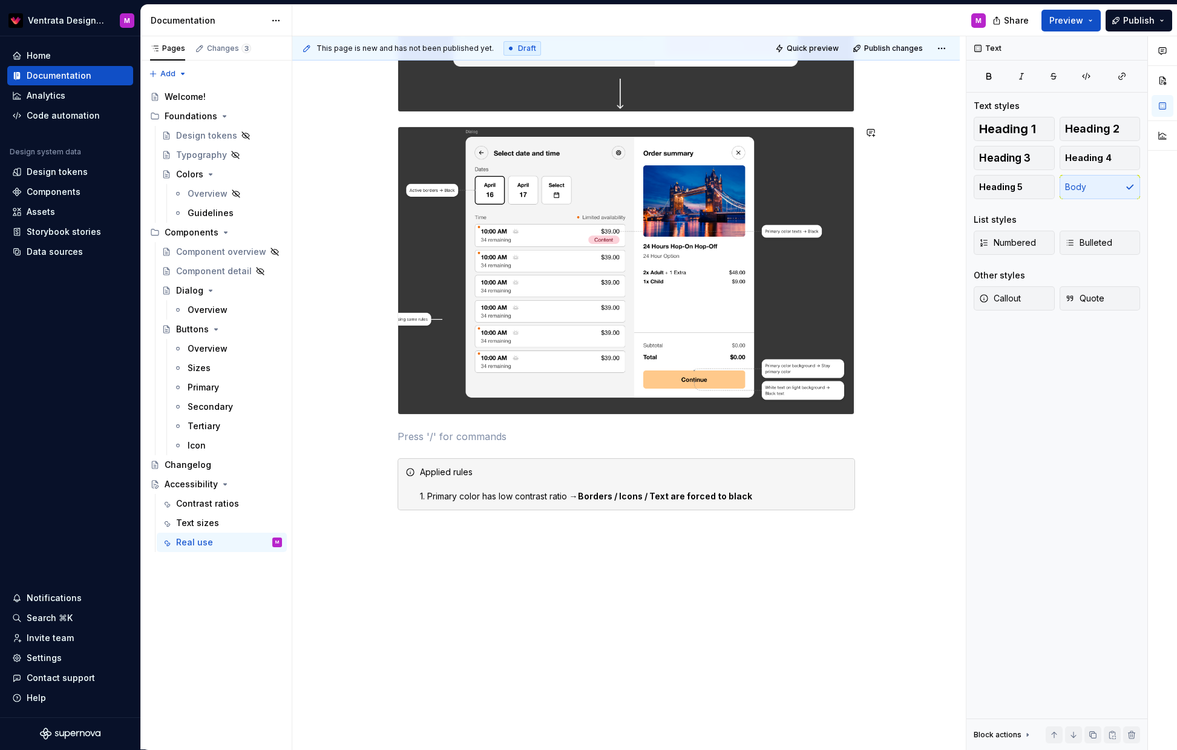
scroll to position [1450, 0]
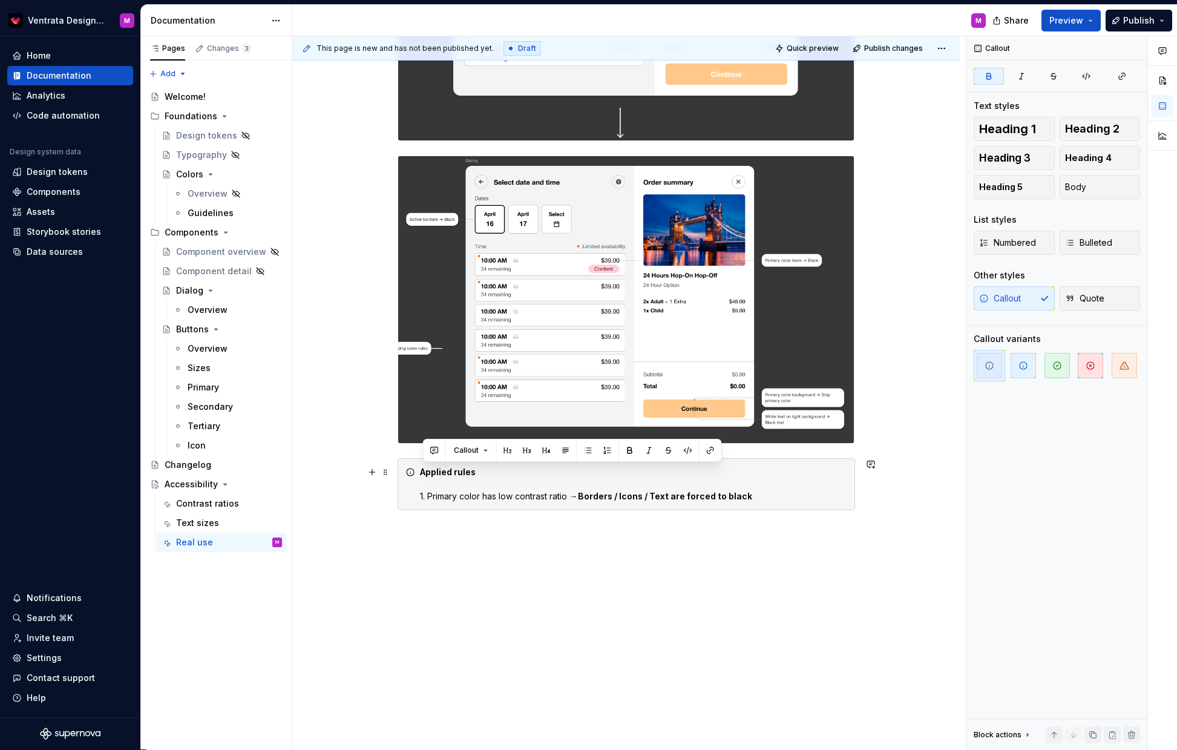
click at [434, 493] on div "Applied rules 1. Primary color has low contrast ratio → Borders / Icons / Text …" at bounding box center [633, 484] width 427 height 36
click at [432, 495] on div "Applied rules 1. Primary color has low contrast ratio → Borders / Icons / Text …" at bounding box center [633, 484] width 427 height 36
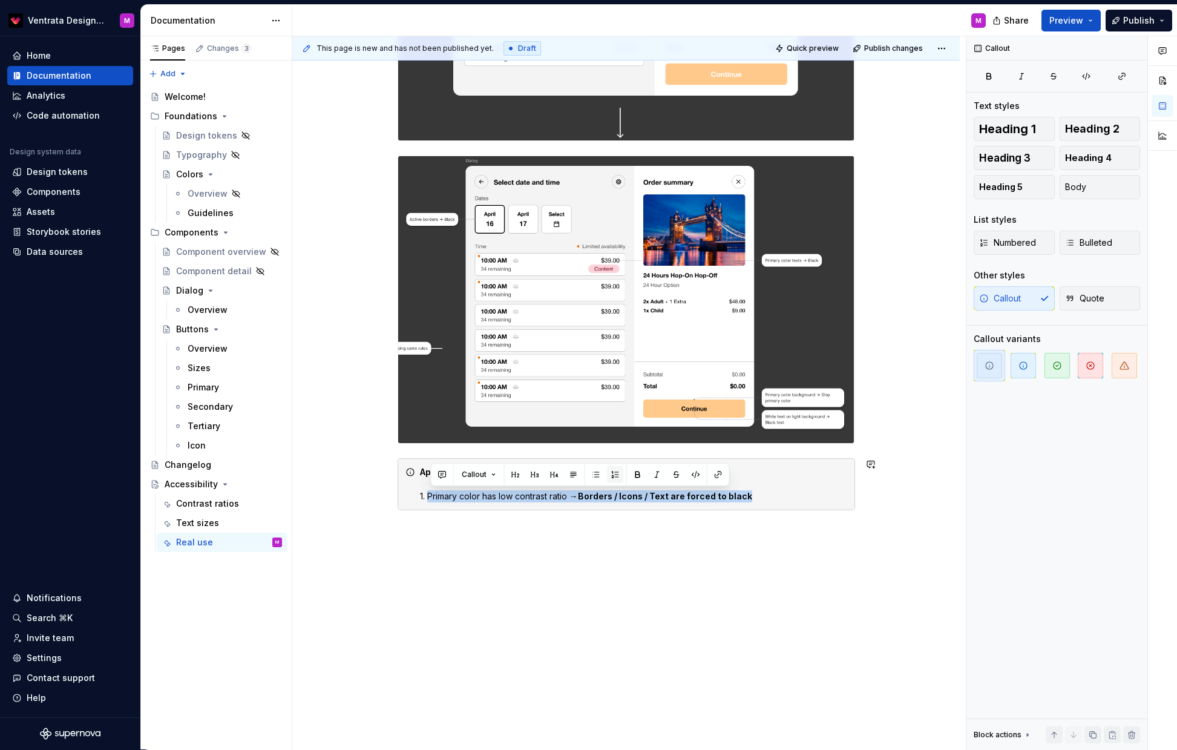
click at [616, 475] on button "button" at bounding box center [615, 474] width 17 height 17
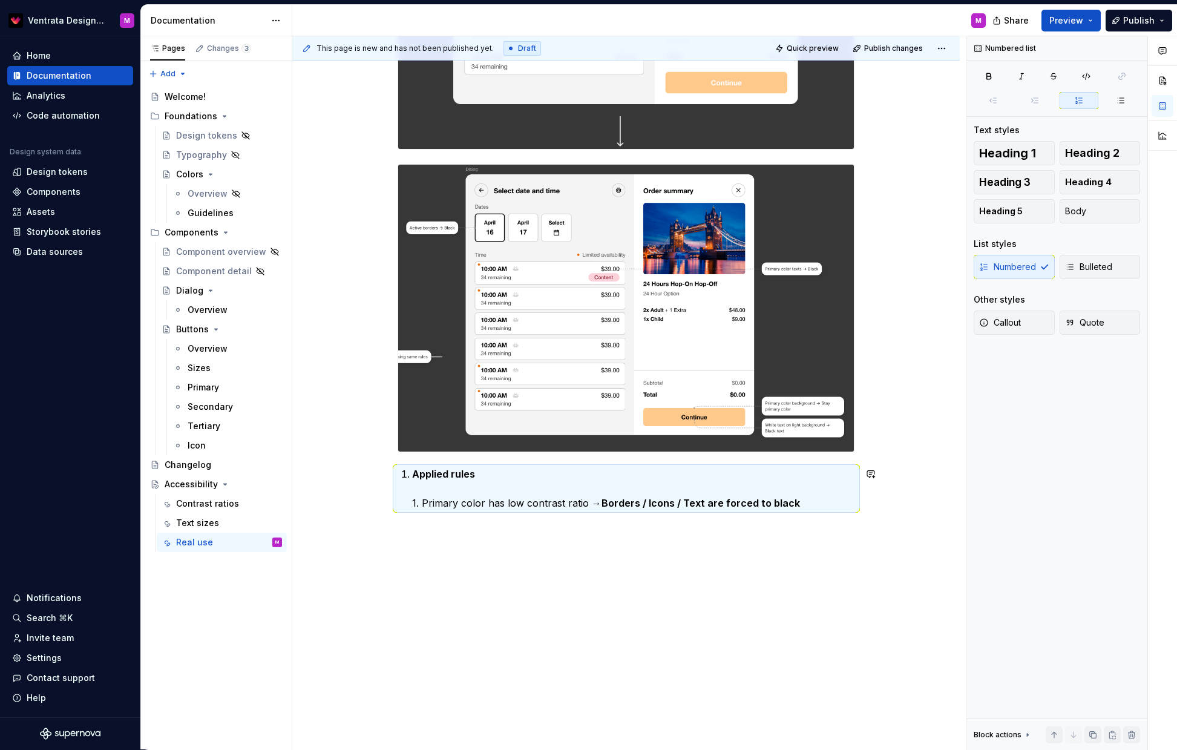
scroll to position [1383, 0]
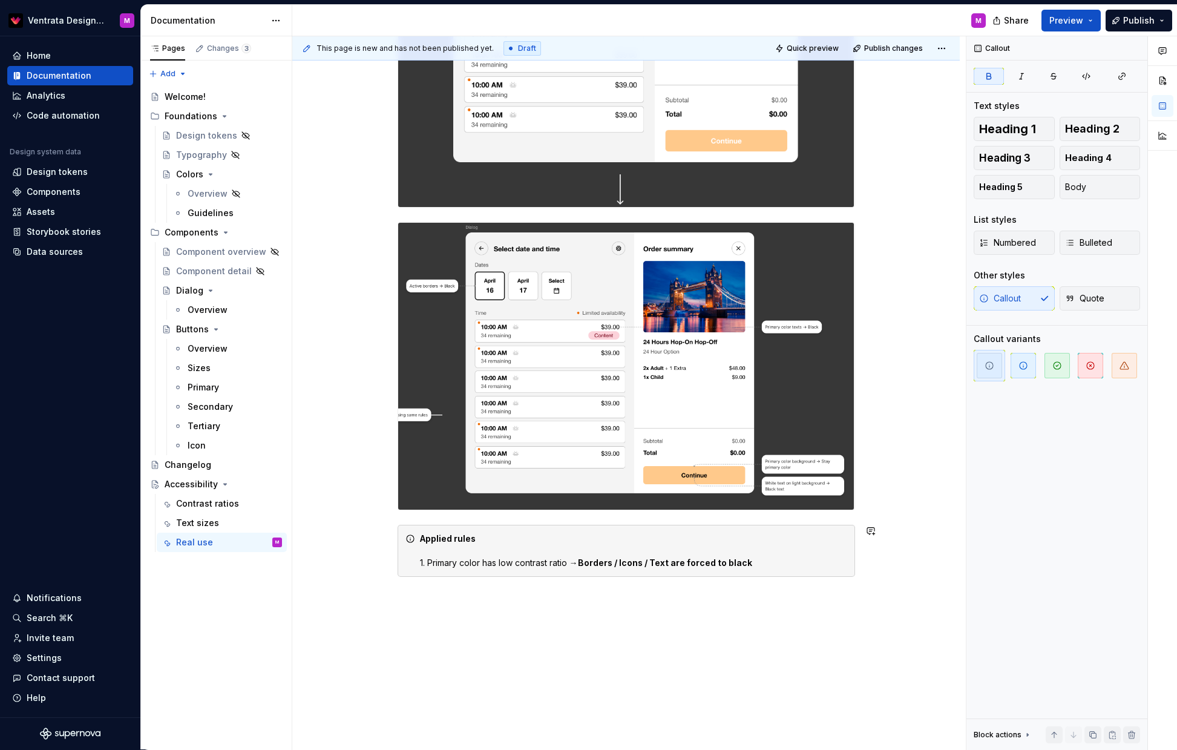
click at [390, 535] on span at bounding box center [386, 538] width 10 height 17
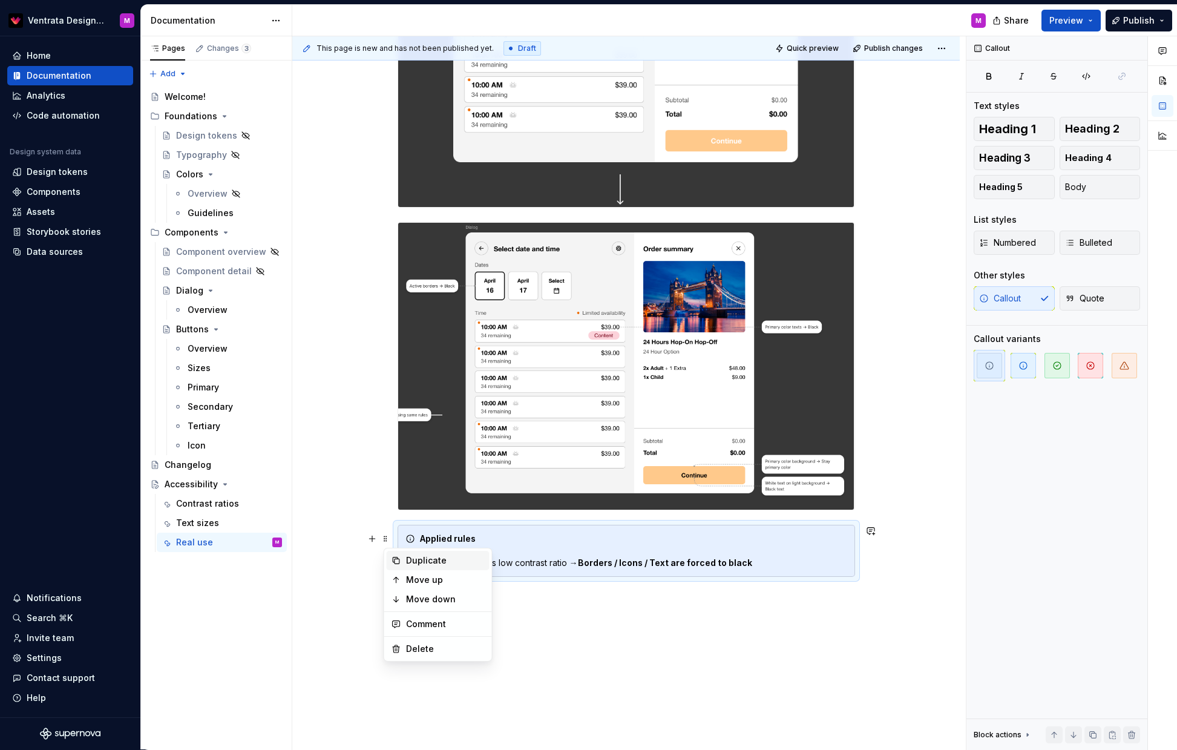
click at [430, 561] on div "Duplicate" at bounding box center [445, 560] width 79 height 12
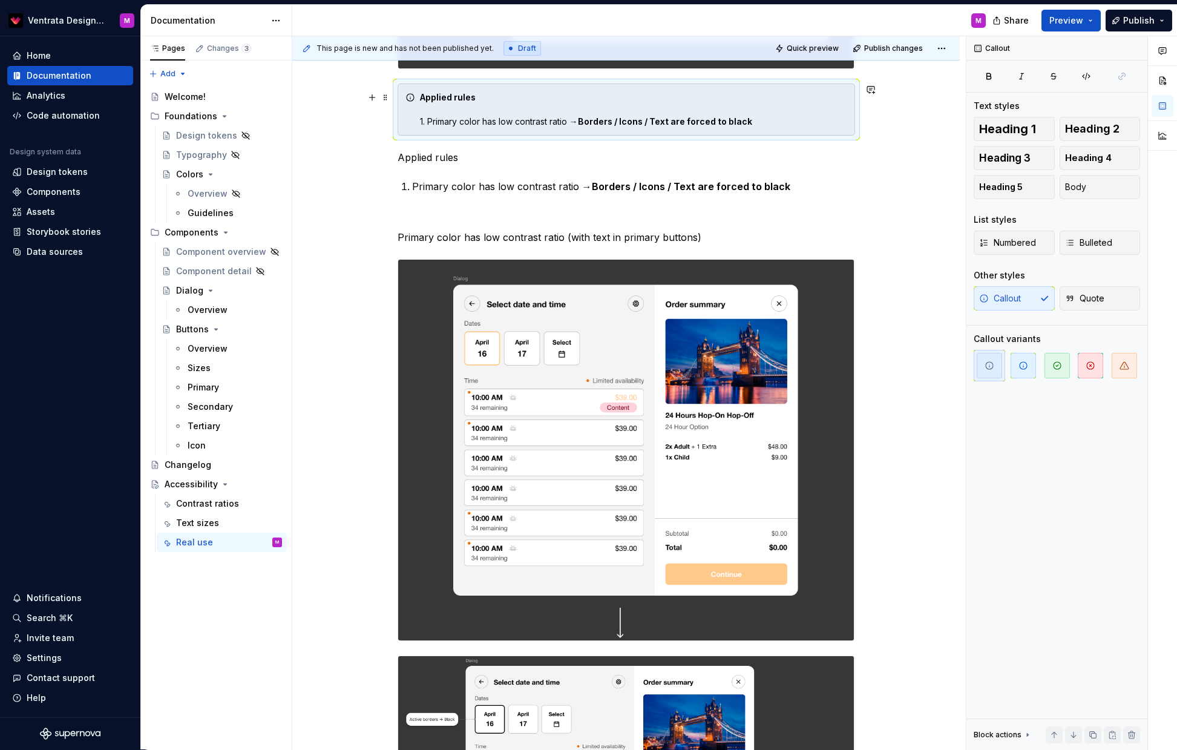
scroll to position [920, 0]
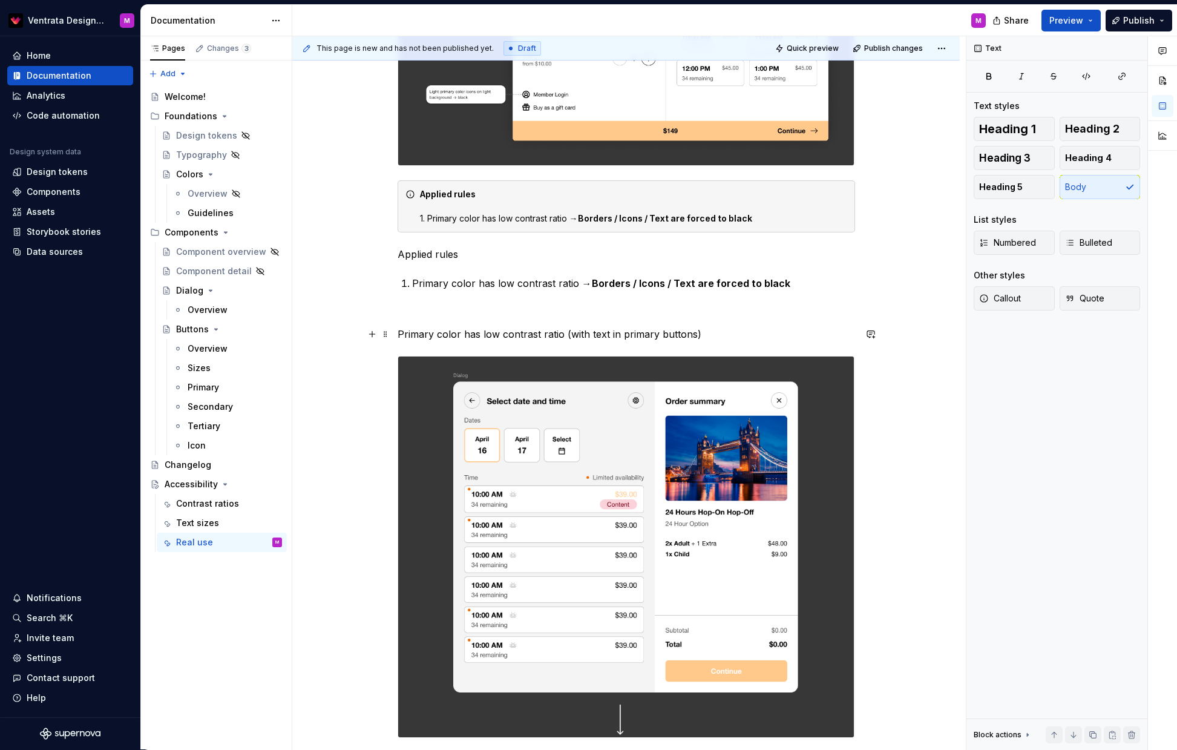
click at [708, 331] on p "Primary color has low contrast ratio (with text in primary buttons)" at bounding box center [627, 334] width 458 height 15
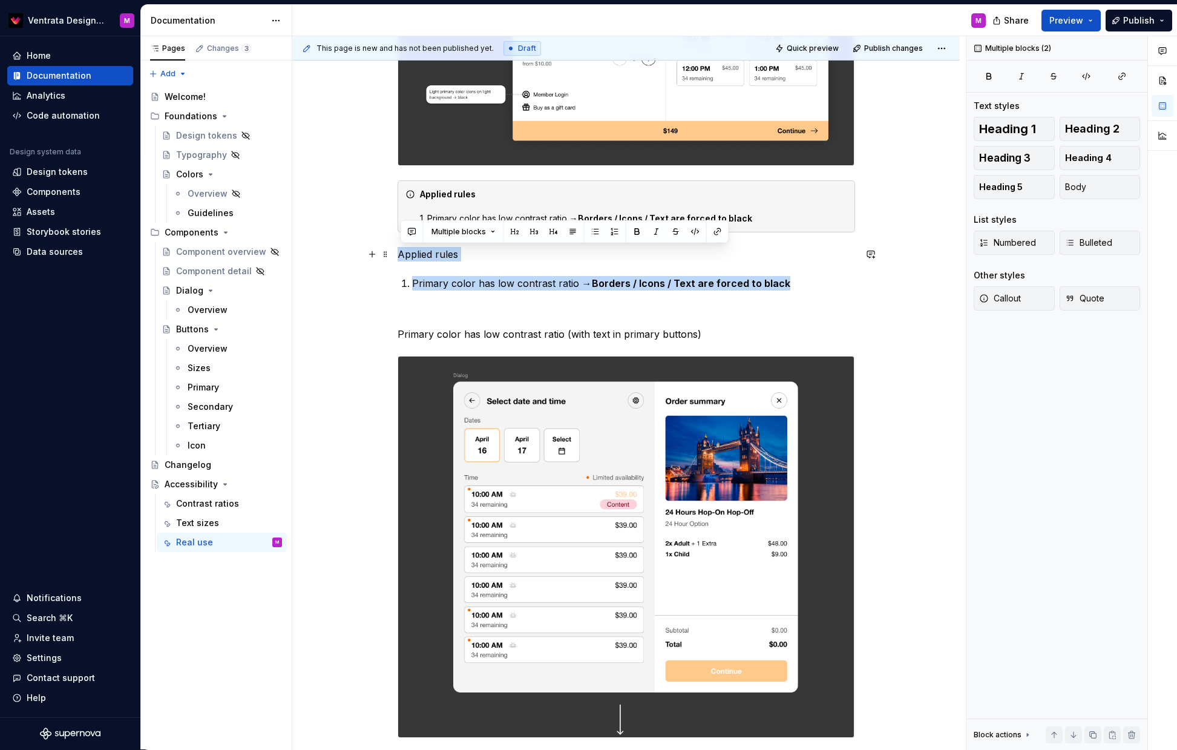
drag, startPoint x: 789, startPoint y: 283, endPoint x: 396, endPoint y: 255, distance: 393.8
click at [401, 250] on div "Light mode Primary color has smaller contrast ratio Applied rules 1. Primary co…" at bounding box center [627, 227] width 458 height 1817
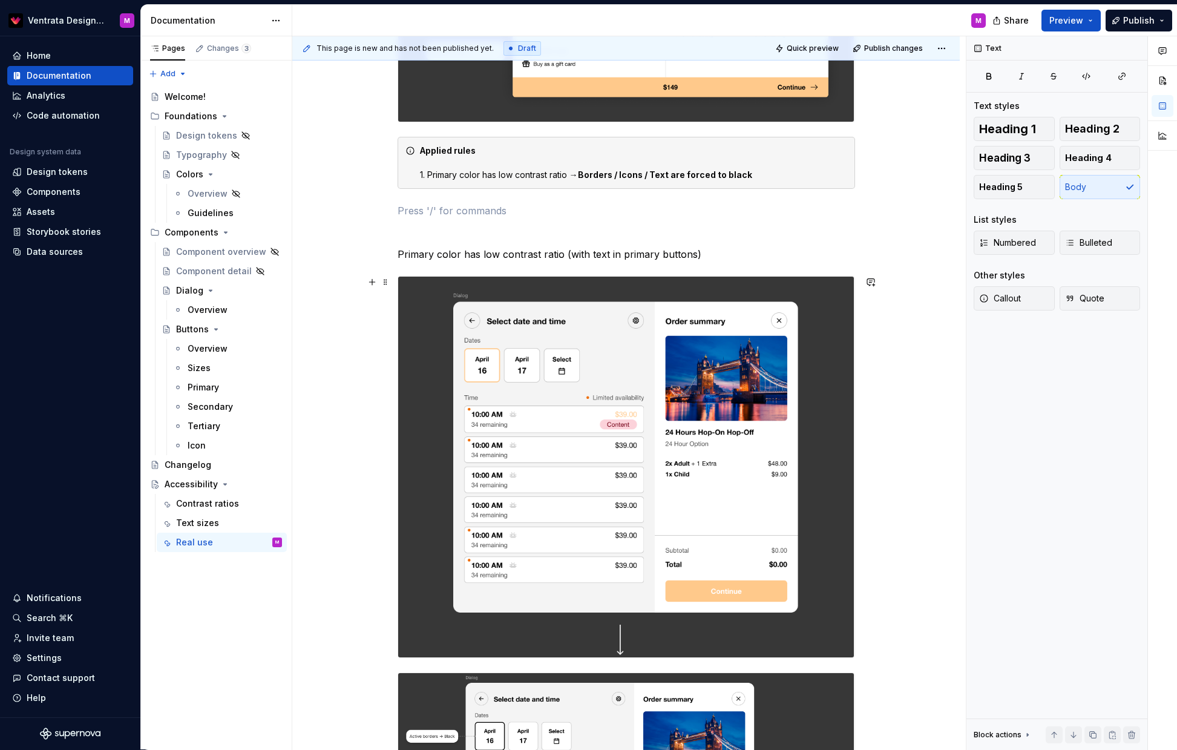
scroll to position [936, 0]
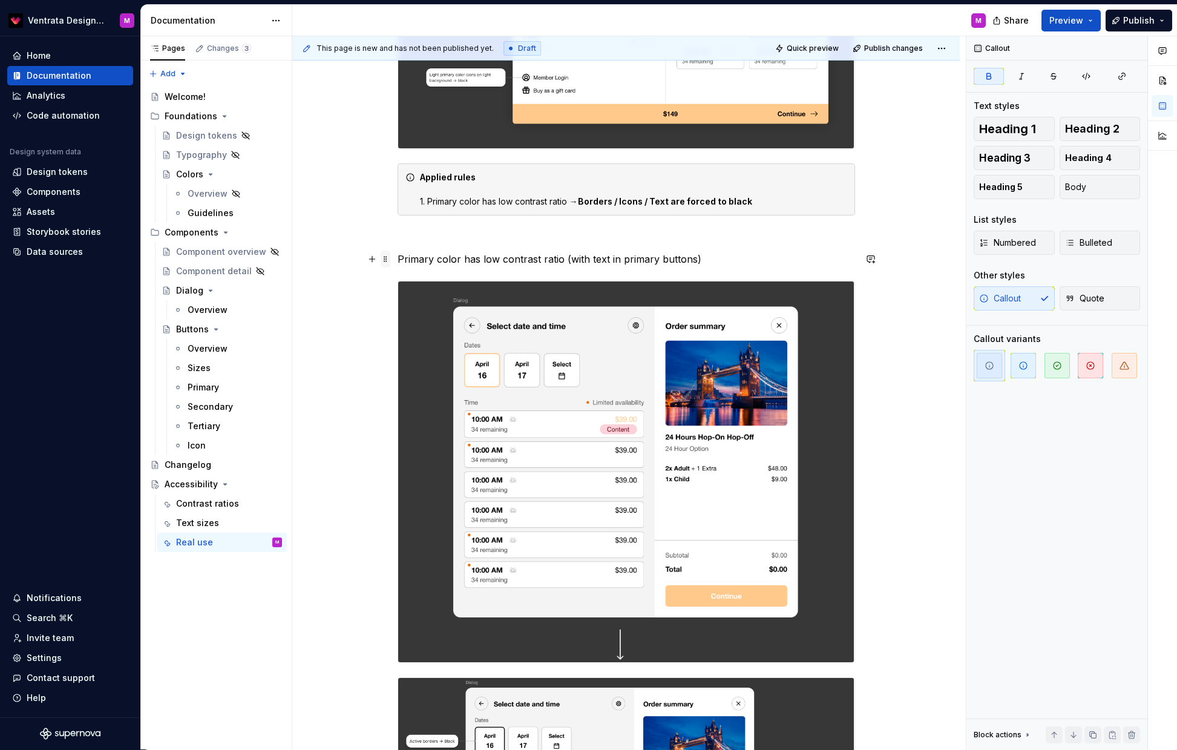
click at [390, 255] on span at bounding box center [386, 259] width 10 height 17
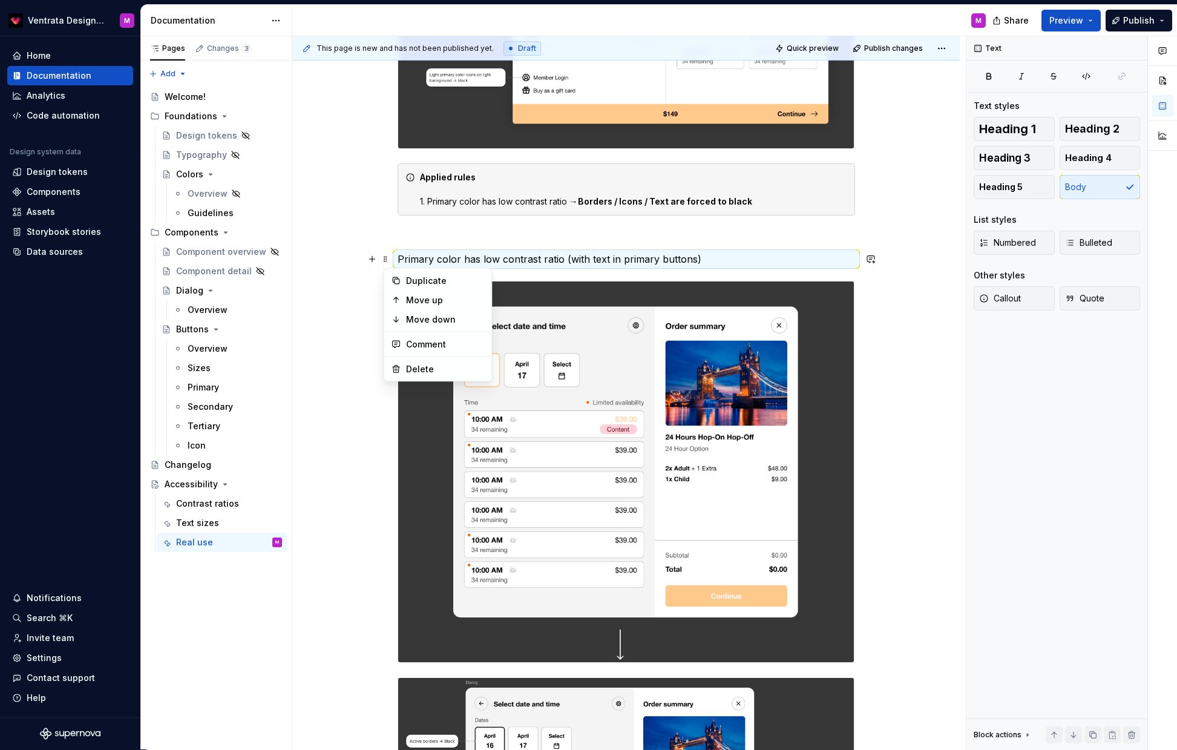
click at [441, 250] on div "Light mode Primary color has smaller contrast ratio Applied rules 1. Primary co…" at bounding box center [627, 181] width 458 height 1759
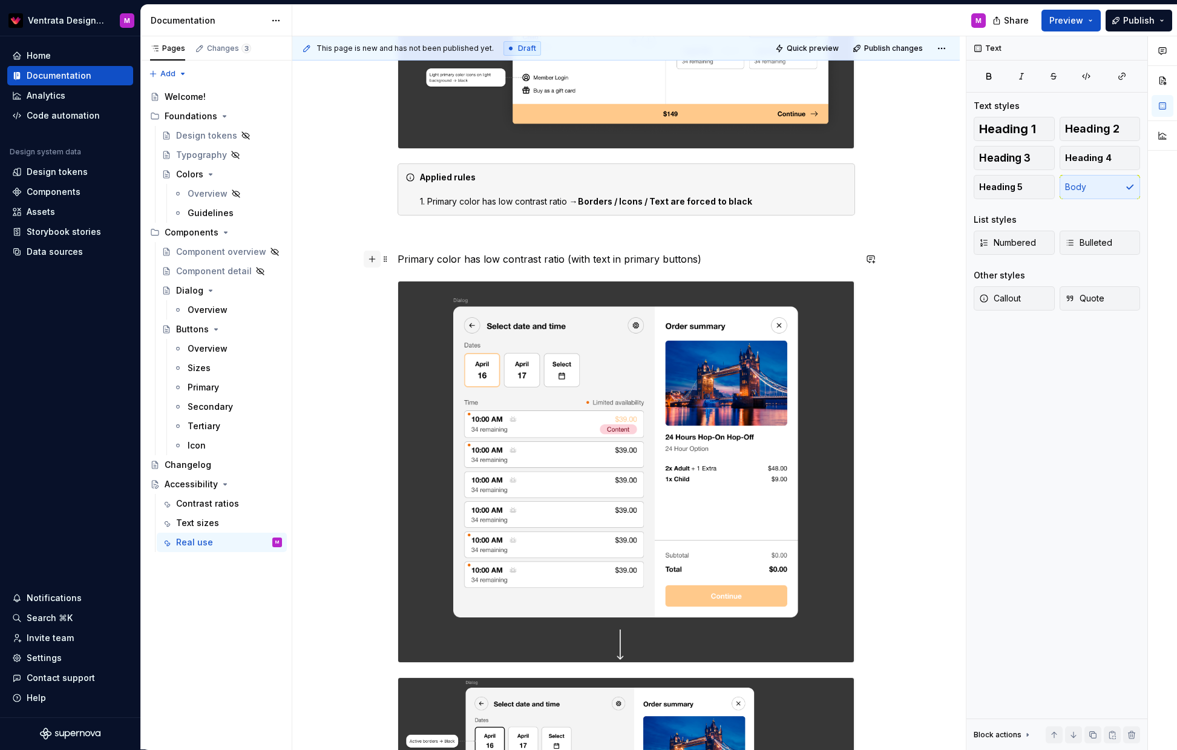
click at [375, 260] on button "button" at bounding box center [372, 259] width 17 height 17
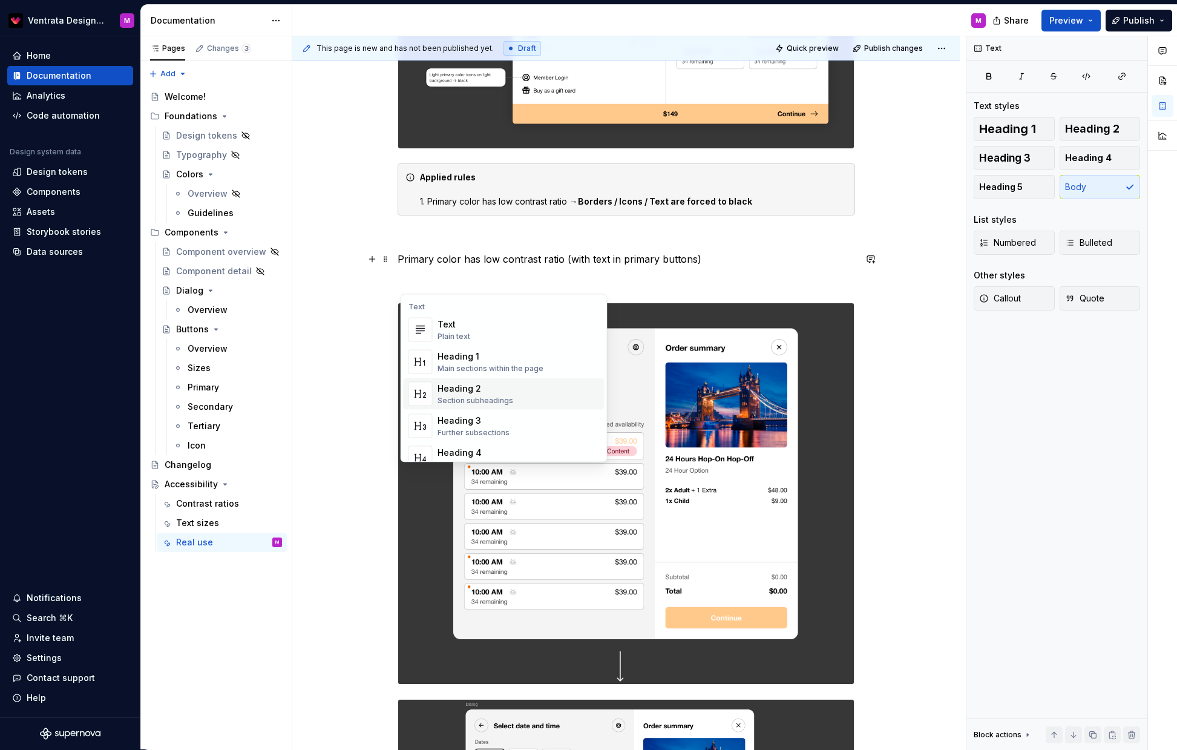
click at [456, 392] on div "Heading 2" at bounding box center [476, 389] width 76 height 12
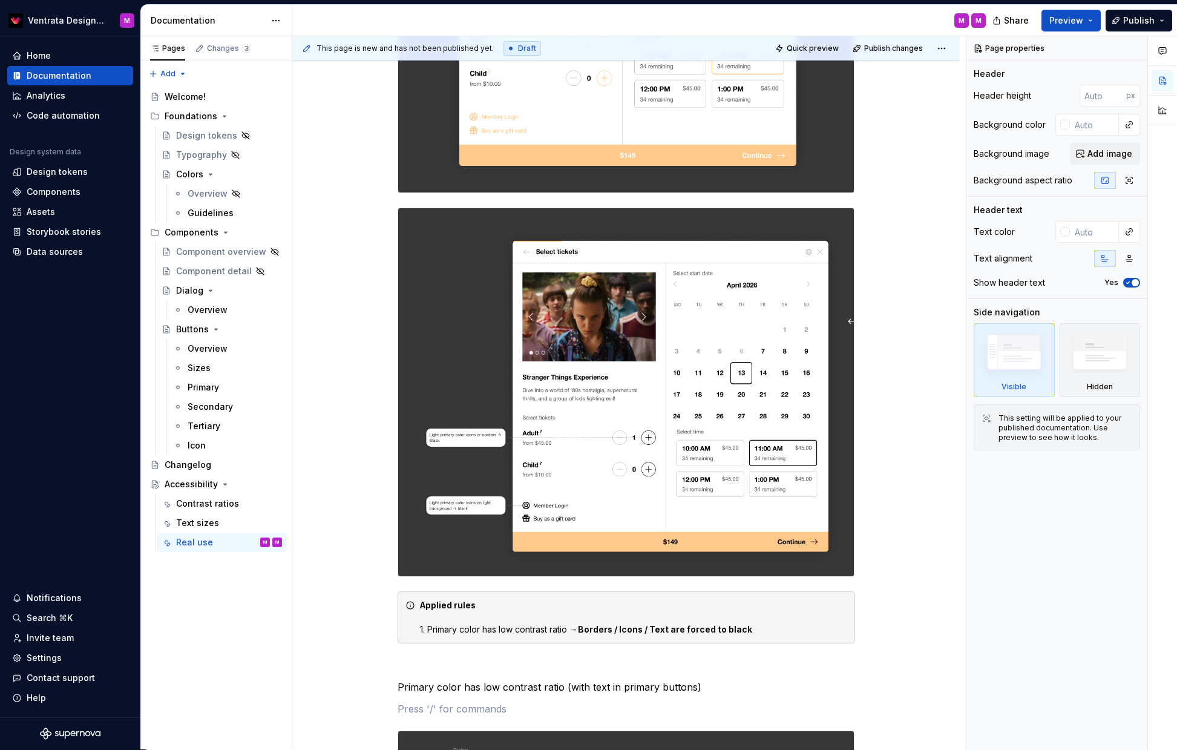
scroll to position [0, 0]
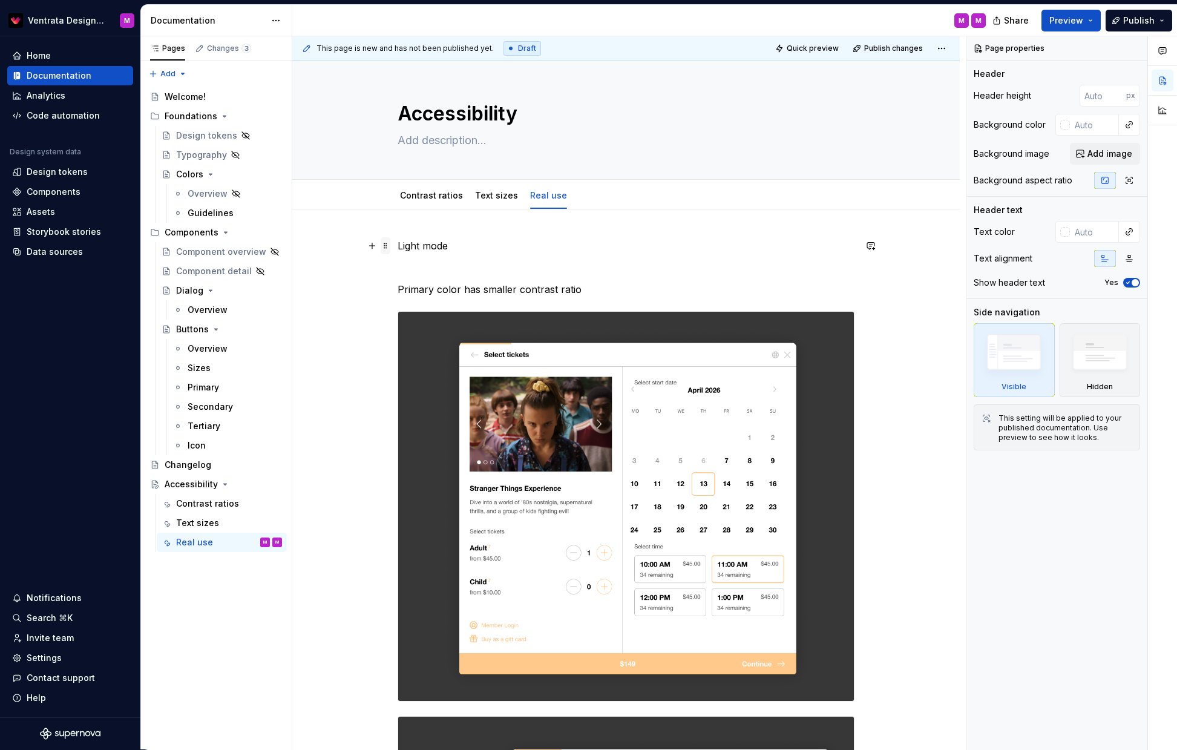
click at [390, 246] on span at bounding box center [386, 245] width 10 height 17
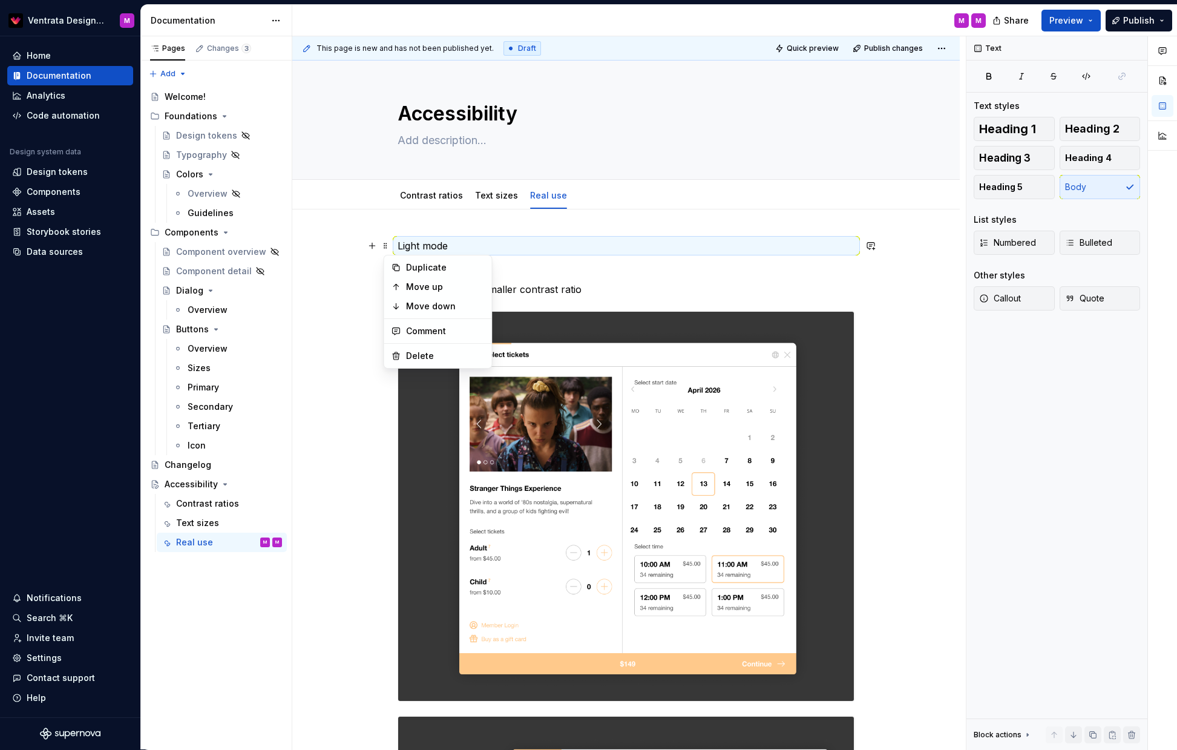
click at [525, 250] on p "Light mode" at bounding box center [627, 246] width 458 height 15
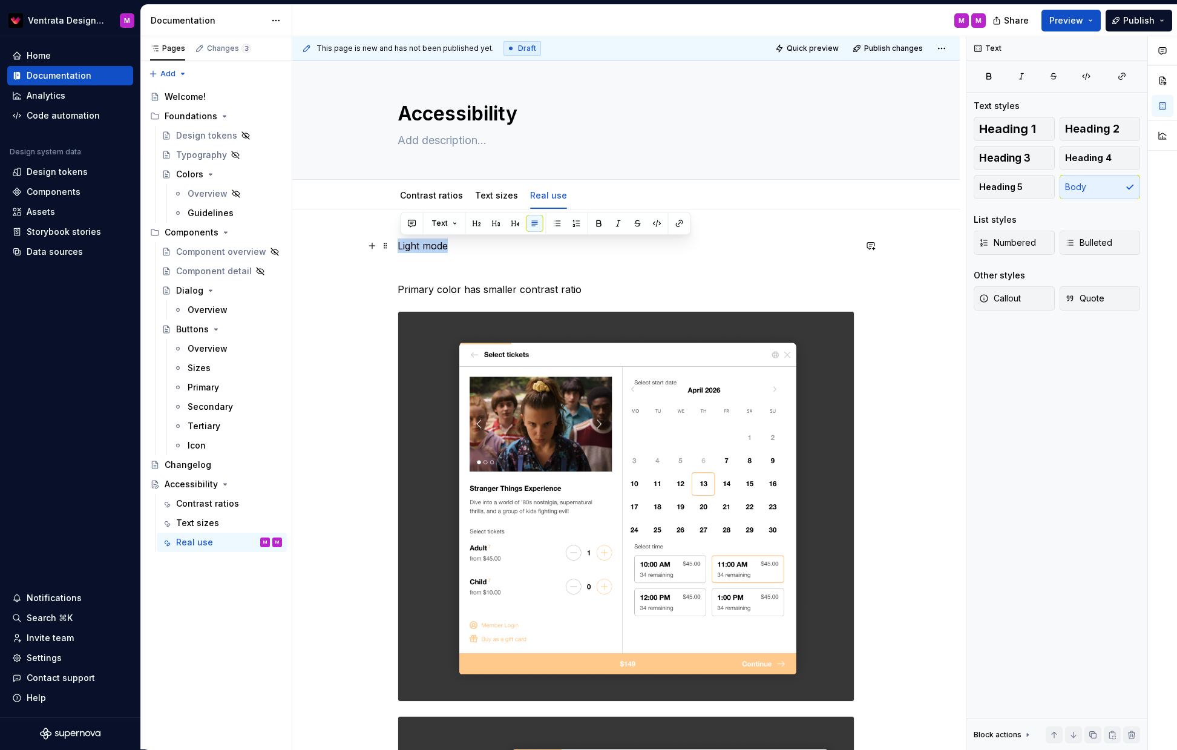
drag, startPoint x: 439, startPoint y: 246, endPoint x: 396, endPoint y: 246, distance: 43.0
click at [478, 223] on button "button" at bounding box center [477, 223] width 17 height 17
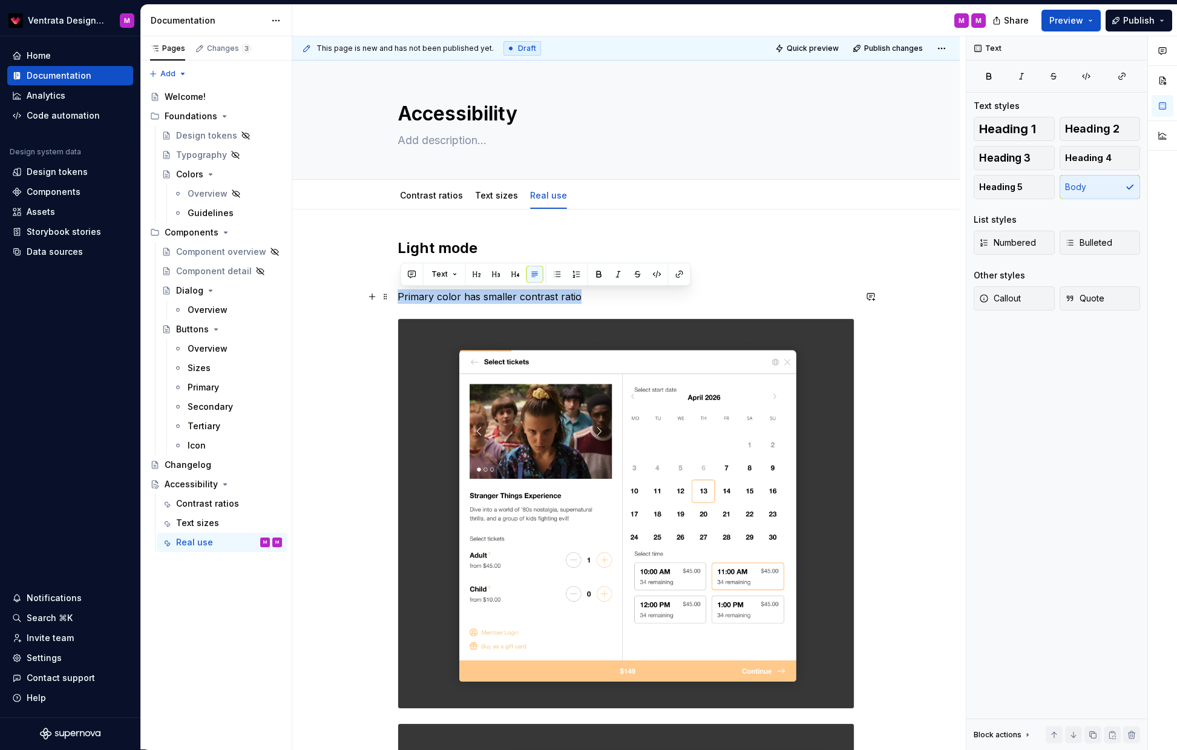
drag, startPoint x: 591, startPoint y: 295, endPoint x: 427, endPoint y: 297, distance: 163.4
click at [495, 274] on button "button" at bounding box center [496, 274] width 17 height 17
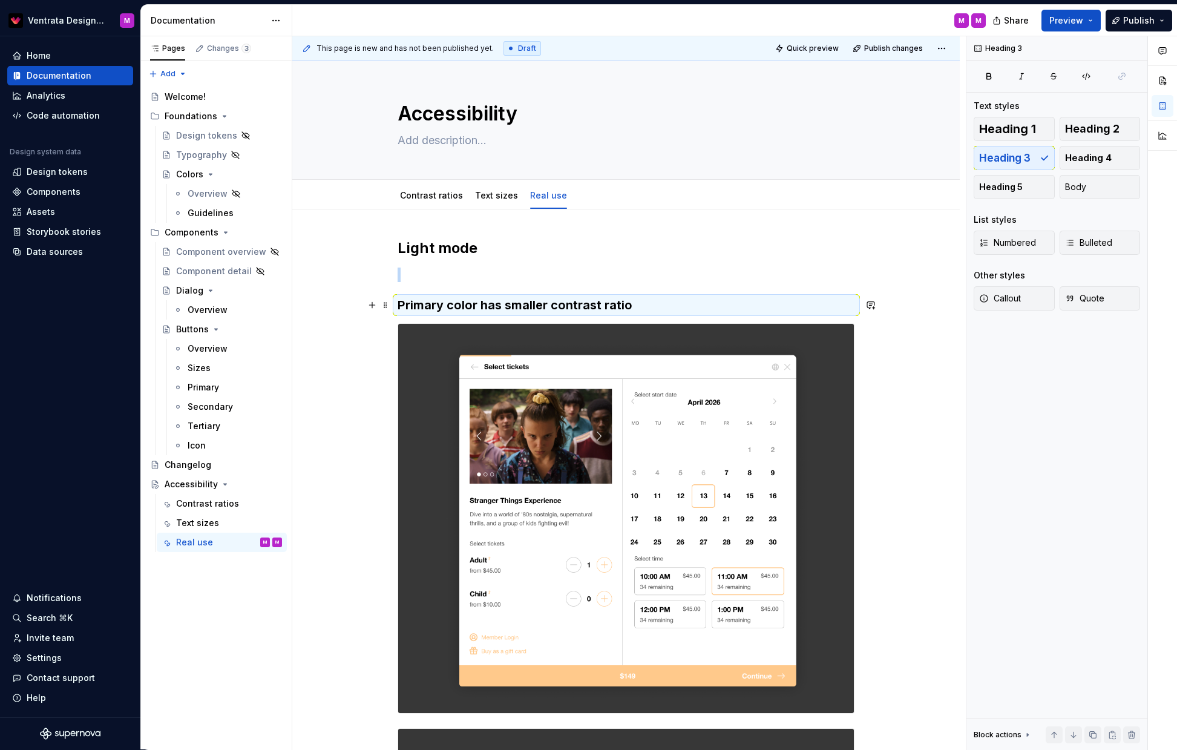
click at [482, 308] on h3 "Primary color has smaller contrast ratio" at bounding box center [627, 305] width 458 height 17
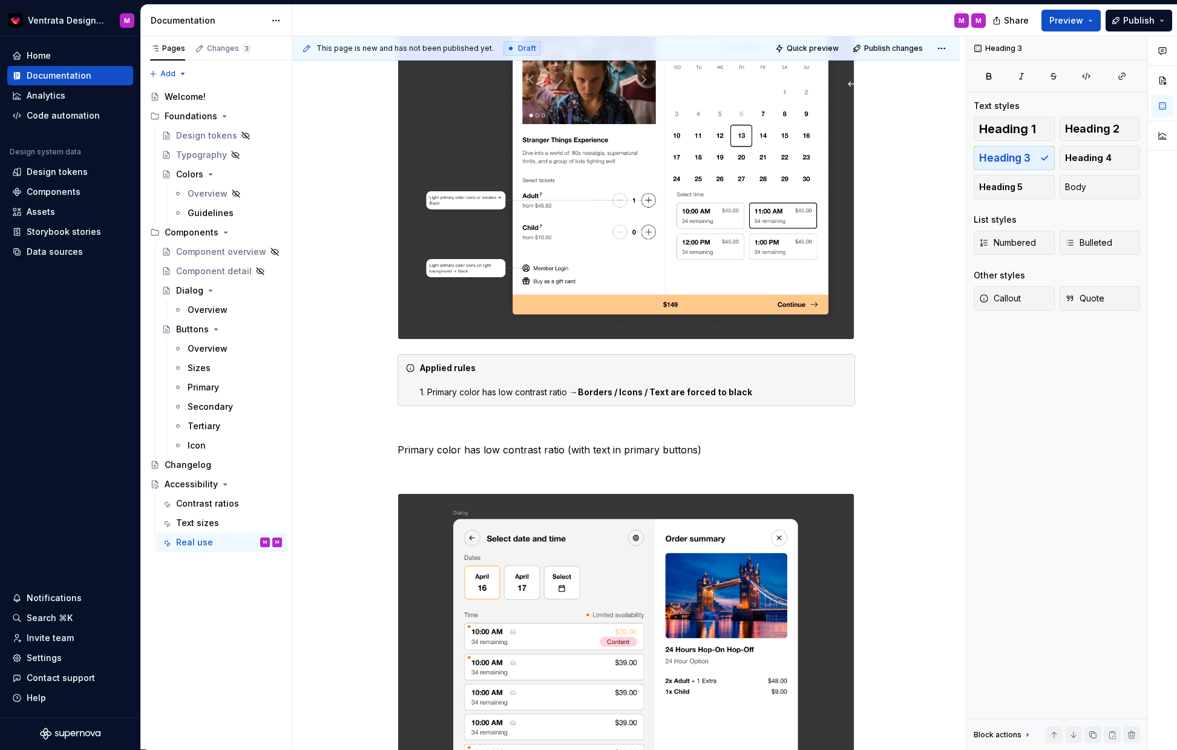
scroll to position [792, 0]
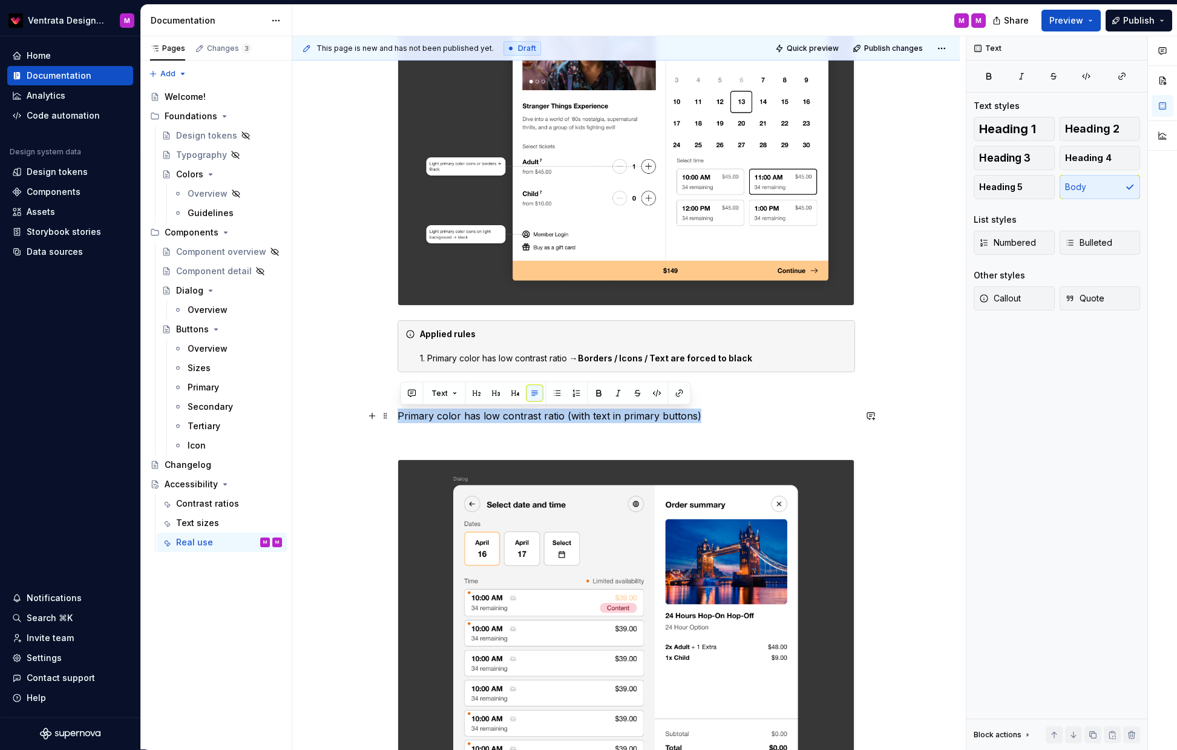
drag, startPoint x: 703, startPoint y: 414, endPoint x: 396, endPoint y: 419, distance: 307.6
click at [397, 416] on div "Light mode Primary color has smaller contrast ratio Applied rules 1. Primary co…" at bounding box center [626, 449] width 668 height 2062
click at [496, 392] on button "button" at bounding box center [496, 393] width 17 height 17
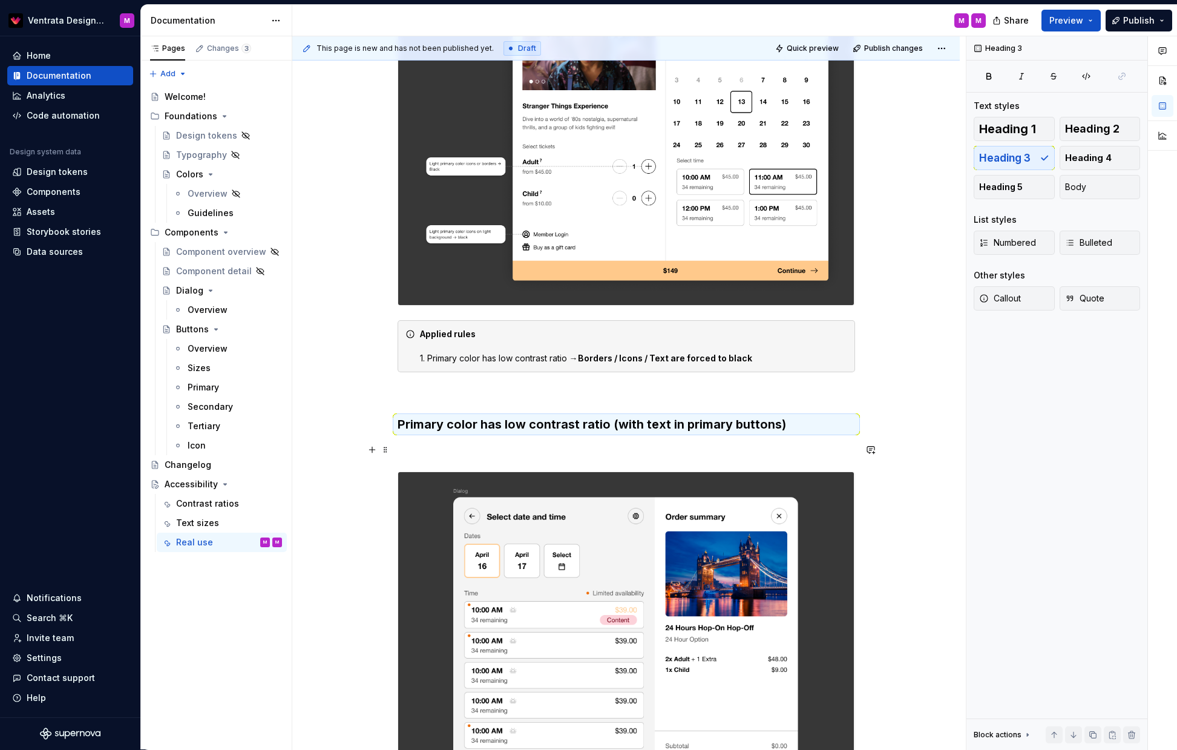
click at [438, 457] on div "Light mode Primary color has smaller contrast ratio Applied rules 1. Primary co…" at bounding box center [627, 349] width 458 height 1805
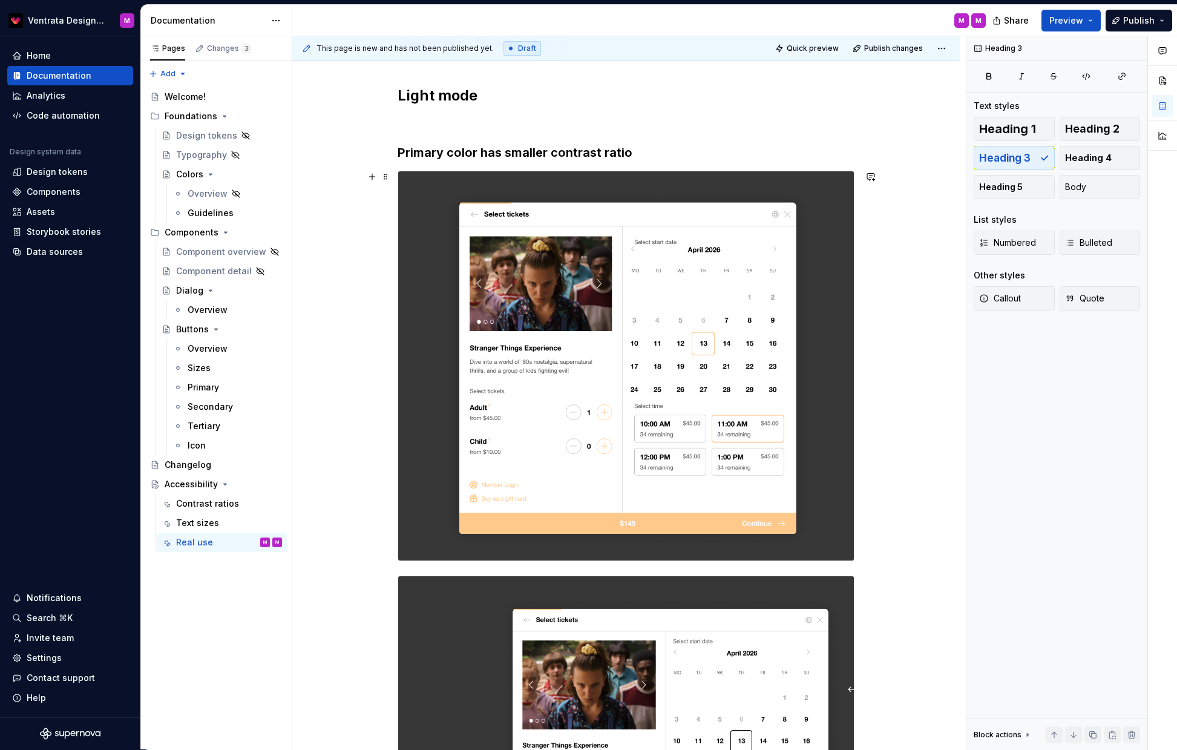
scroll to position [145, 0]
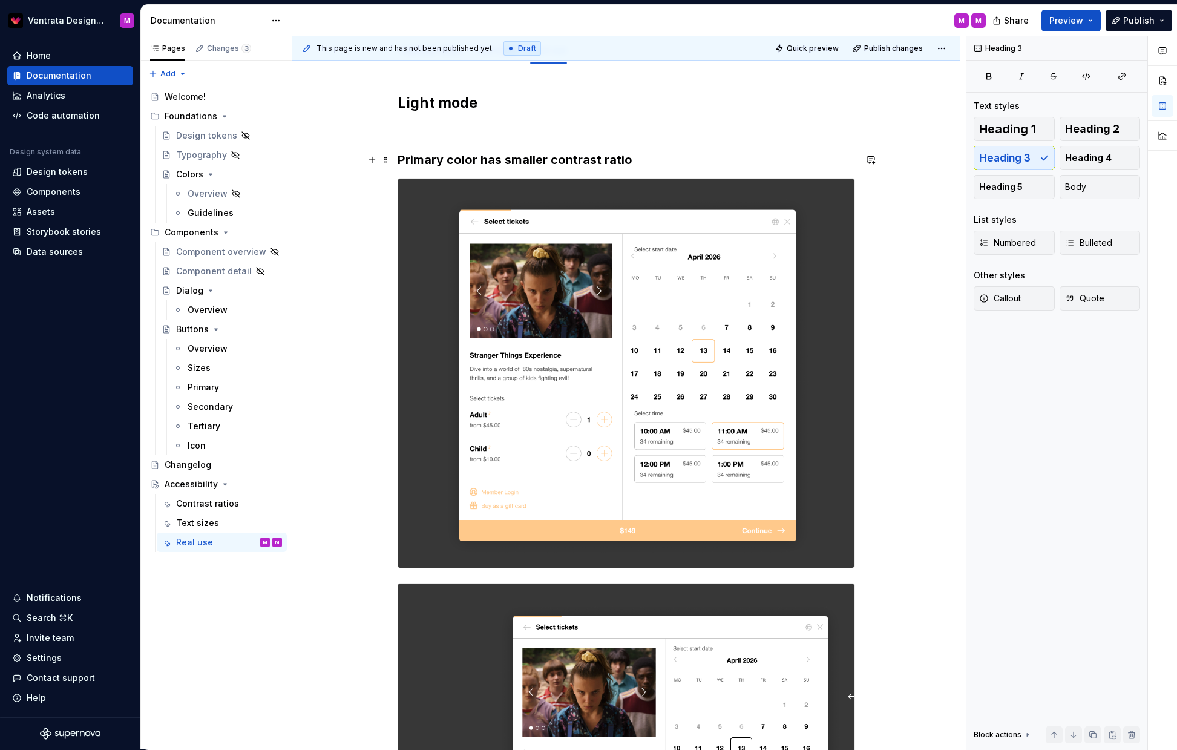
click at [634, 159] on h3 "Primary color has smaller contrast ratio" at bounding box center [627, 159] width 458 height 17
click at [536, 162] on h3 "Primary color has smaller contrast ratio" at bounding box center [627, 159] width 458 height 17
click at [538, 162] on h3 "Primary color has smaller contrast ratio" at bounding box center [627, 159] width 458 height 17
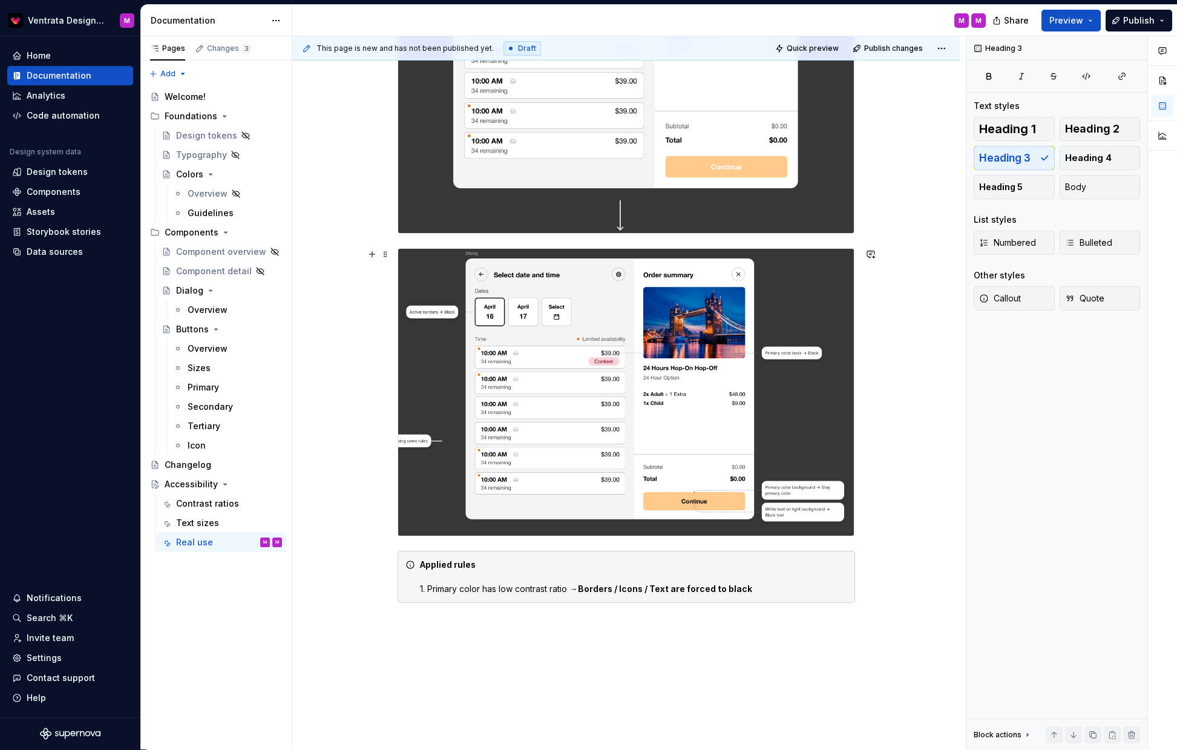
scroll to position [1504, 0]
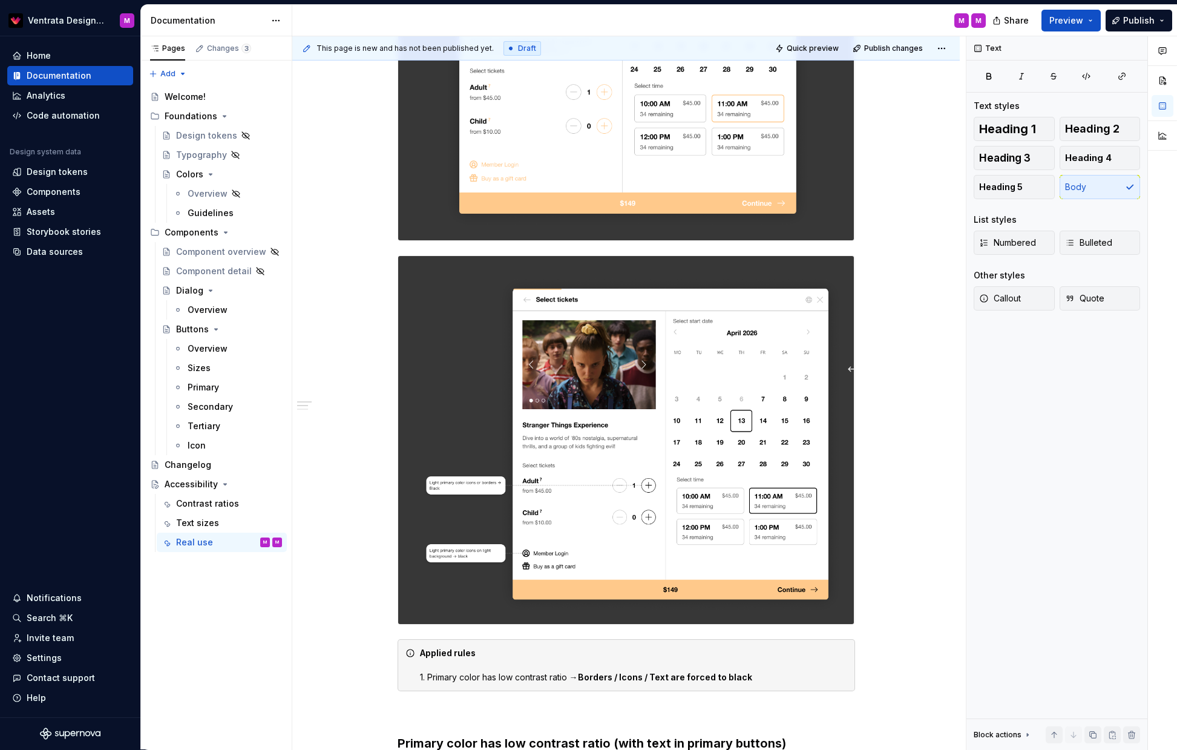
scroll to position [0, 0]
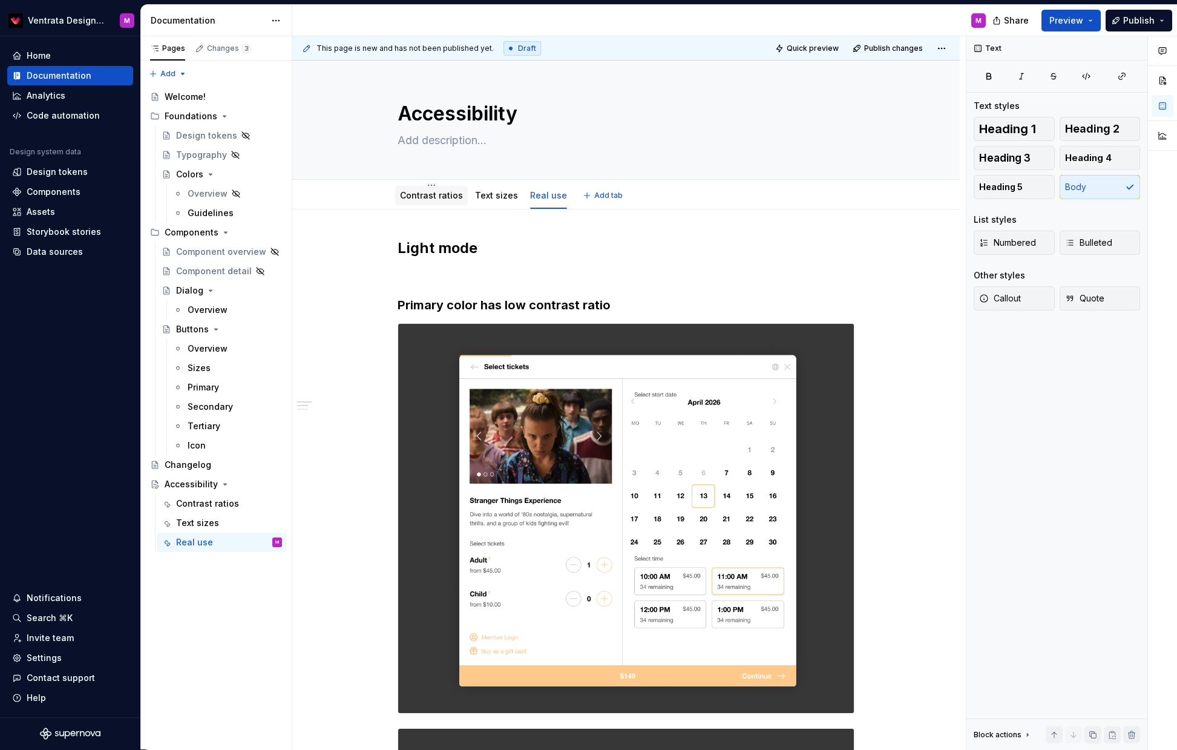
click at [422, 191] on link "Contrast ratios" at bounding box center [431, 195] width 63 height 10
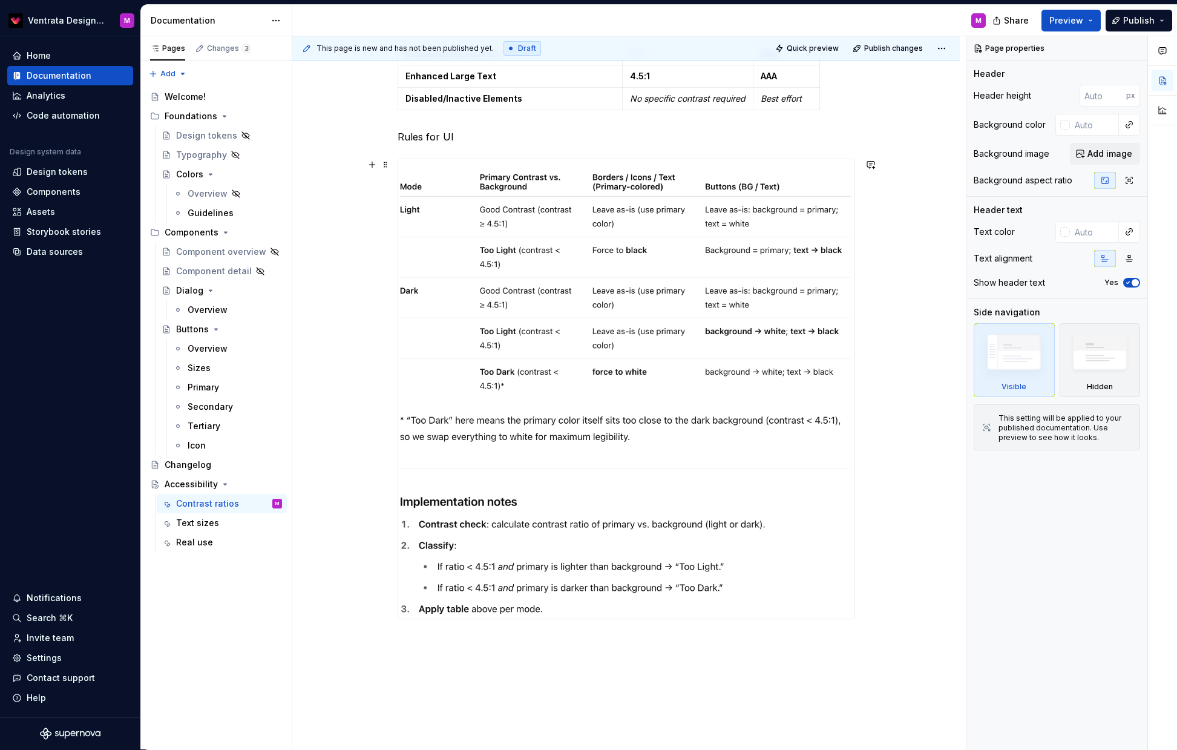
scroll to position [303, 0]
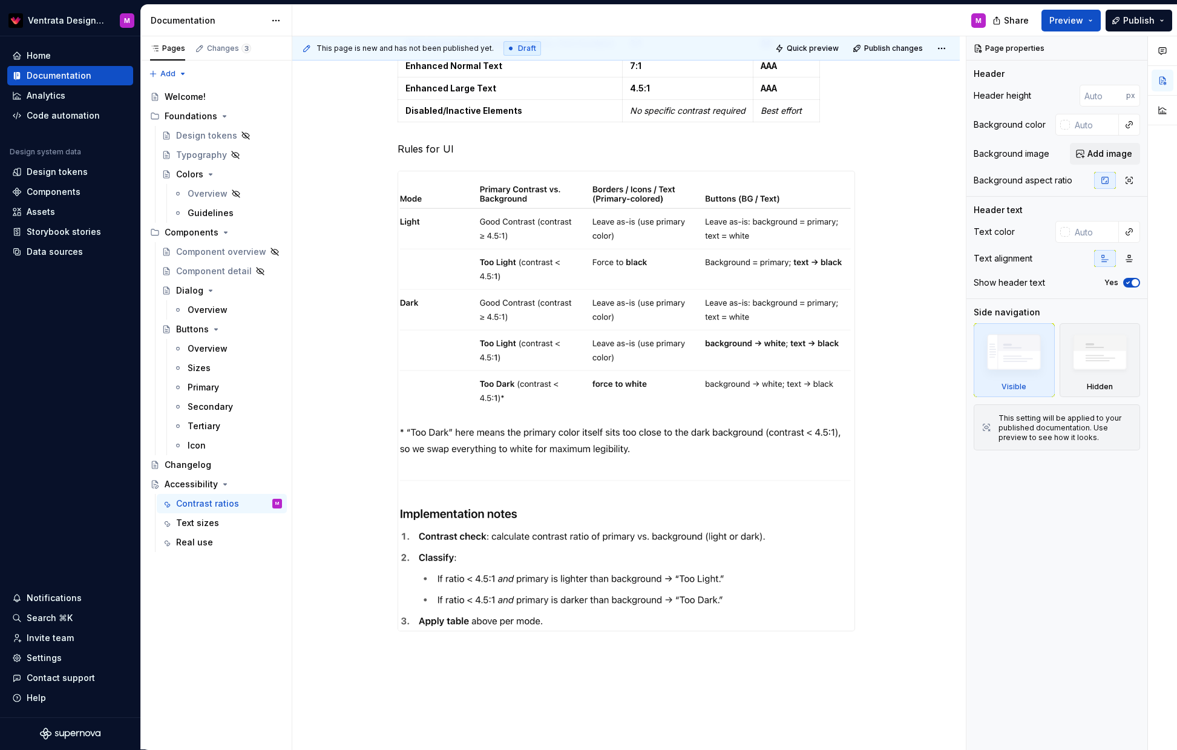
type textarea "*"
